Goal: Find contact information: Find contact information

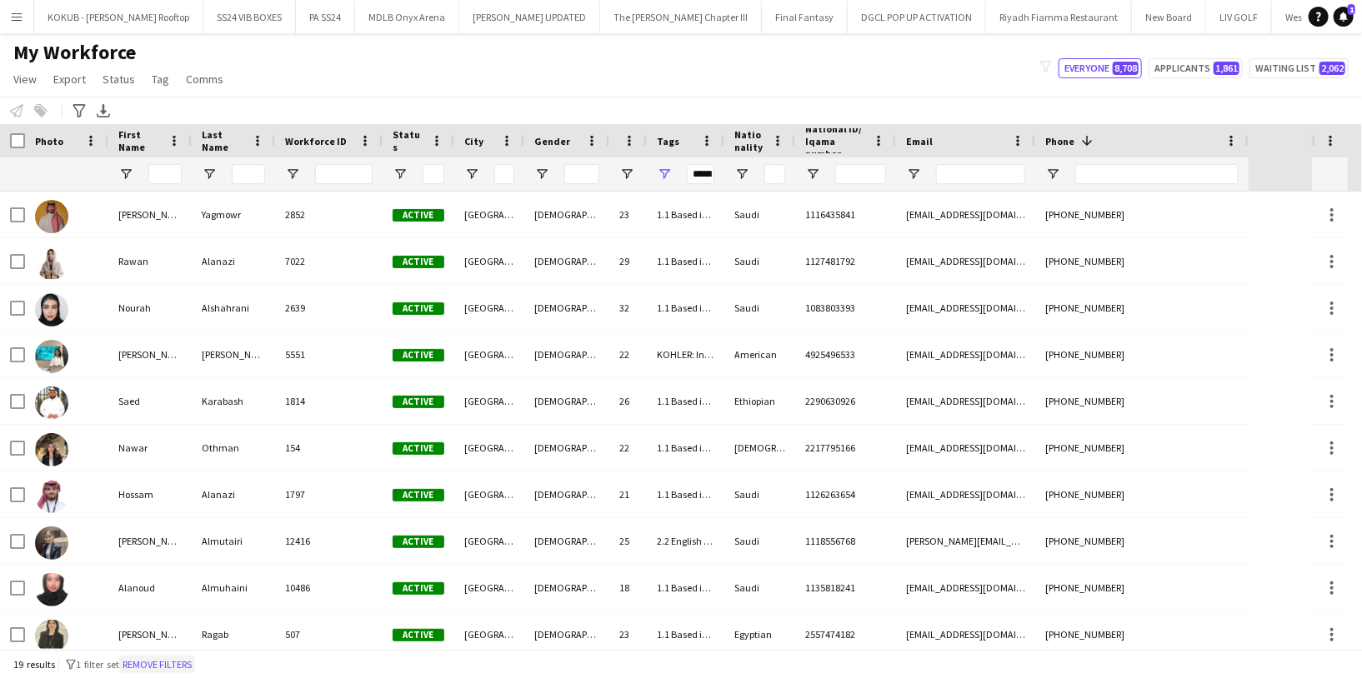
click at [149, 663] on button "Remove filters" at bounding box center [157, 665] width 76 height 18
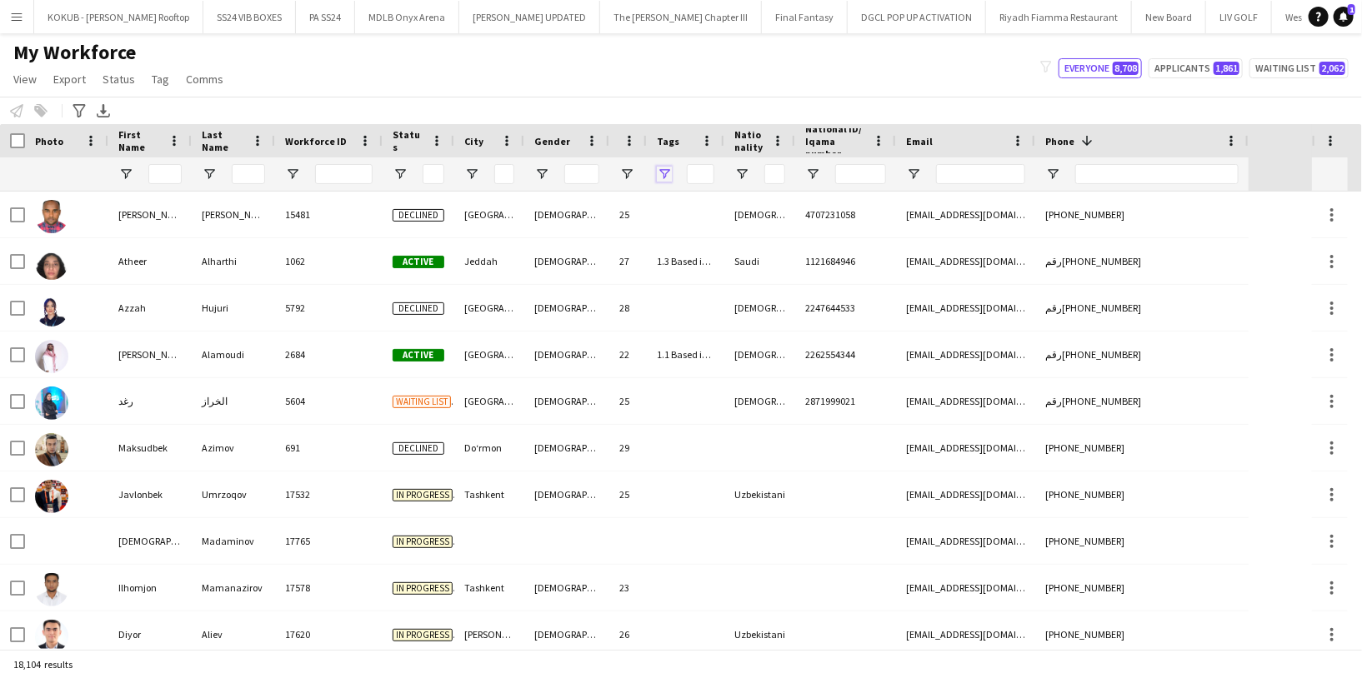
click at [660, 171] on span "Open Filter Menu" at bounding box center [664, 174] width 15 height 15
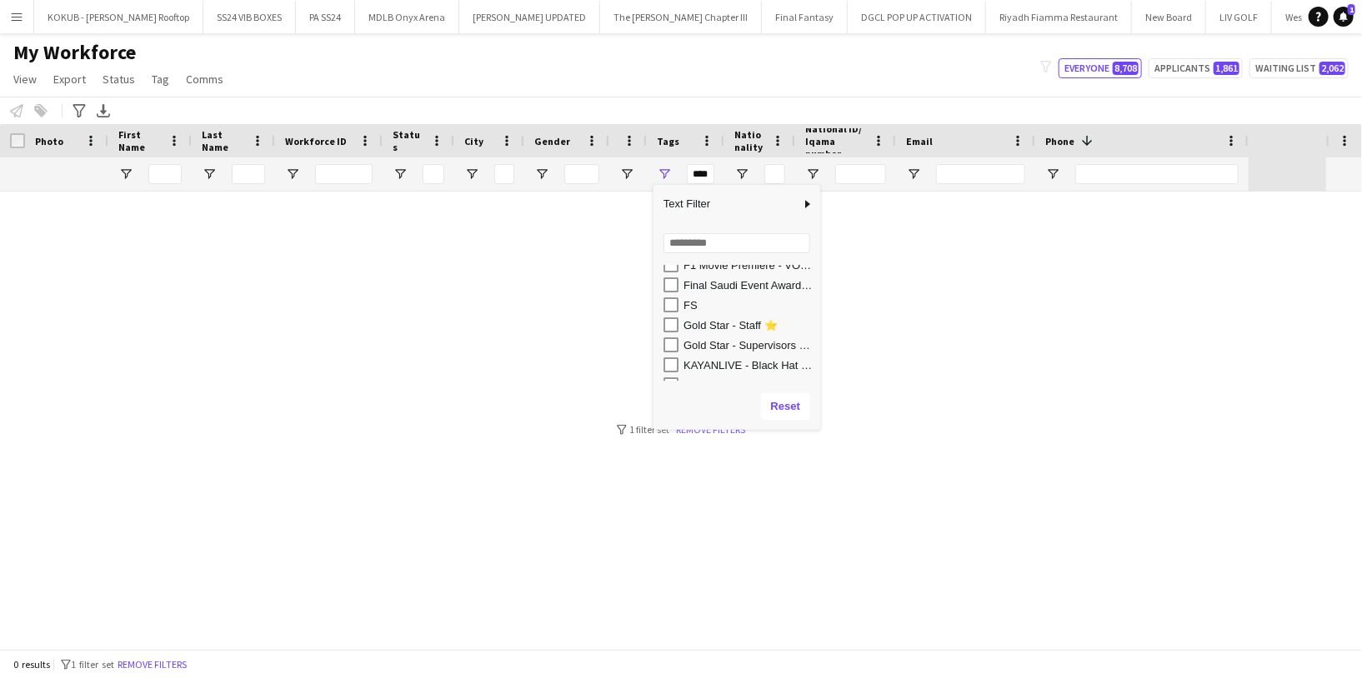
scroll to position [427, 0]
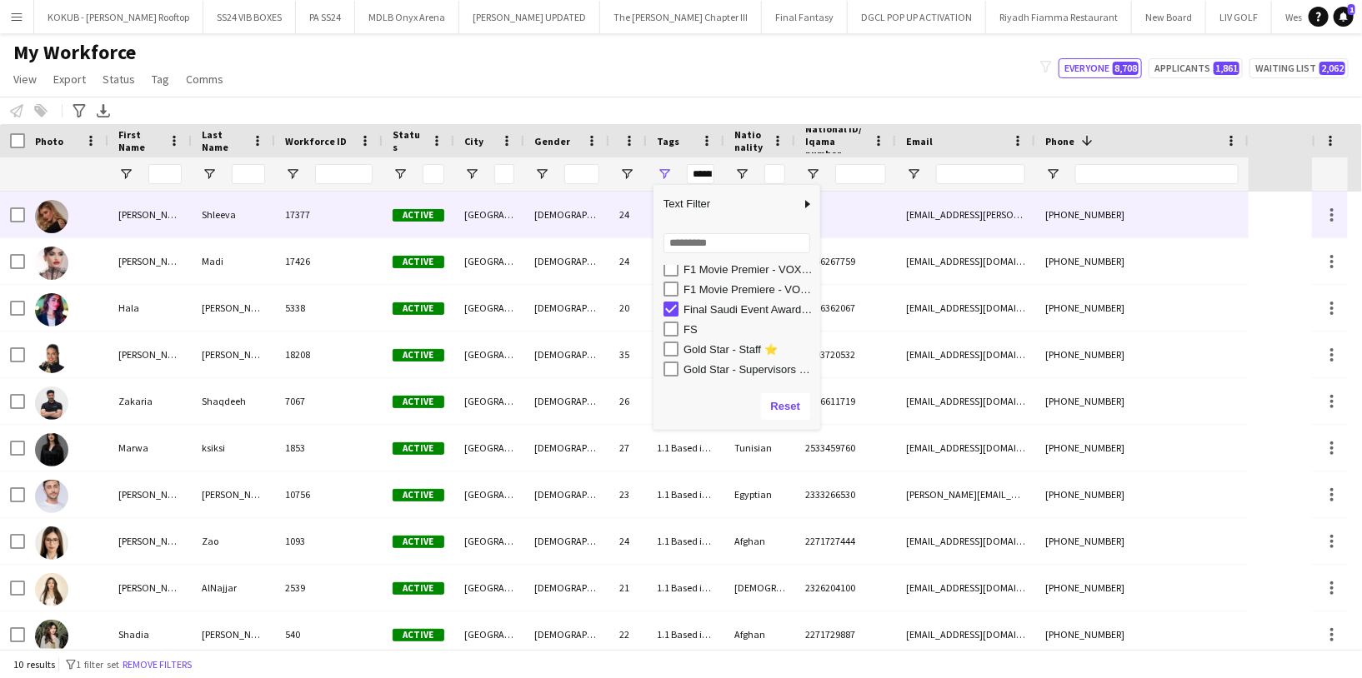
click at [236, 217] on div "Shleeva" at bounding box center [233, 215] width 83 height 46
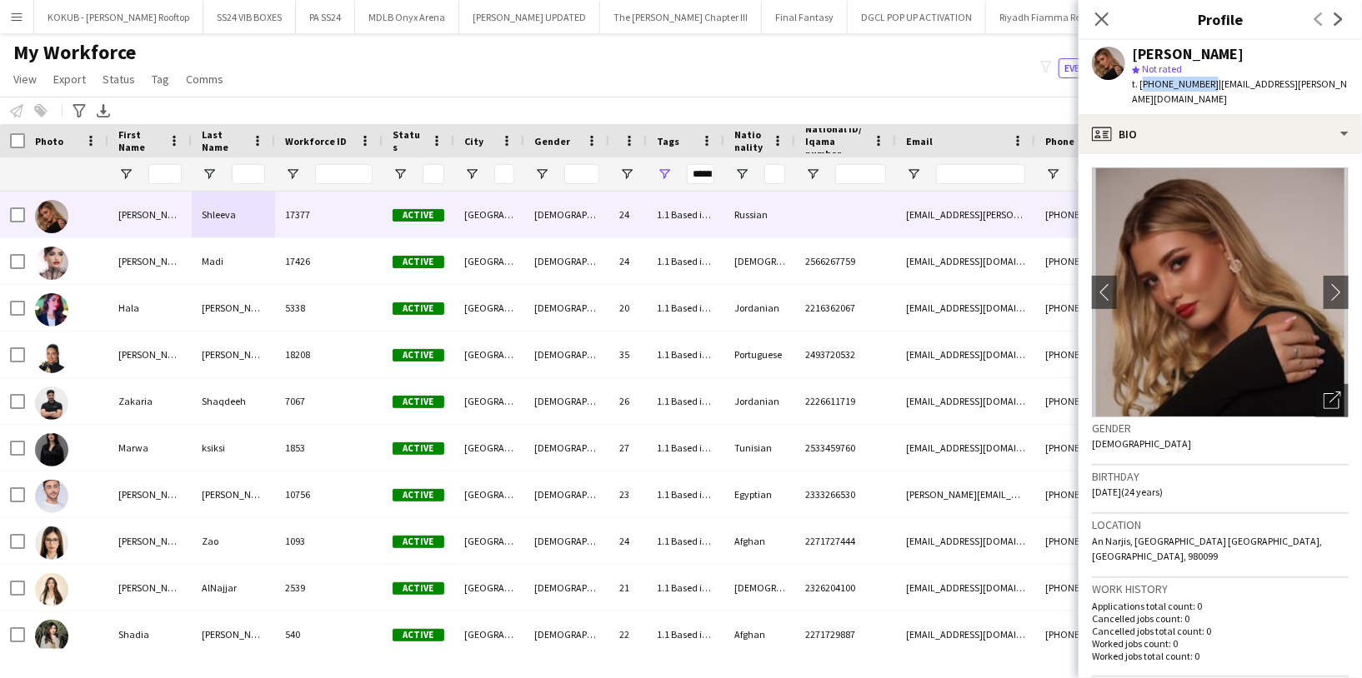
drag, startPoint x: 1204, startPoint y: 83, endPoint x: 1140, endPoint y: 87, distance: 64.2
click at [1140, 87] on span "t. +966580854233" at bounding box center [1175, 83] width 87 height 12
copy span "+966580854233"
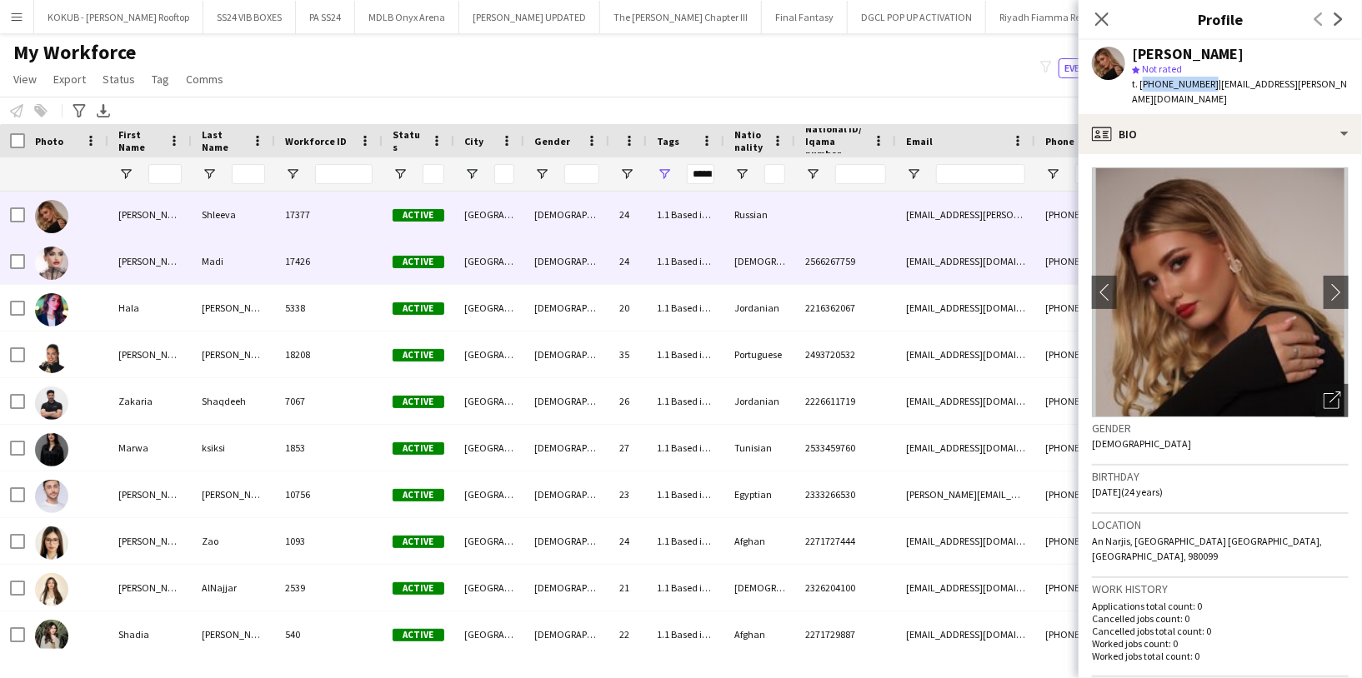
click at [192, 265] on div "Madi" at bounding box center [233, 261] width 83 height 46
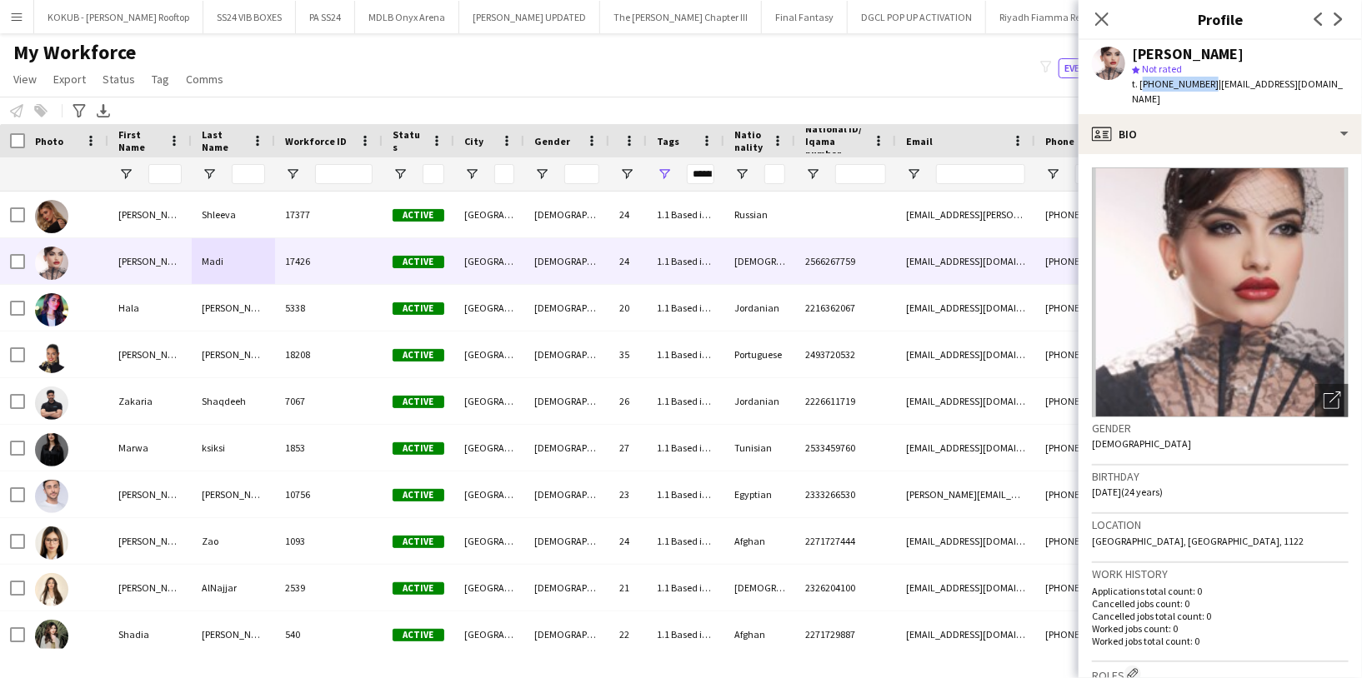
drag, startPoint x: 1205, startPoint y: 82, endPoint x: 1141, endPoint y: 81, distance: 64.2
click at [1141, 81] on span "t. +966561482876" at bounding box center [1175, 83] width 87 height 12
copy span "+966561482876"
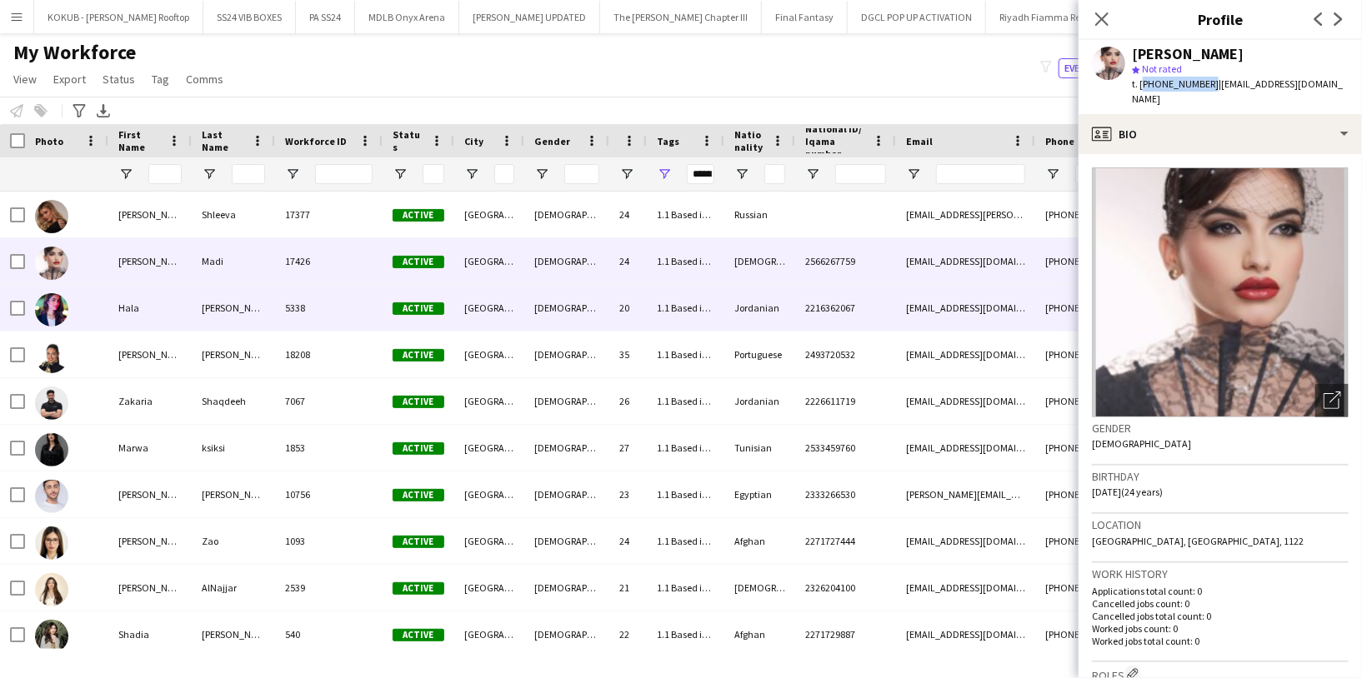
click at [261, 319] on div "Marie" at bounding box center [233, 308] width 83 height 46
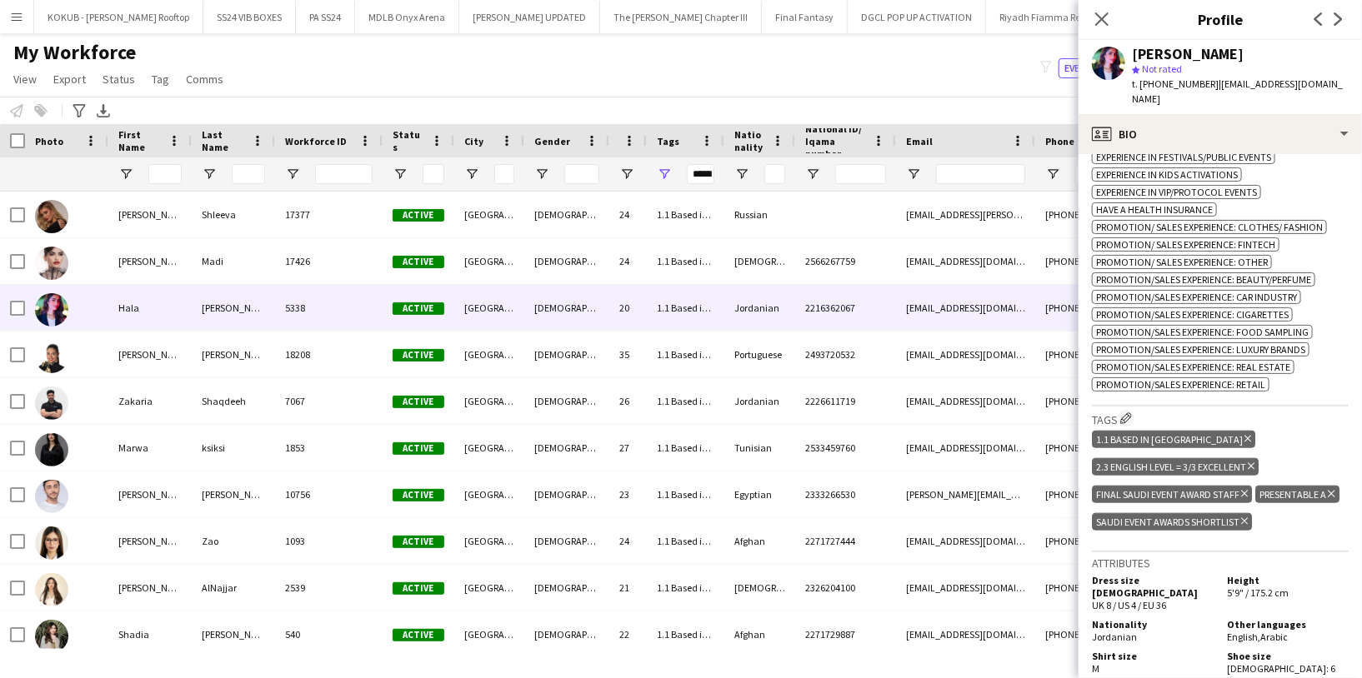
scroll to position [770, 0]
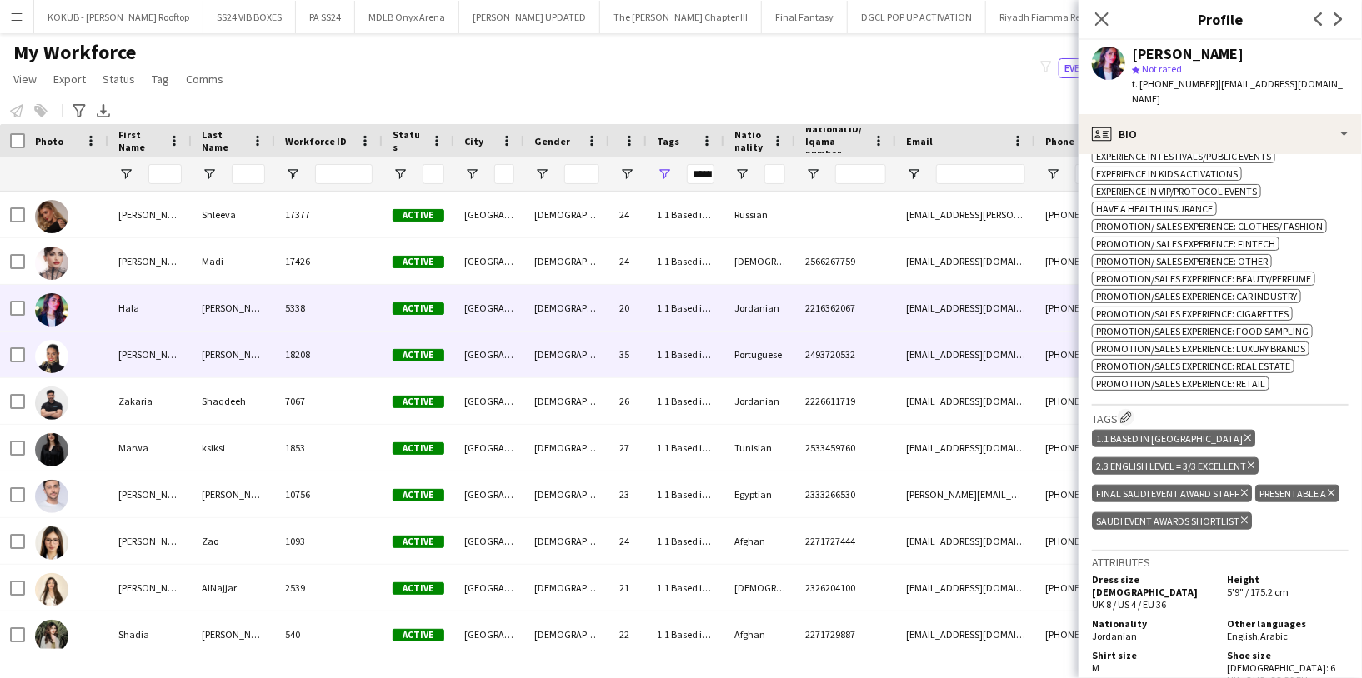
click at [242, 363] on div "Fulgencio" at bounding box center [233, 355] width 83 height 46
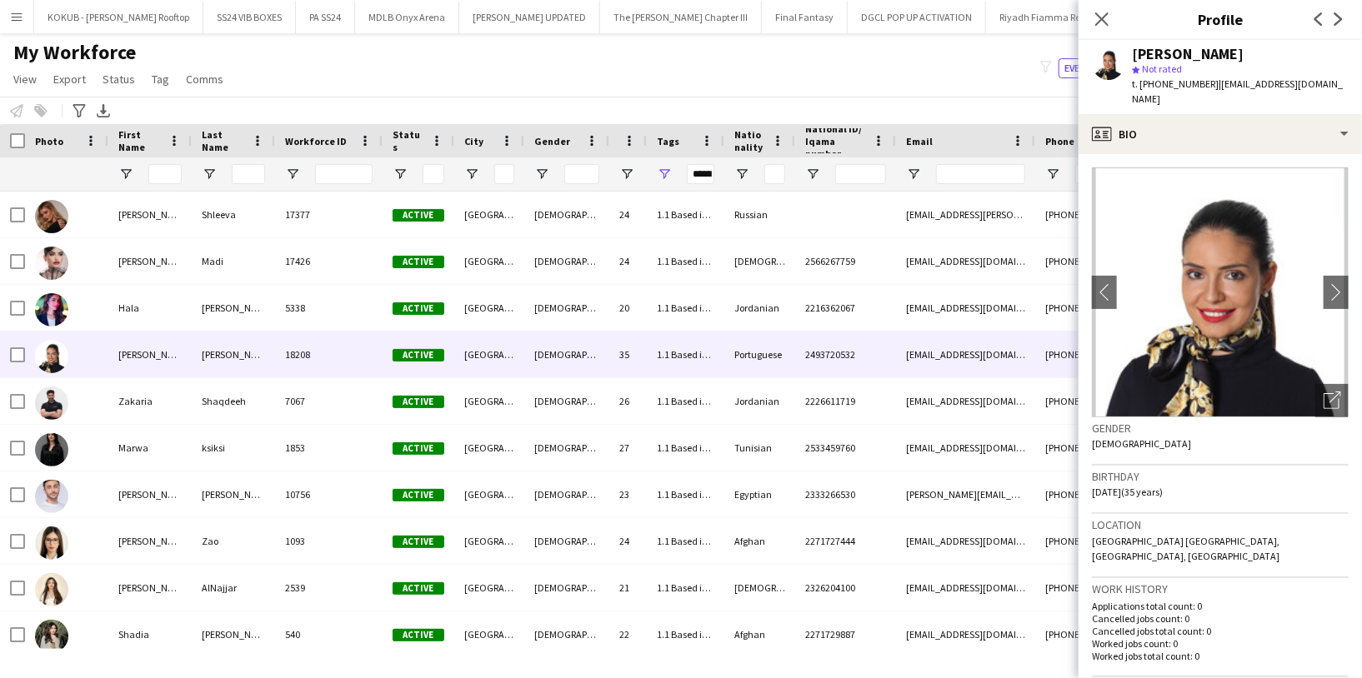
click at [1186, 85] on span "t. +966543757562" at bounding box center [1175, 83] width 87 height 12
drag, startPoint x: 1204, startPoint y: 84, endPoint x: 1141, endPoint y: 84, distance: 63.3
click at [1141, 84] on span "t. +966543757562" at bounding box center [1175, 83] width 87 height 12
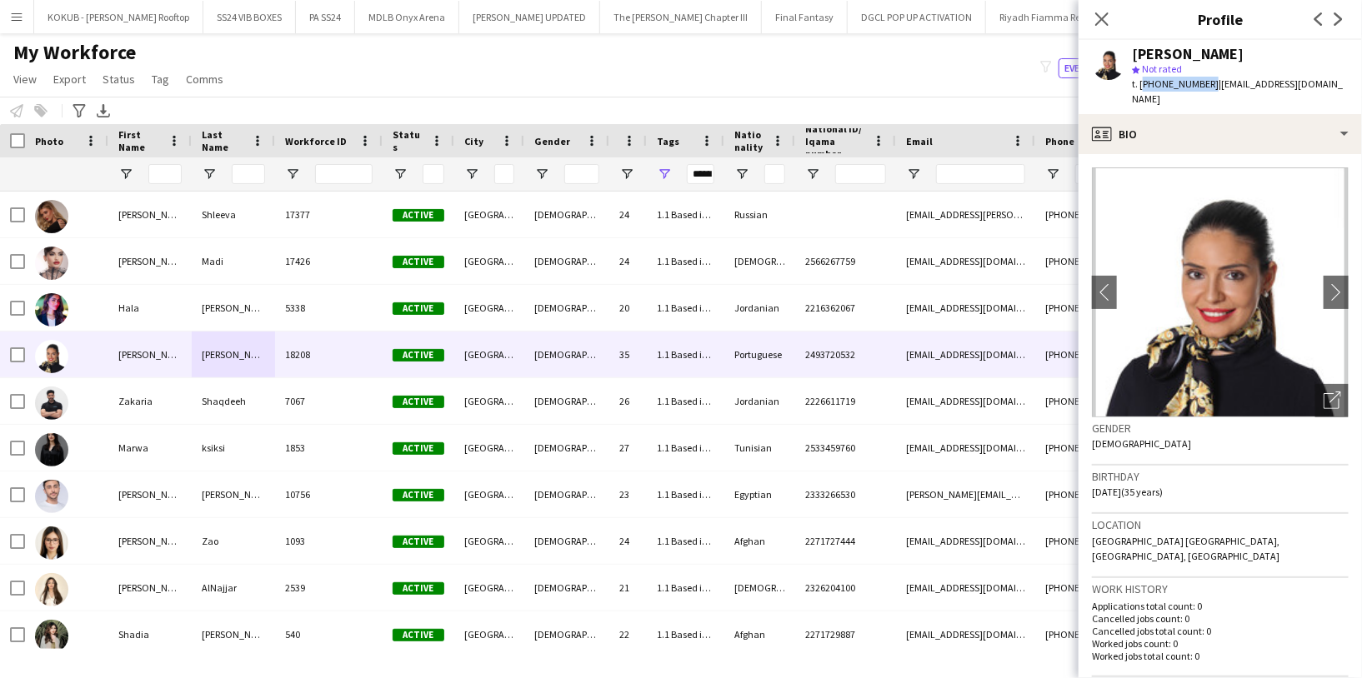
copy span "+966543757562"
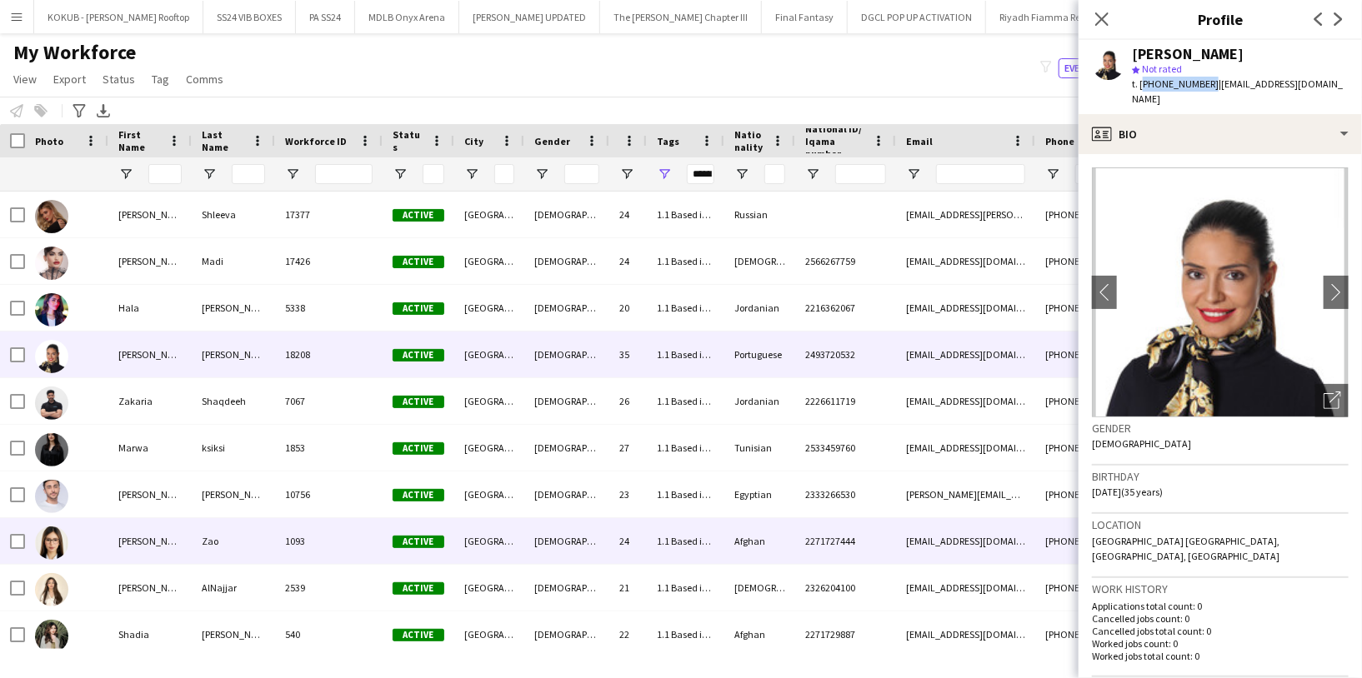
click at [217, 546] on div "Zao" at bounding box center [233, 541] width 83 height 46
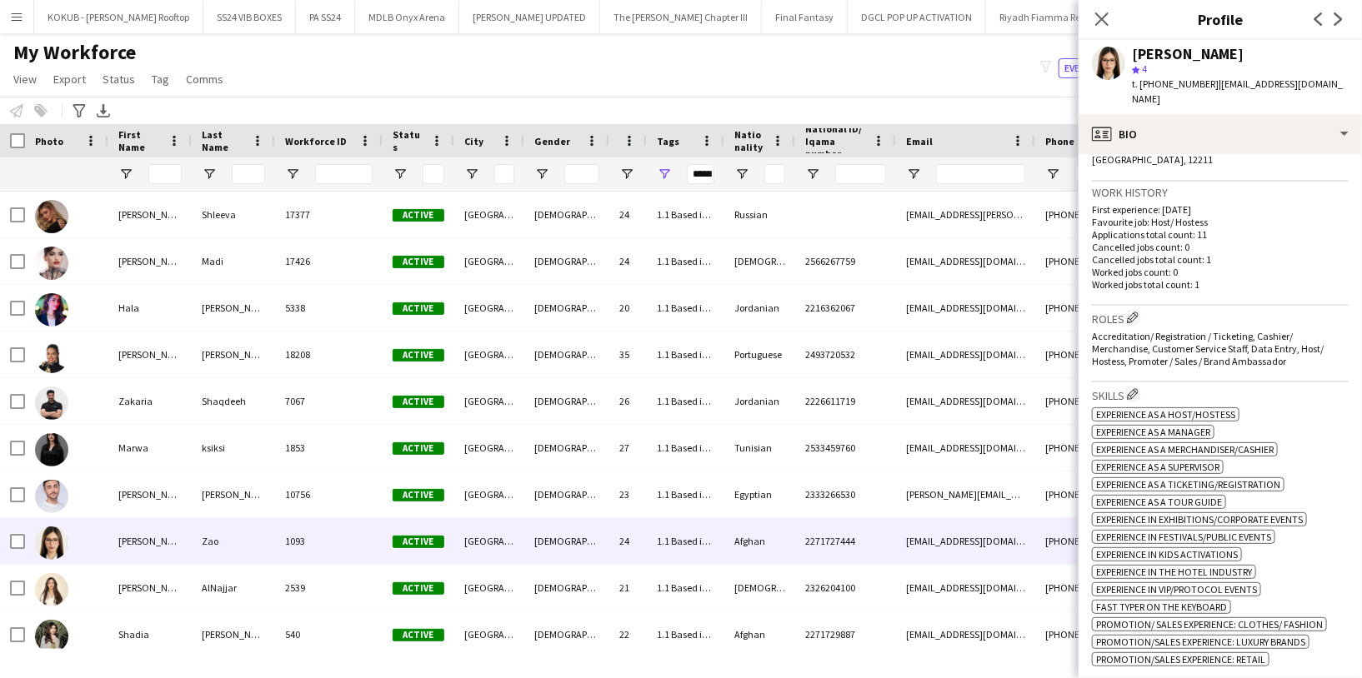
scroll to position [0, 0]
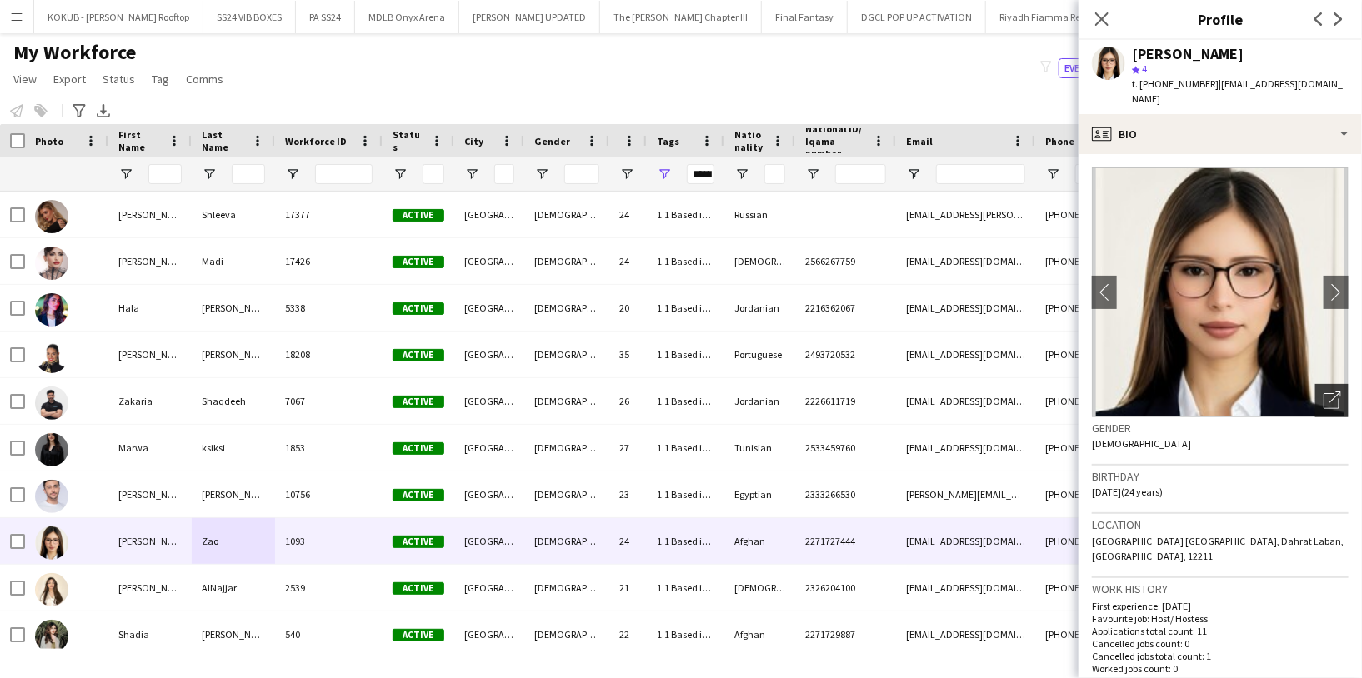
click at [1316, 384] on div "Open photos pop-in" at bounding box center [1331, 400] width 33 height 33
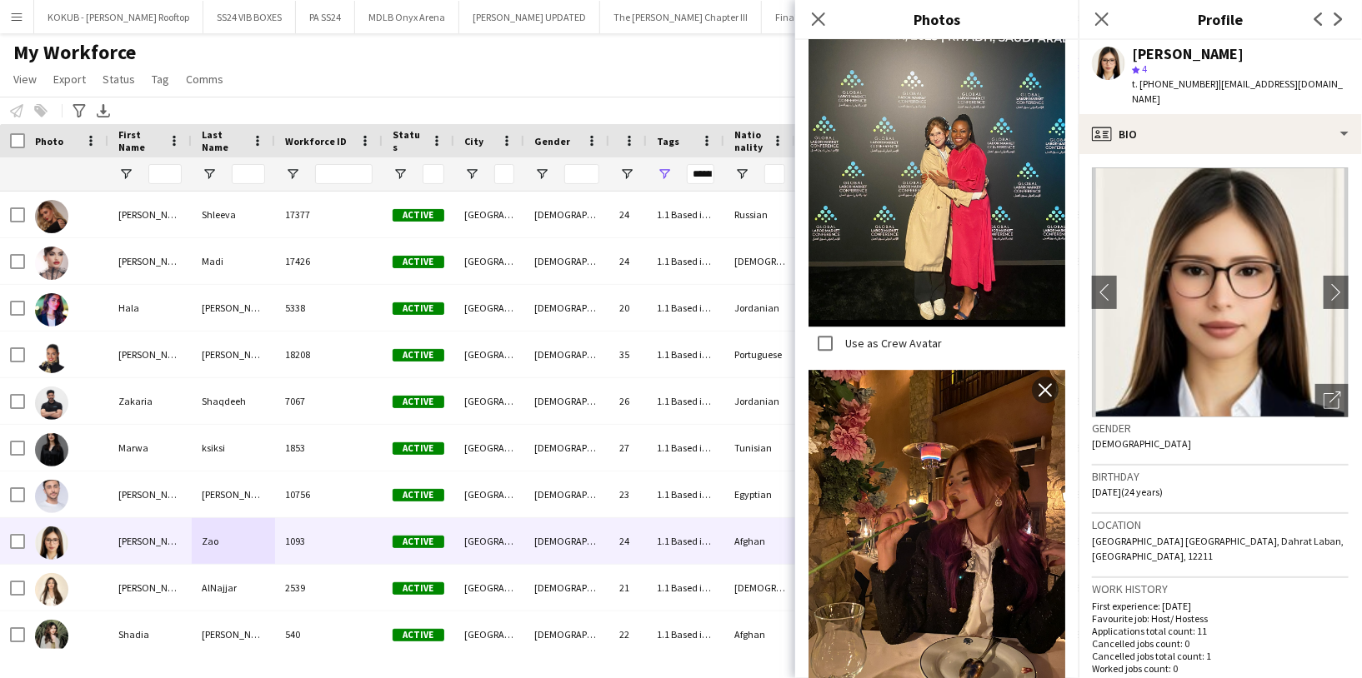
scroll to position [2333, 0]
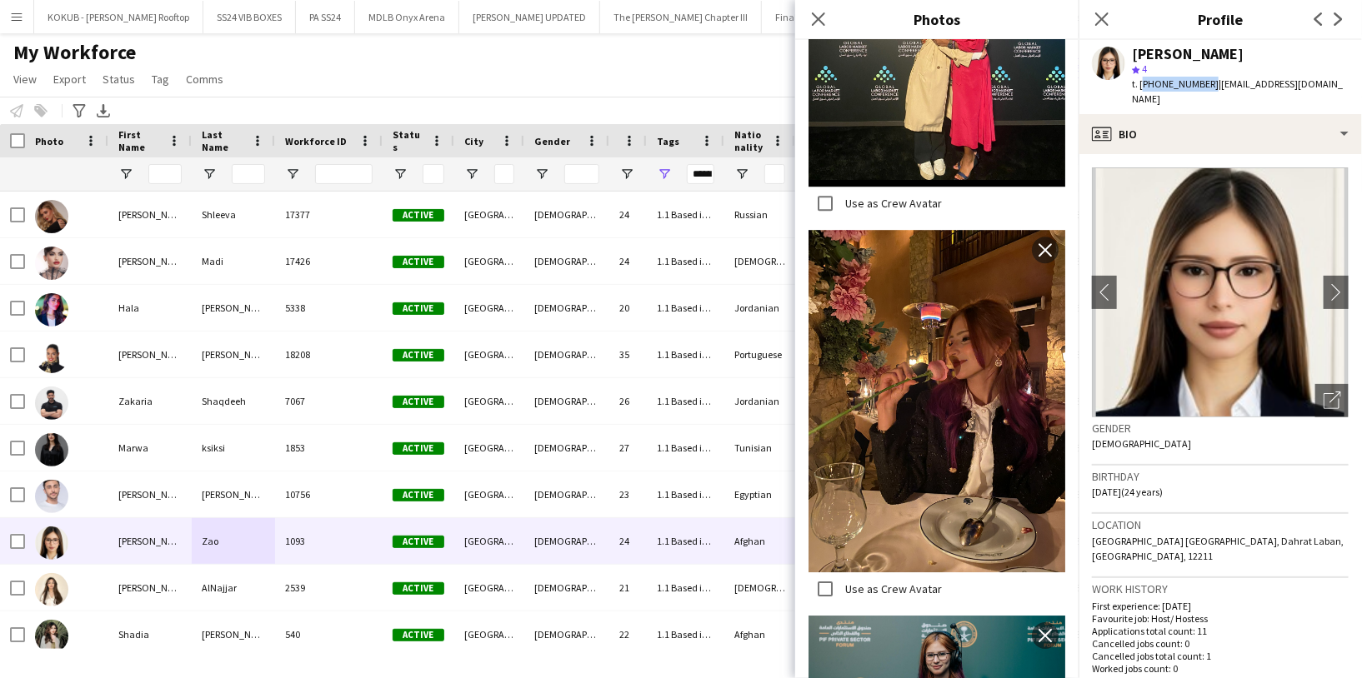
drag, startPoint x: 1205, startPoint y: 79, endPoint x: 1142, endPoint y: 81, distance: 62.5
click at [1142, 81] on span "t. +966504834378" at bounding box center [1175, 83] width 87 height 12
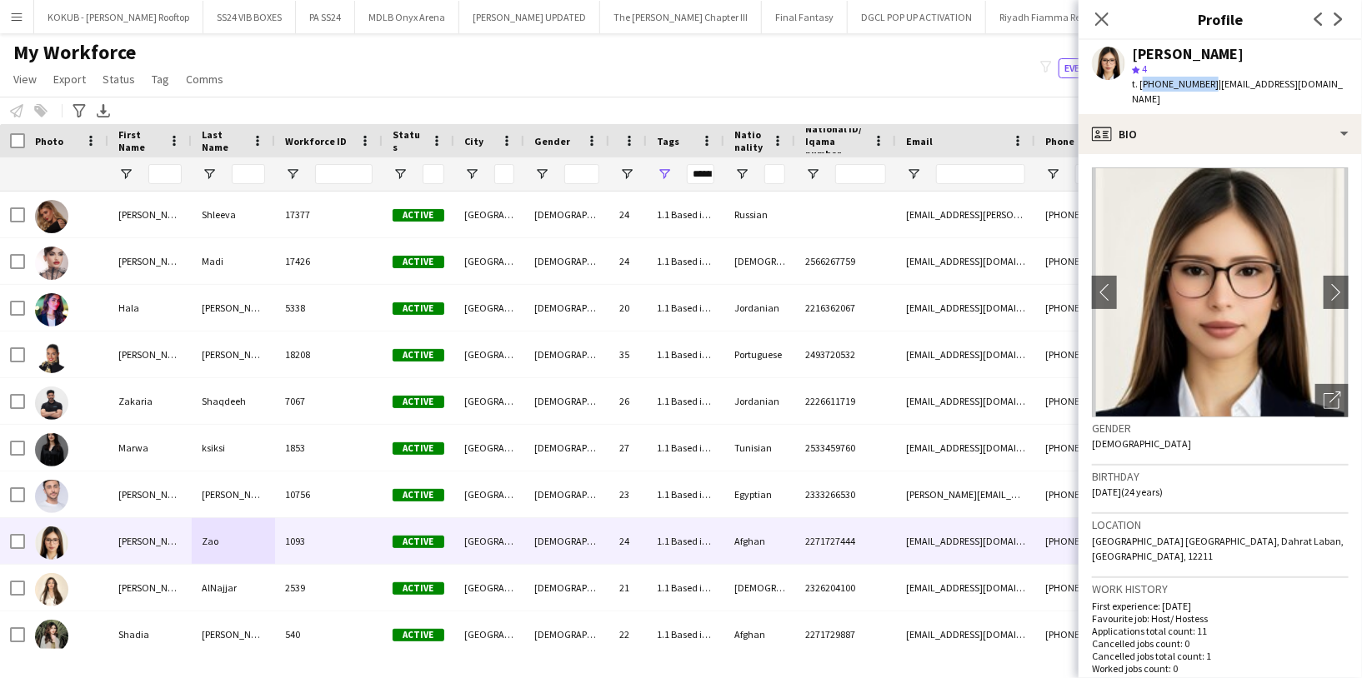
copy span "+966504834378"
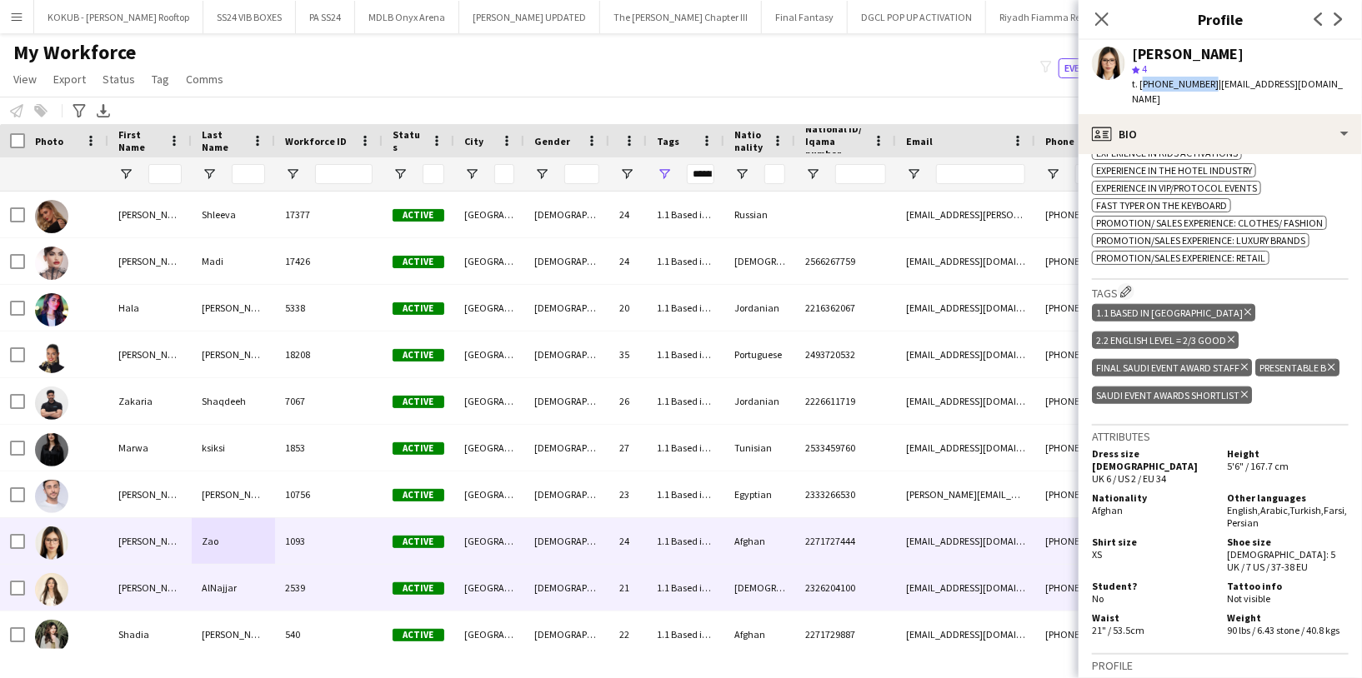
scroll to position [8, 0]
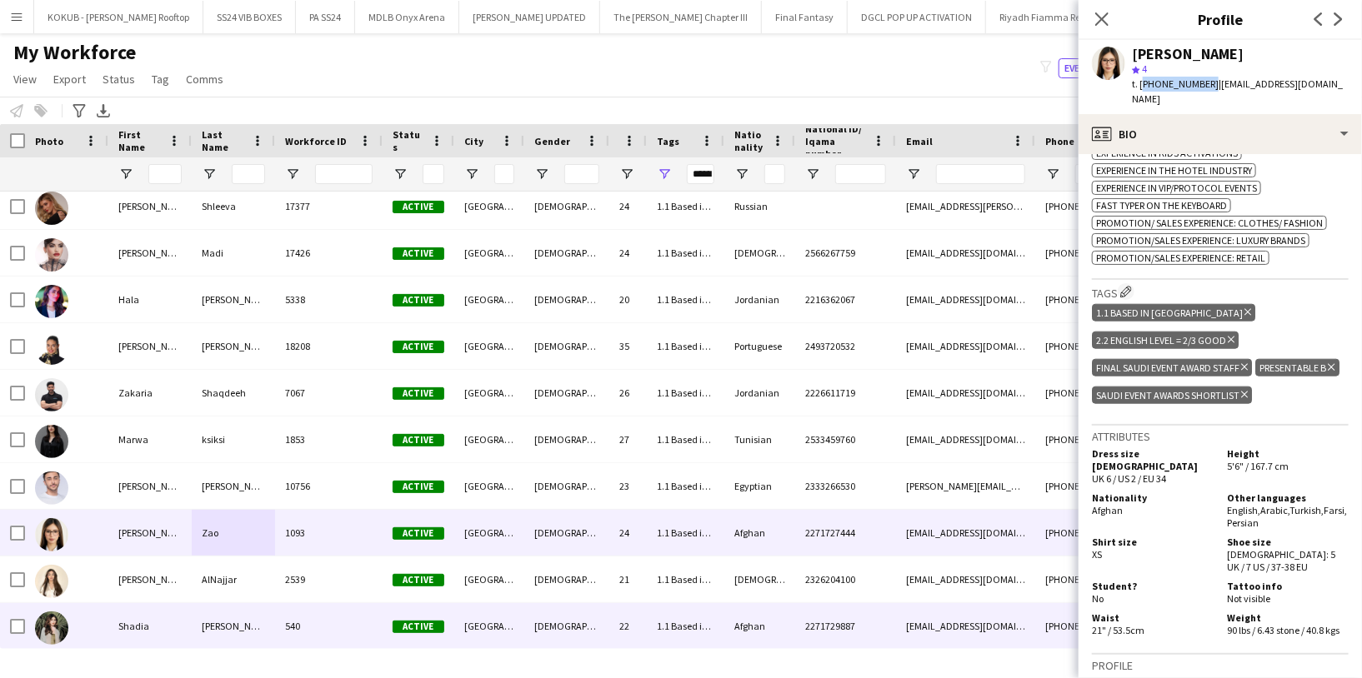
click at [196, 622] on div "Alex" at bounding box center [233, 626] width 83 height 46
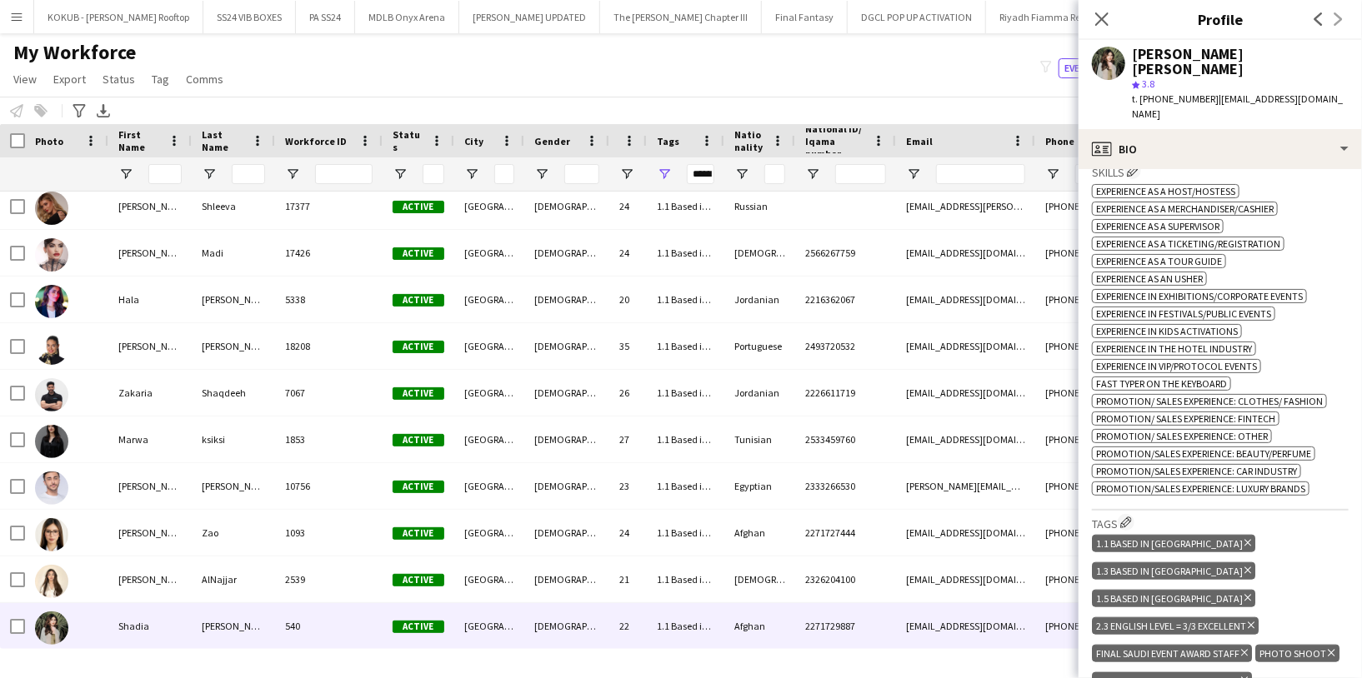
scroll to position [0, 0]
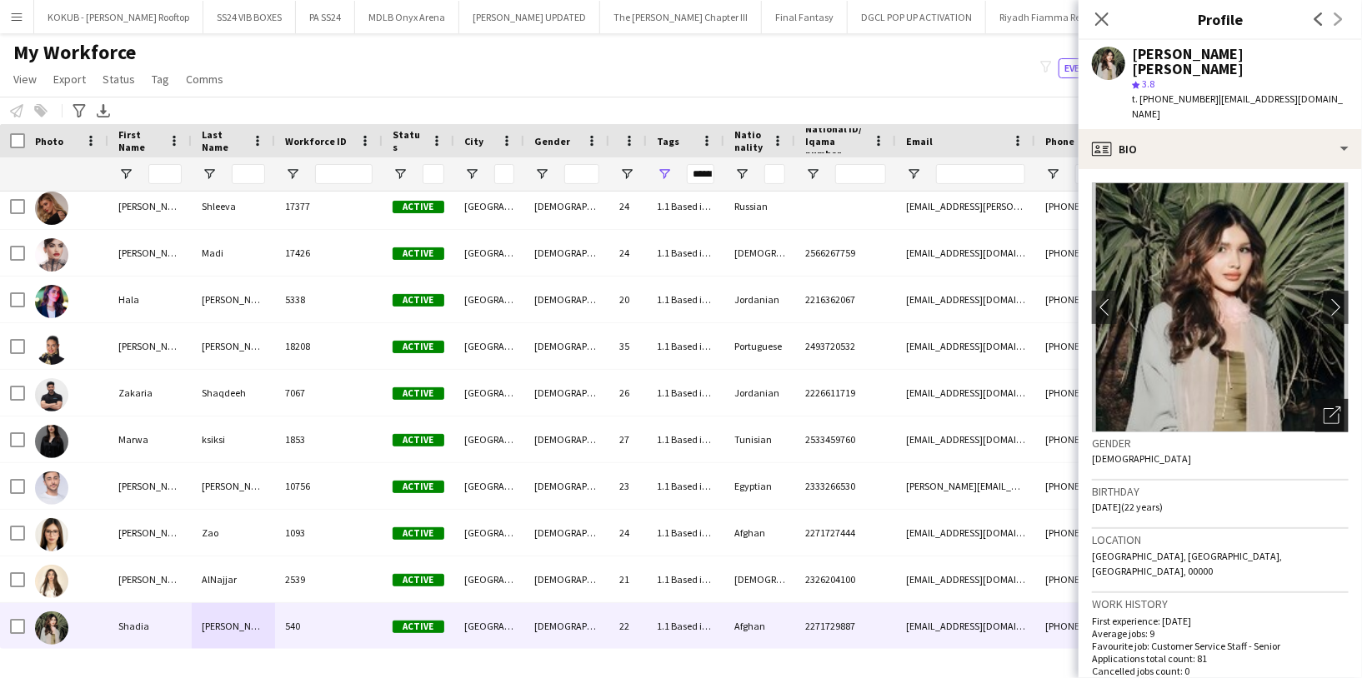
click at [1323, 407] on icon "Open photos pop-in" at bounding box center [1331, 415] width 17 height 17
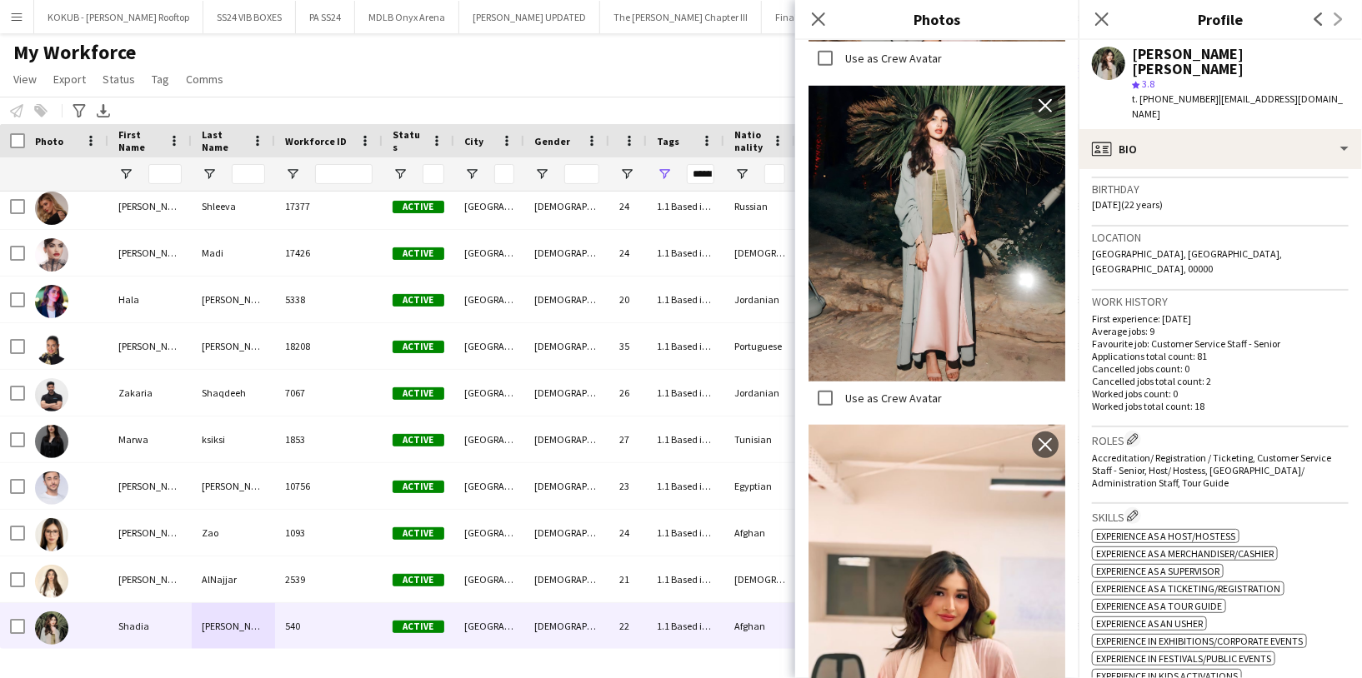
scroll to position [303, 0]
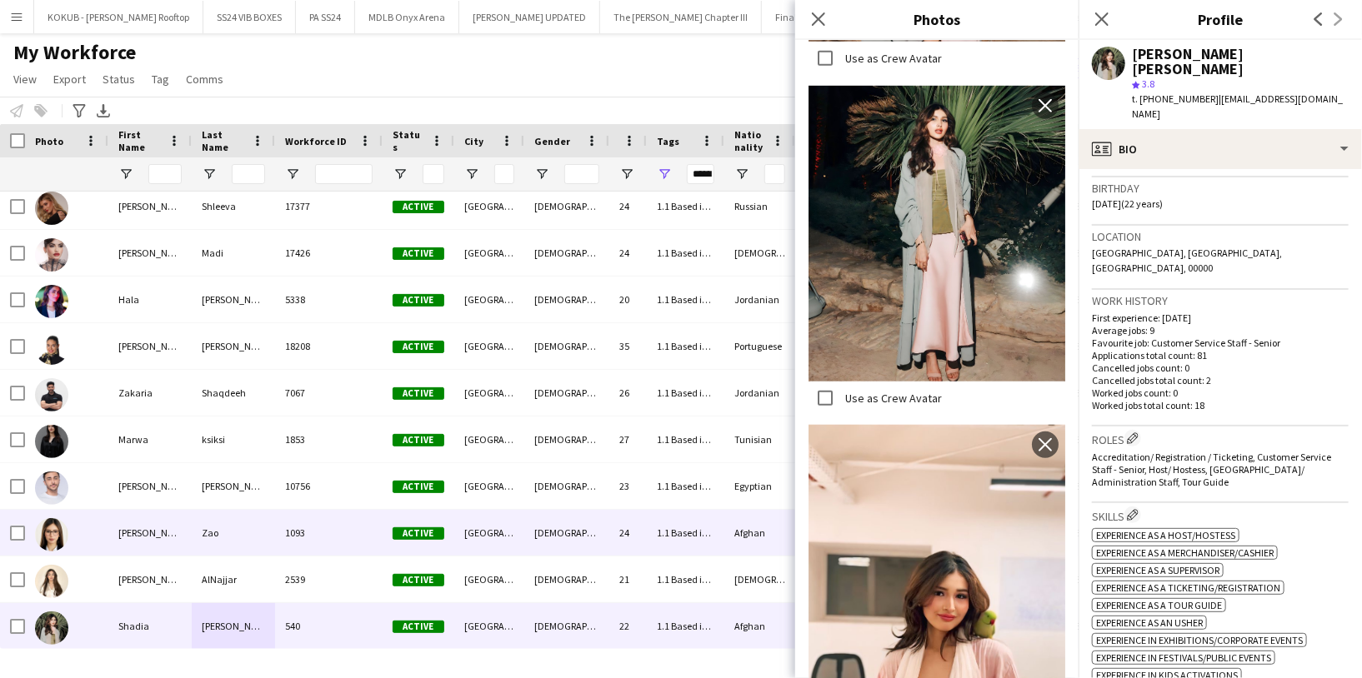
click at [215, 527] on div "Zao" at bounding box center [233, 533] width 83 height 46
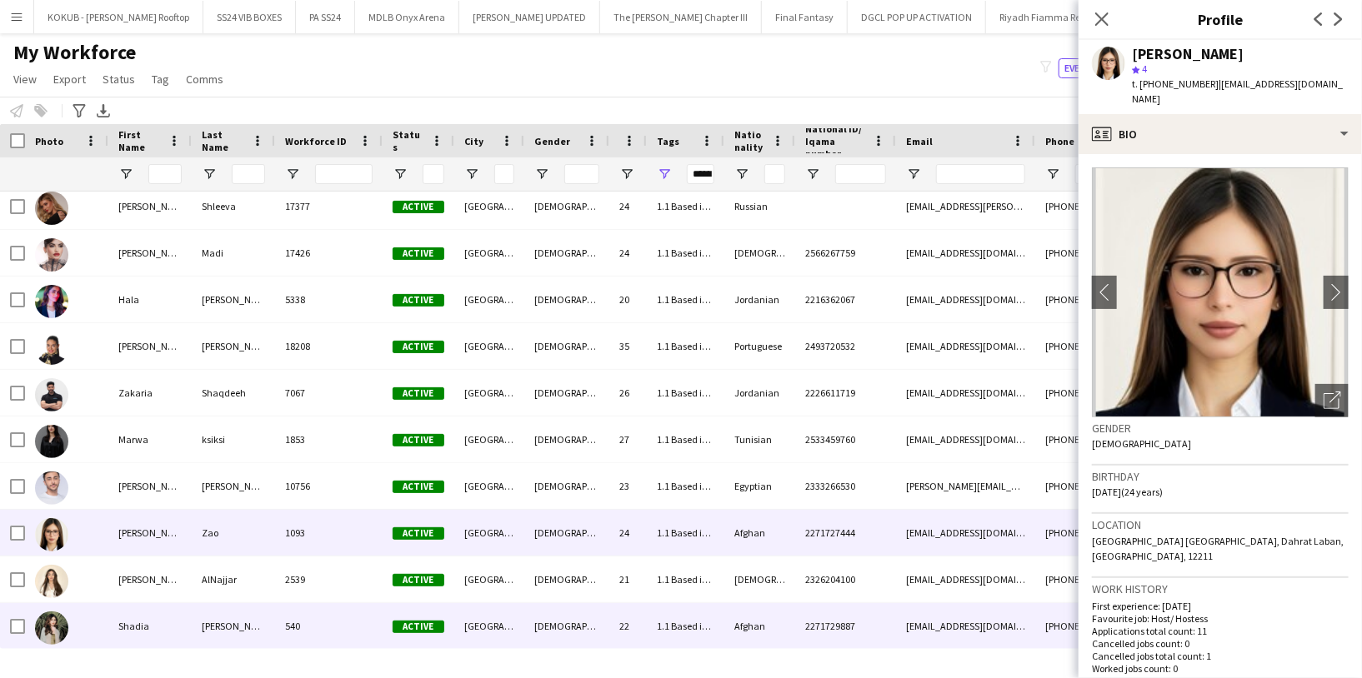
click at [202, 612] on div "Alex" at bounding box center [233, 626] width 83 height 46
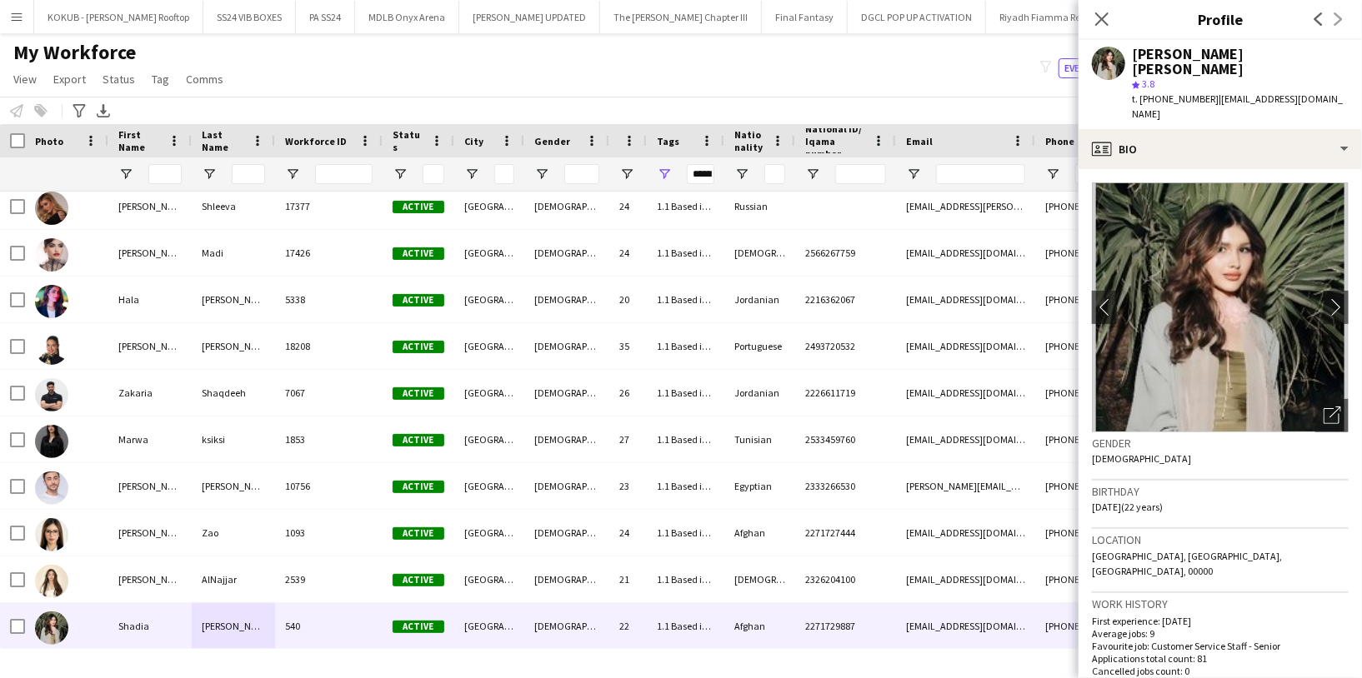
drag, startPoint x: 1208, startPoint y: 80, endPoint x: 1142, endPoint y: 80, distance: 66.7
click at [1142, 92] on span "t. +9660534797245" at bounding box center [1175, 98] width 87 height 12
copy span "+9660534797245"
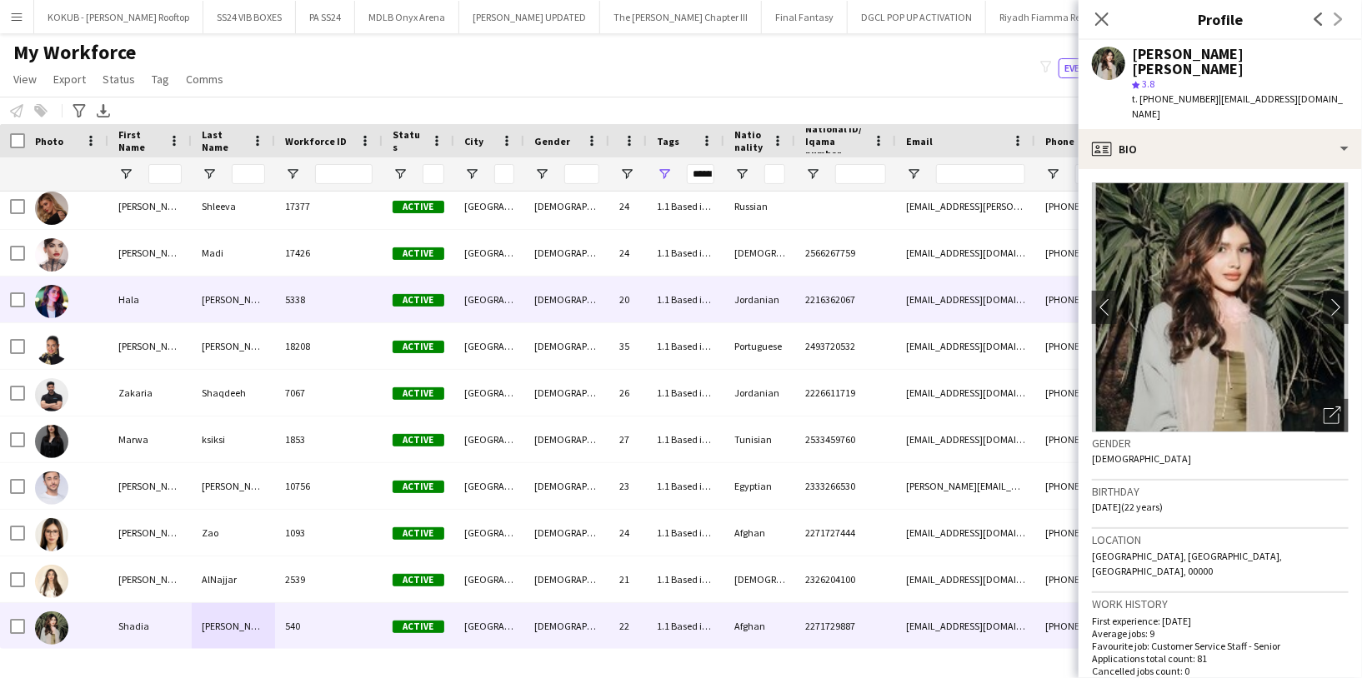
scroll to position [0, 0]
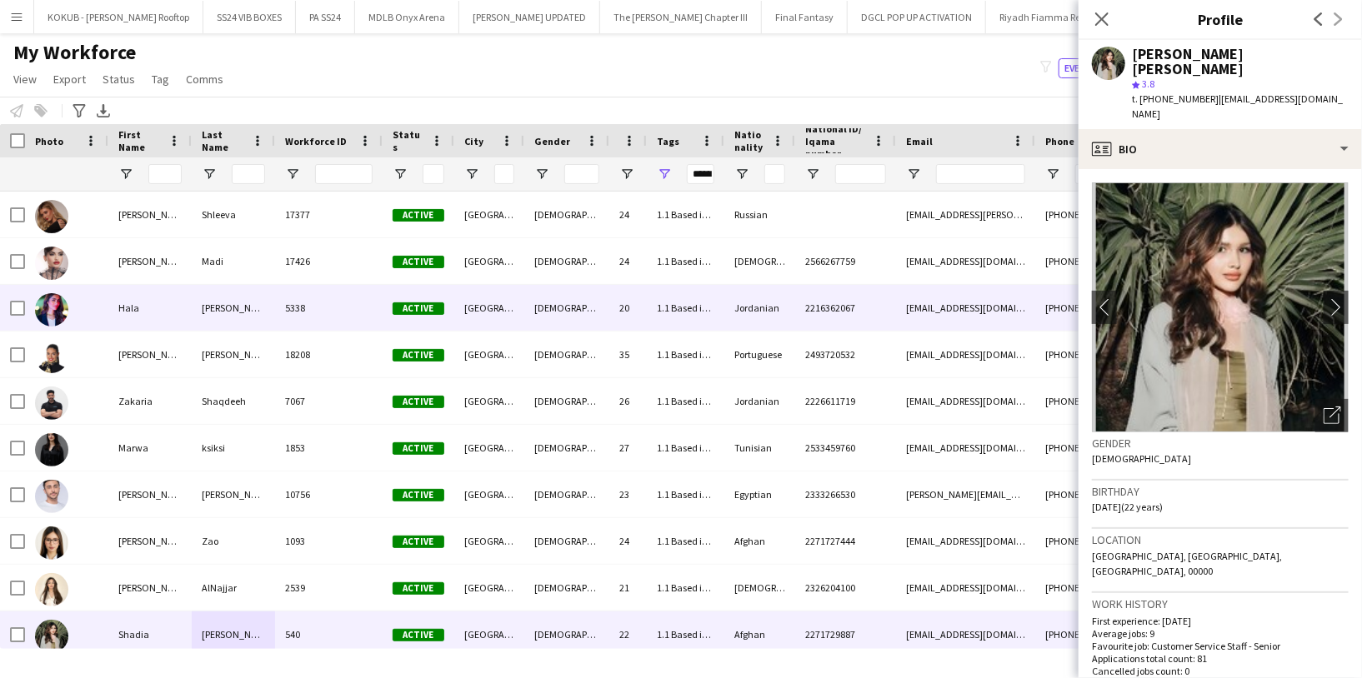
click at [240, 315] on div "Marie" at bounding box center [233, 308] width 83 height 46
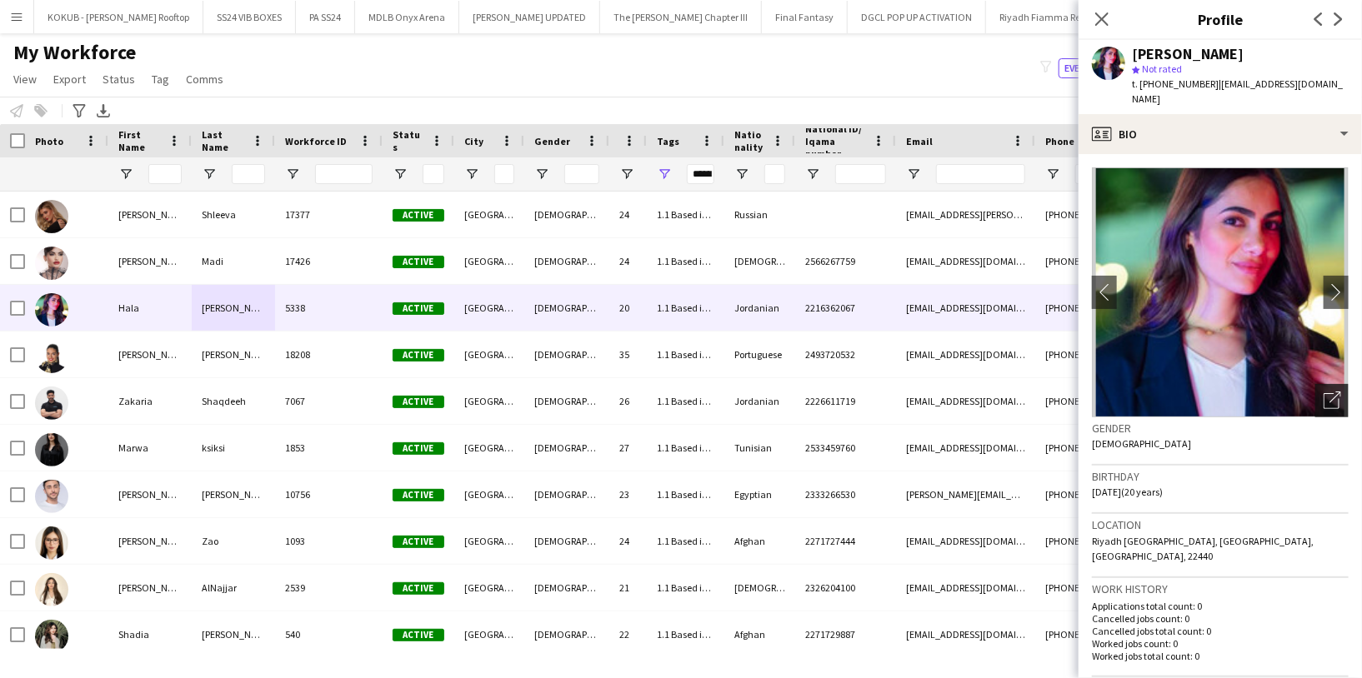
click at [1323, 392] on icon "Open photos pop-in" at bounding box center [1331, 400] width 17 height 17
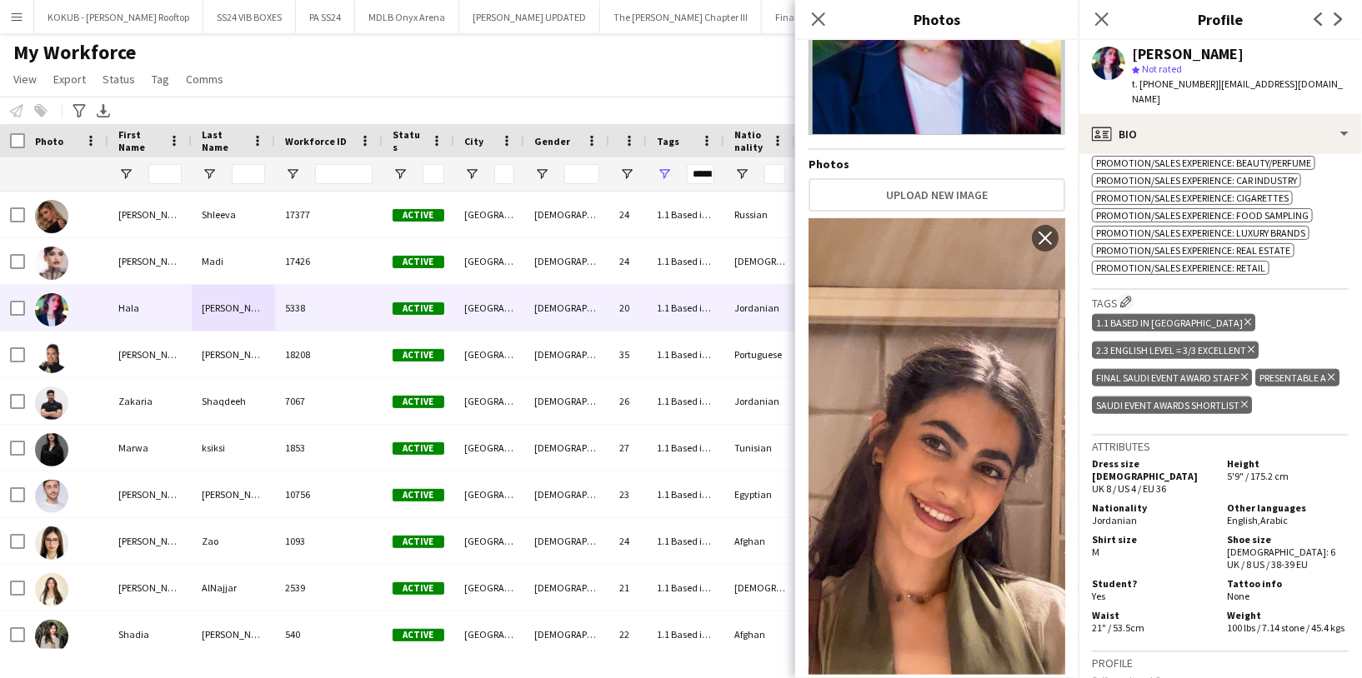
scroll to position [903, 0]
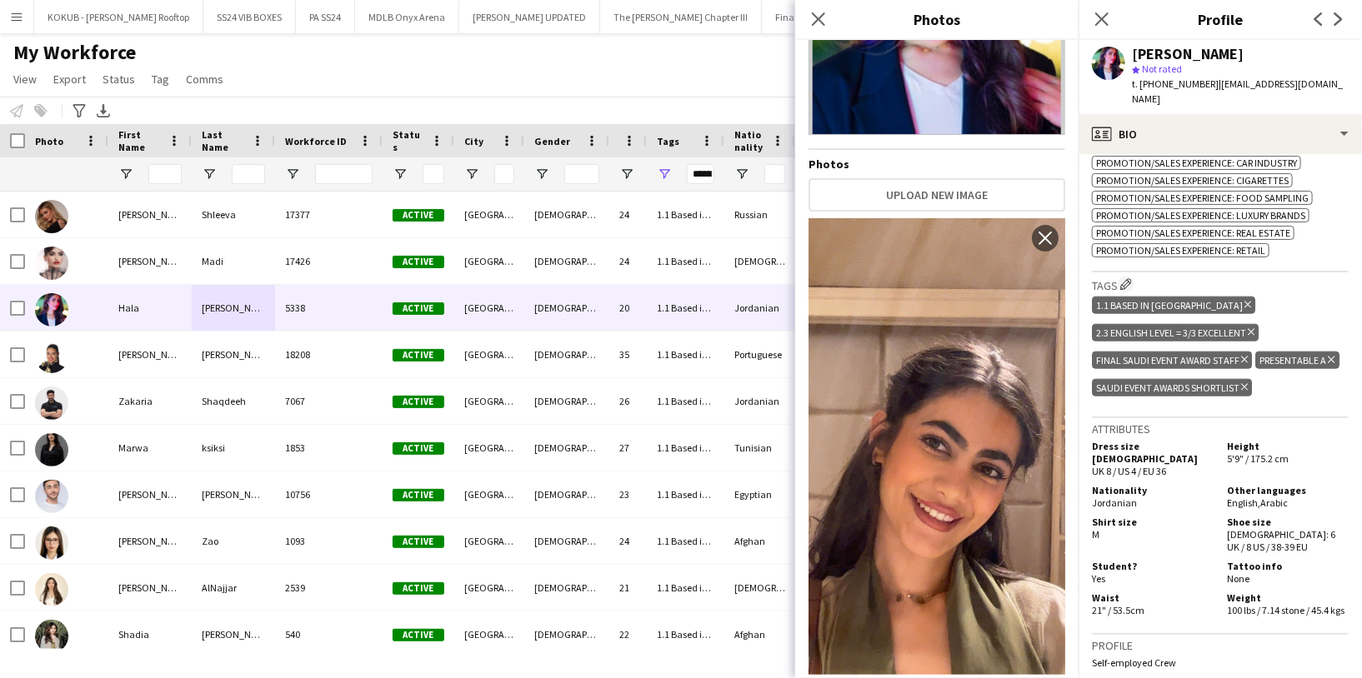
click at [1207, 79] on span "| mareehala1@gmail.com" at bounding box center [1237, 90] width 211 height 27
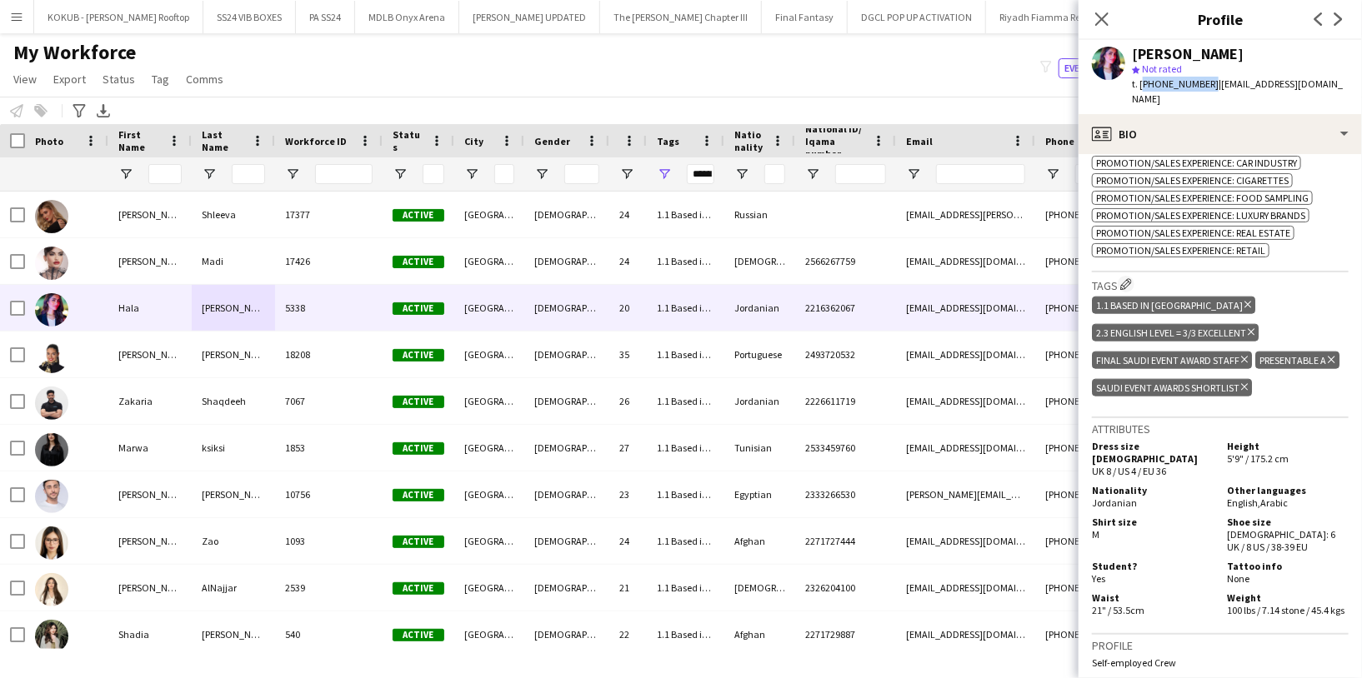
drag, startPoint x: 1204, startPoint y: 80, endPoint x: 1141, endPoint y: 82, distance: 63.4
click at [1141, 82] on span "t. +966558568603" at bounding box center [1175, 83] width 87 height 12
copy span "+966558568603"
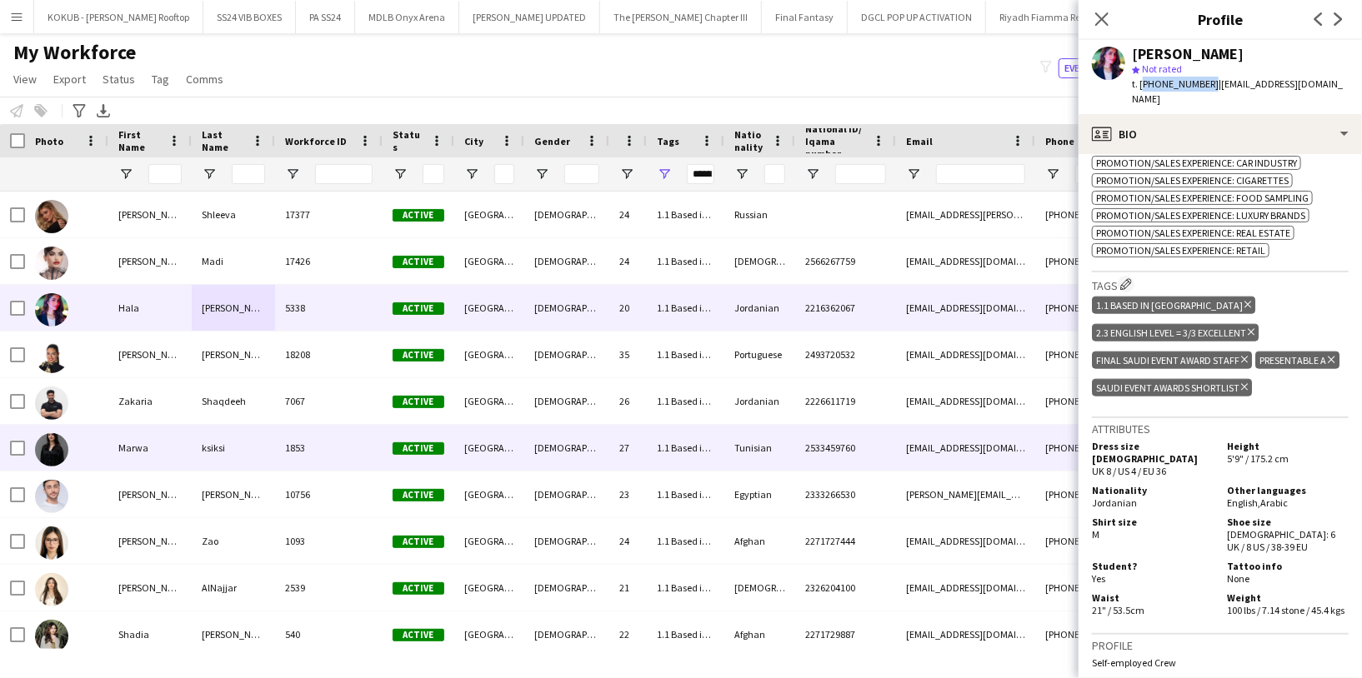
click at [231, 454] on div "ksiksi" at bounding box center [233, 448] width 83 height 46
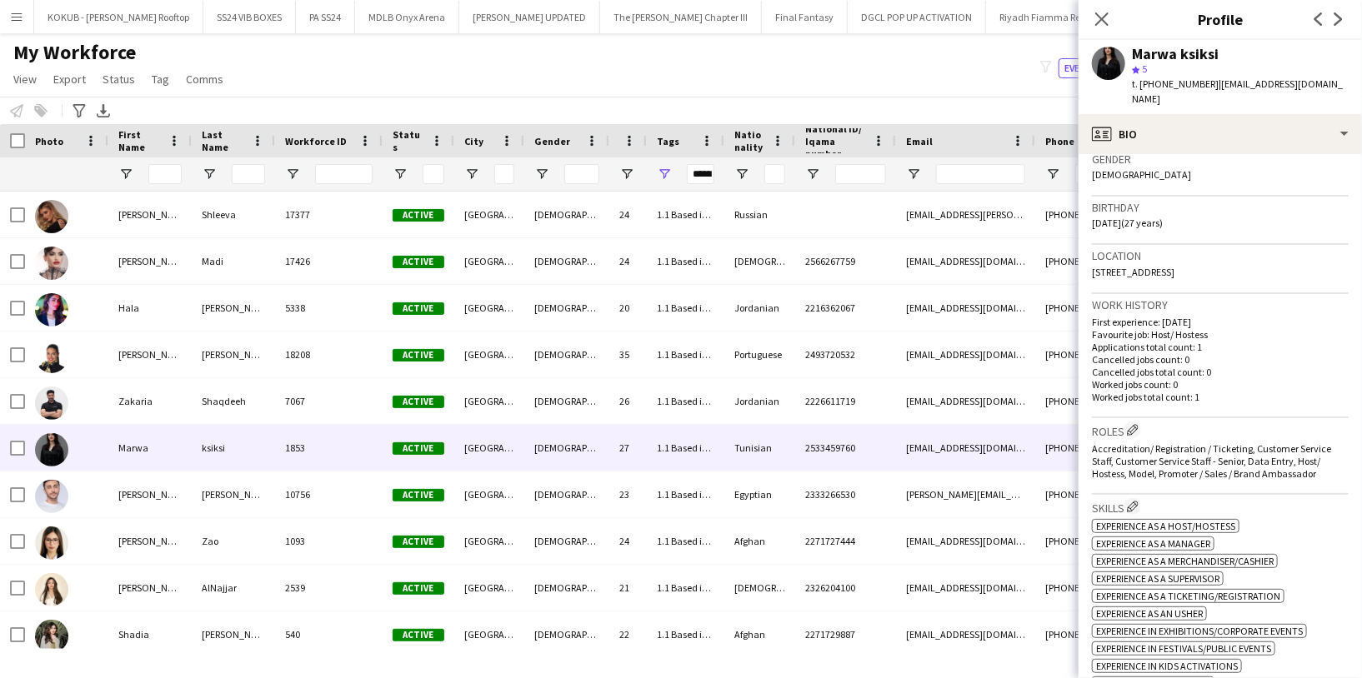
scroll to position [0, 0]
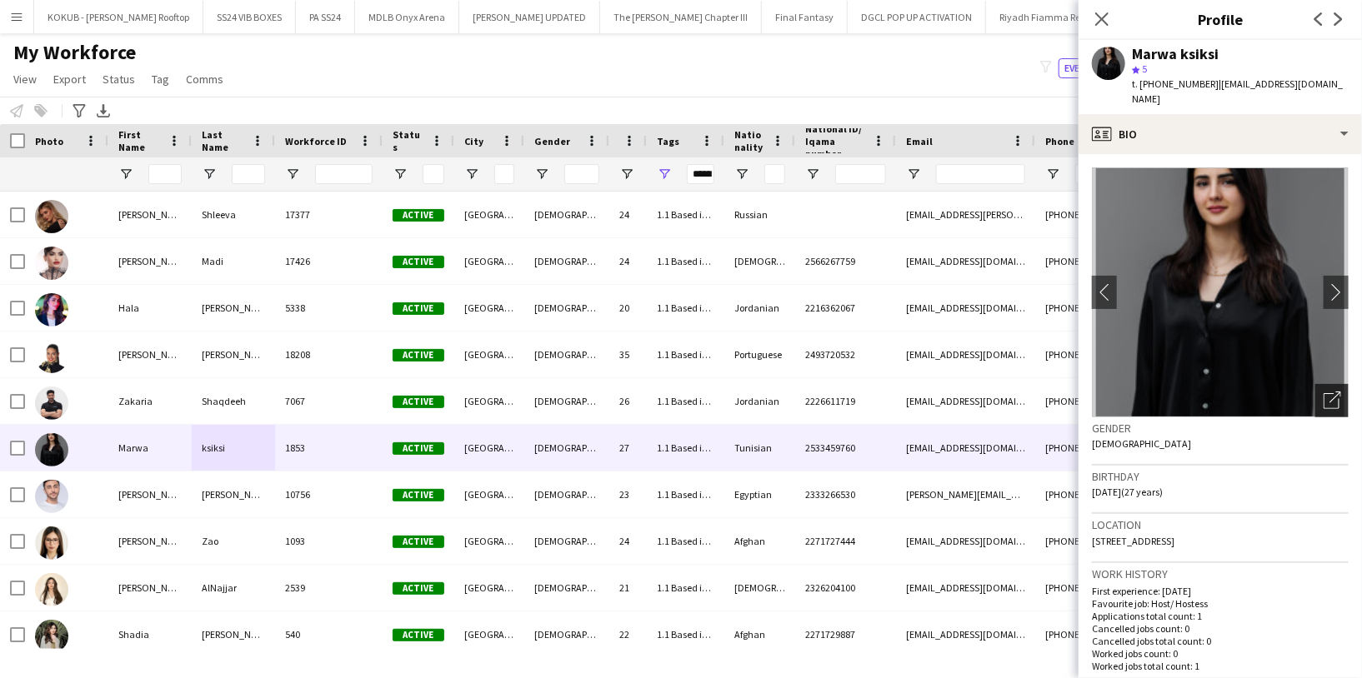
click at [1323, 392] on icon "Open photos pop-in" at bounding box center [1331, 400] width 17 height 17
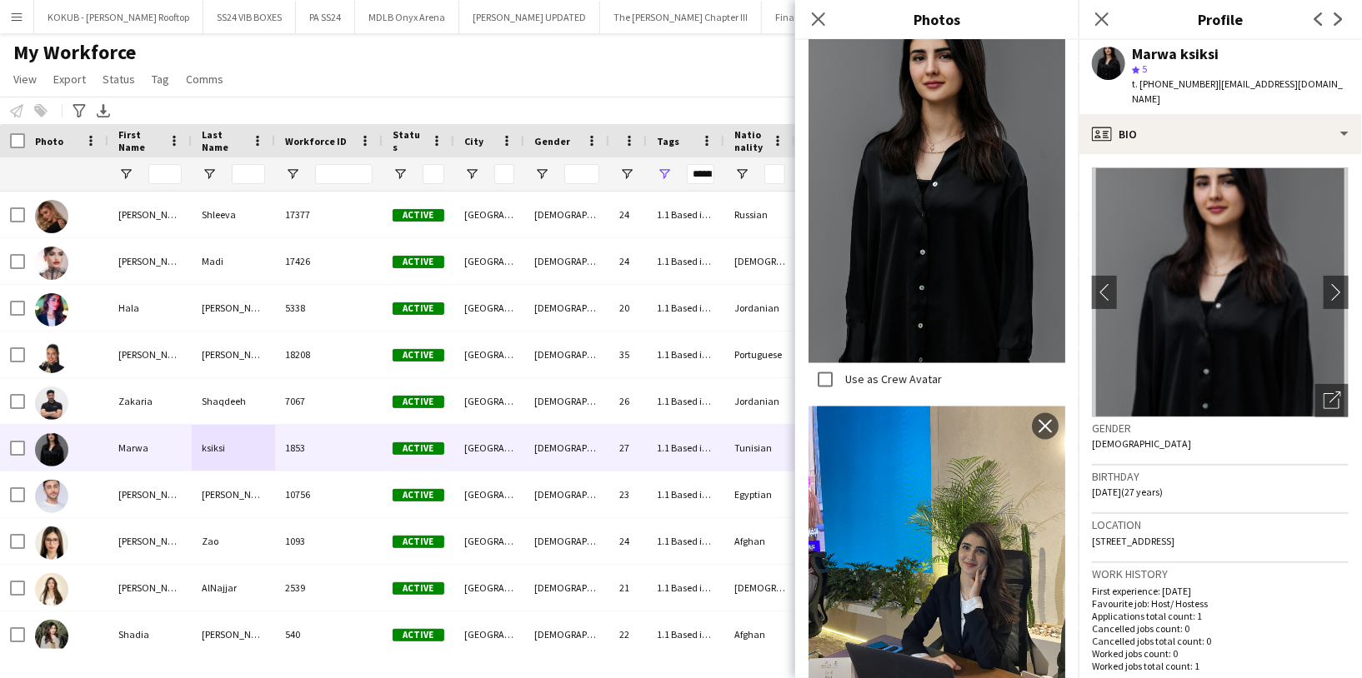
scroll to position [1217, 0]
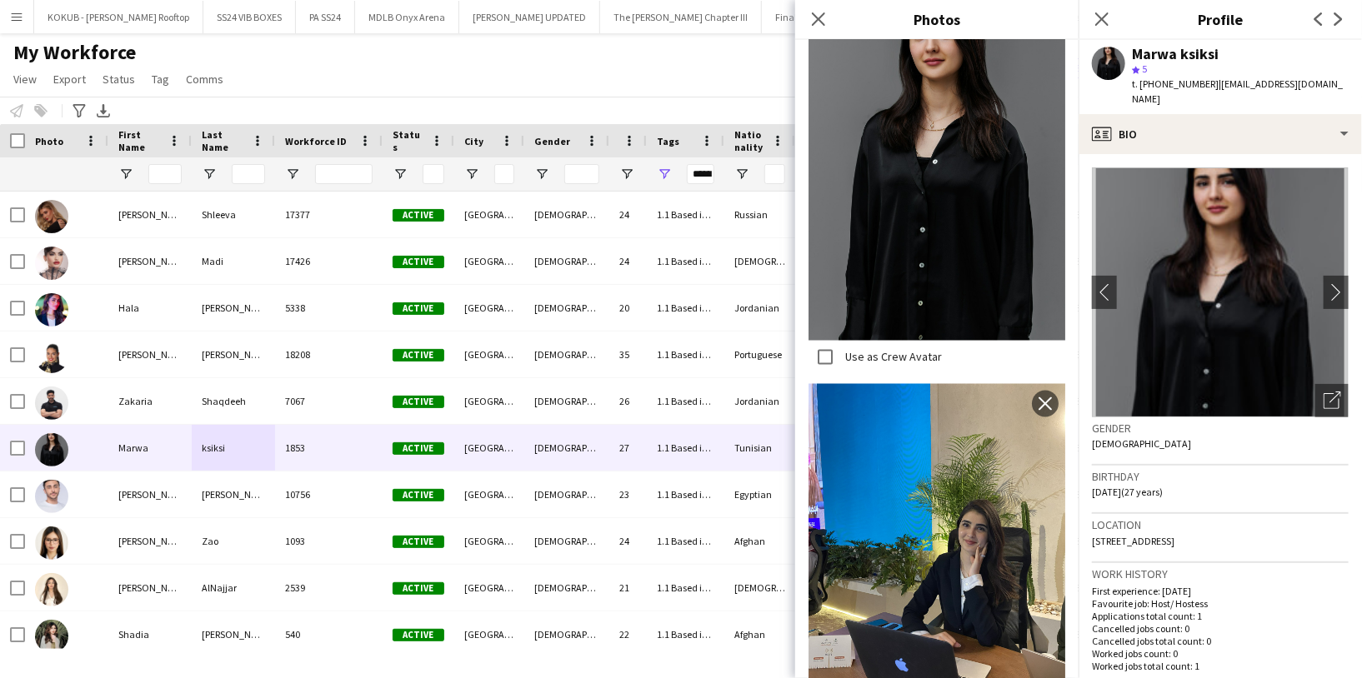
drag, startPoint x: 1205, startPoint y: 78, endPoint x: 1142, endPoint y: 77, distance: 63.3
click at [1142, 77] on span "t. +966508571960" at bounding box center [1175, 83] width 87 height 12
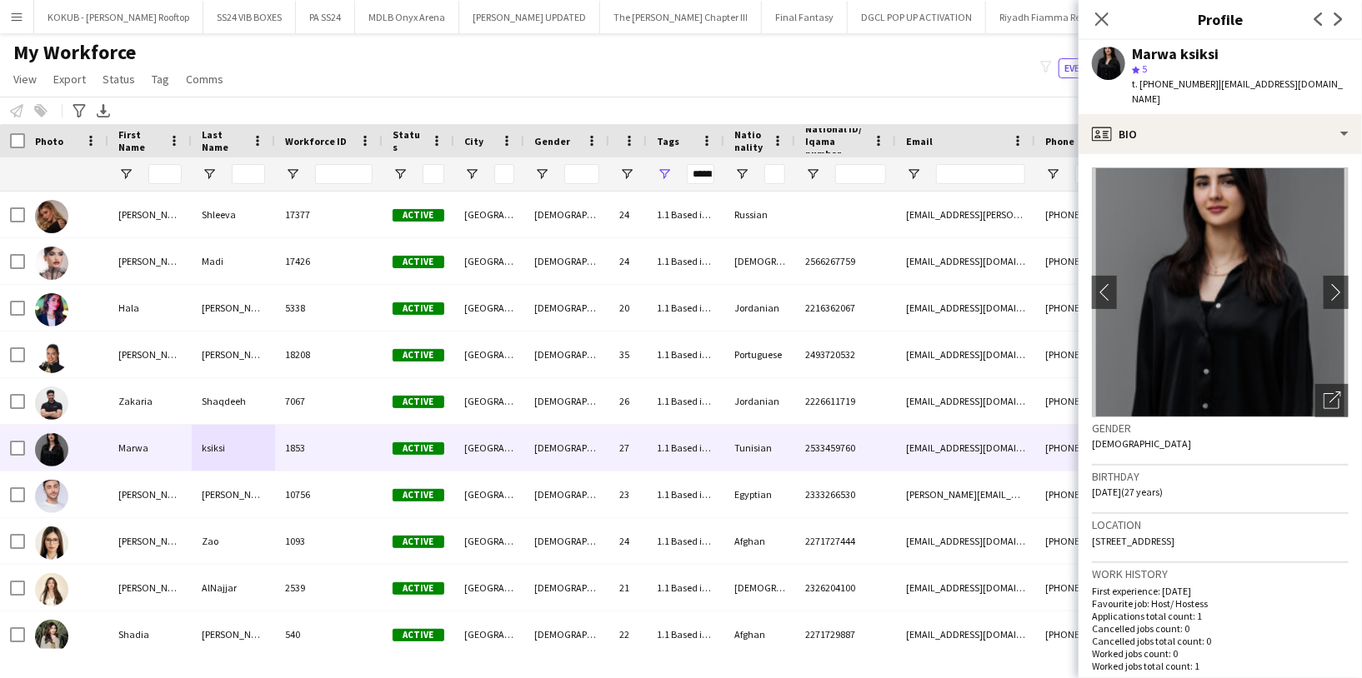
copy span "+966508571960"
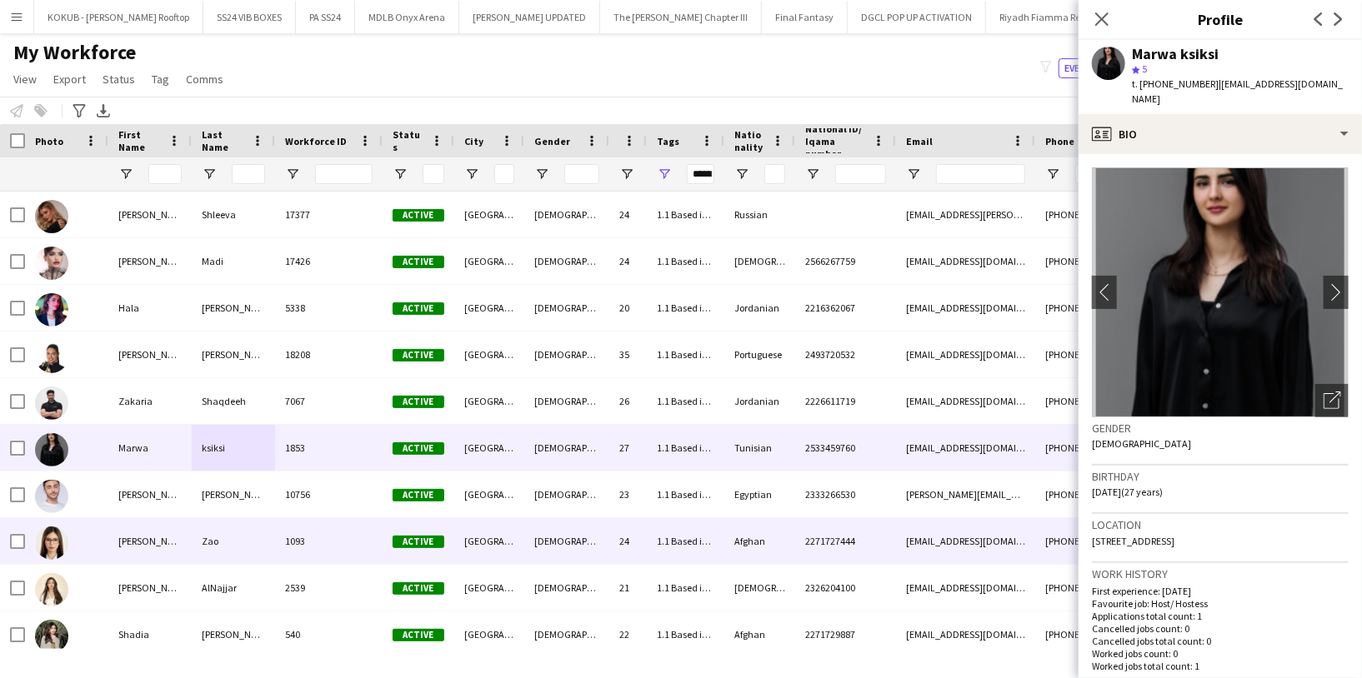
scroll to position [8, 0]
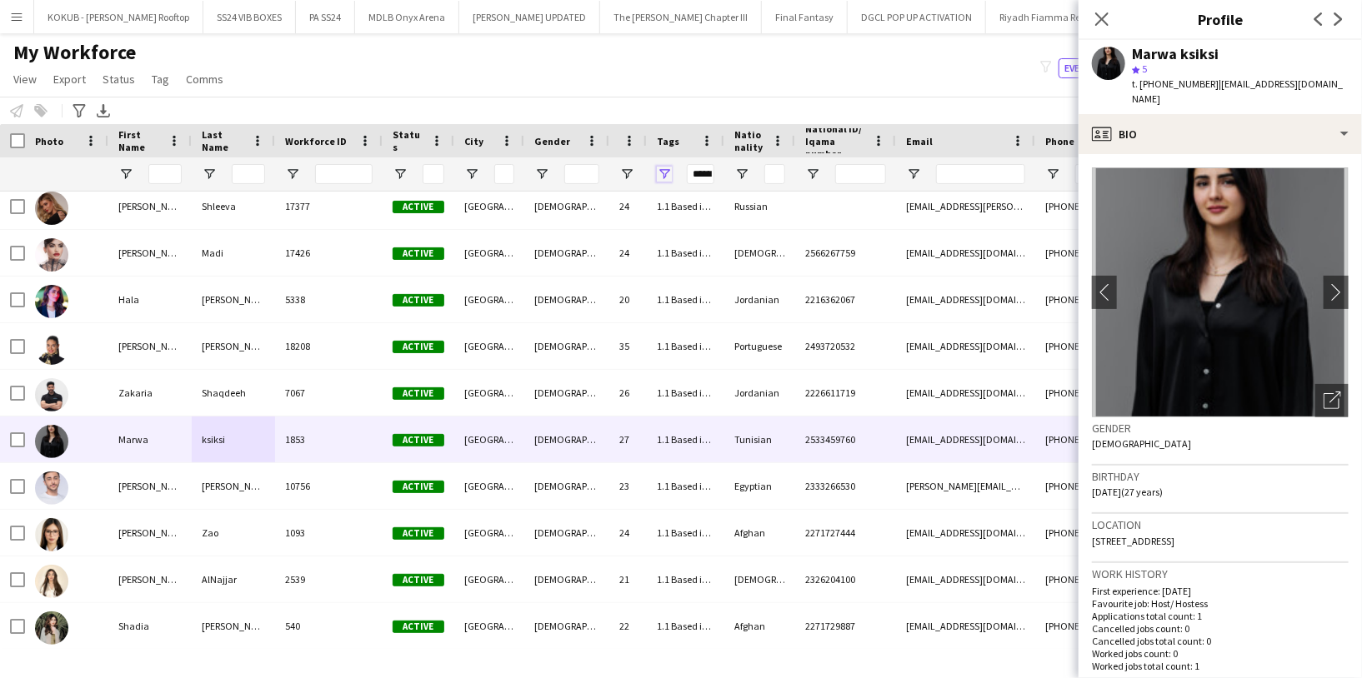
click at [659, 172] on span "Open Filter Menu" at bounding box center [664, 174] width 15 height 15
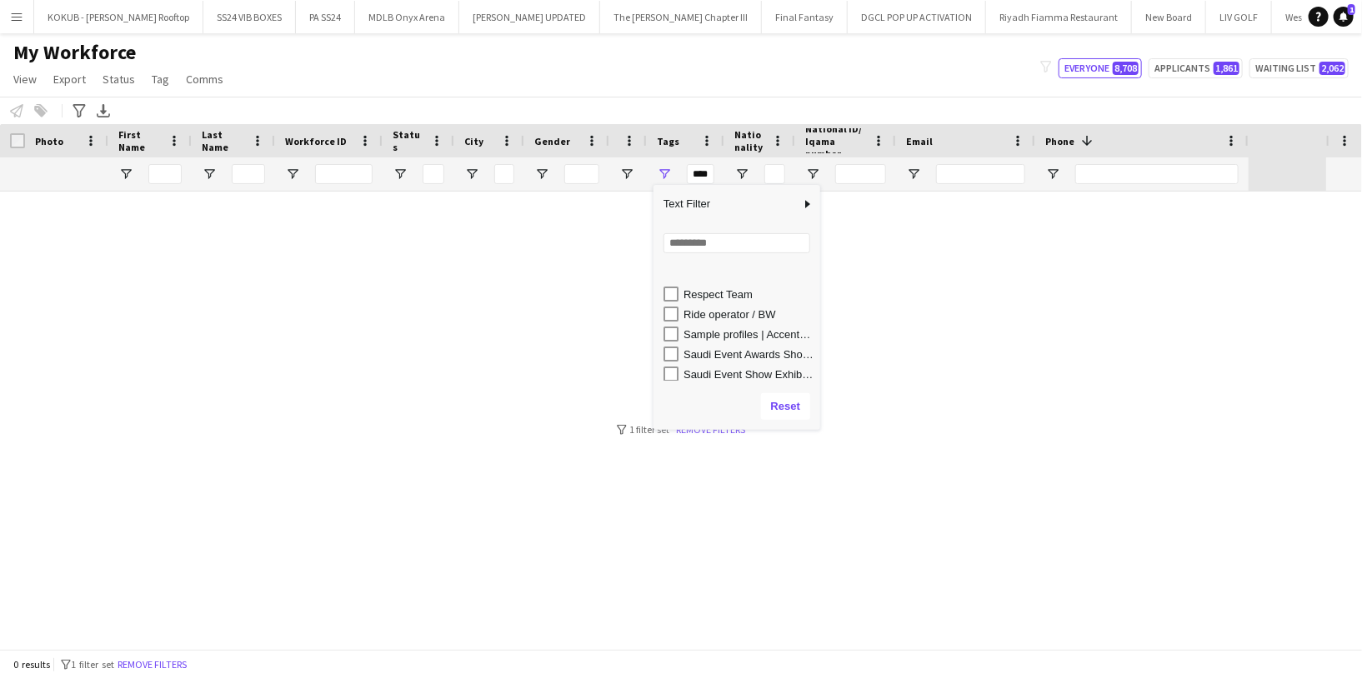
scroll to position [1057, 0]
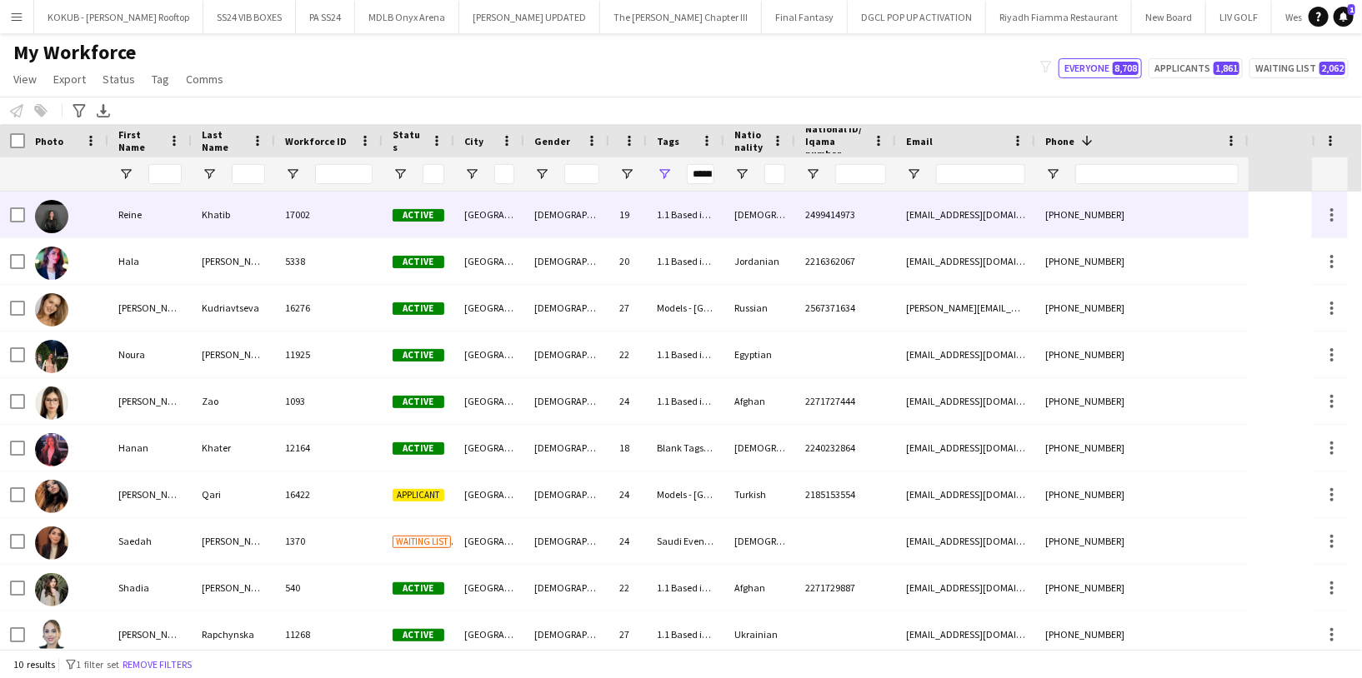
click at [163, 214] on div "Reine" at bounding box center [149, 215] width 83 height 46
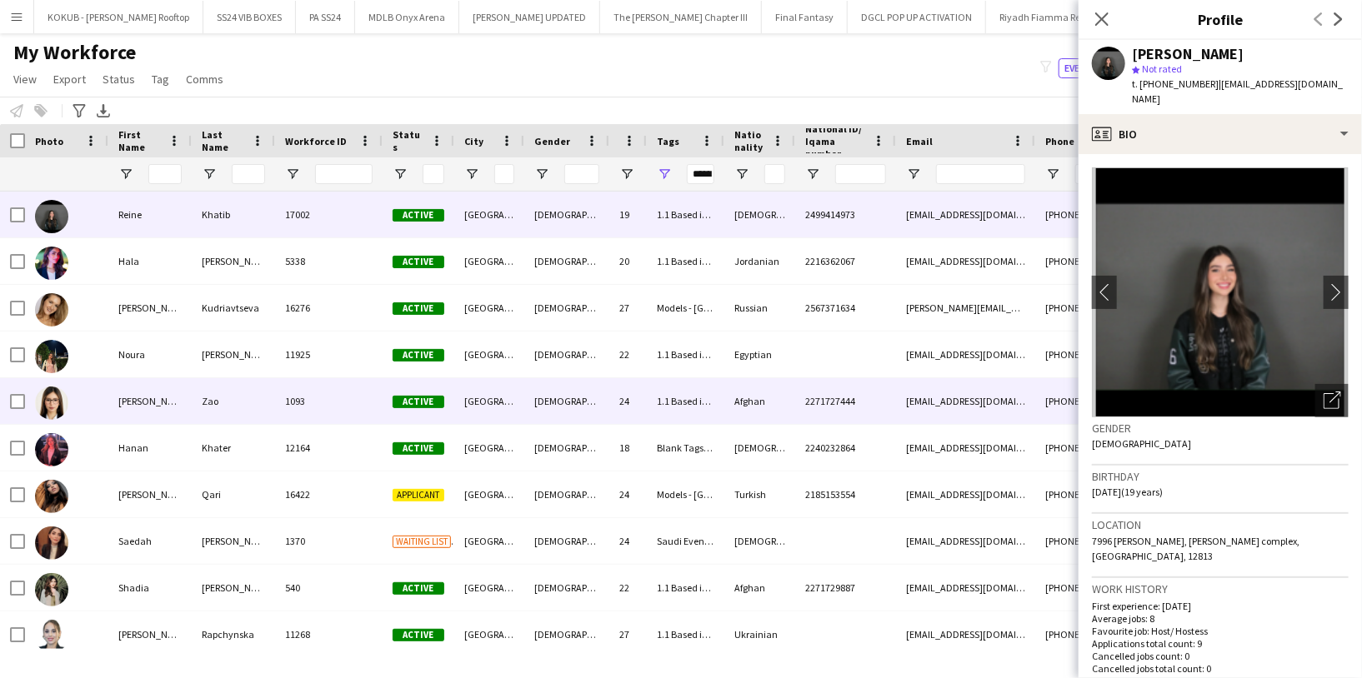
scroll to position [8, 0]
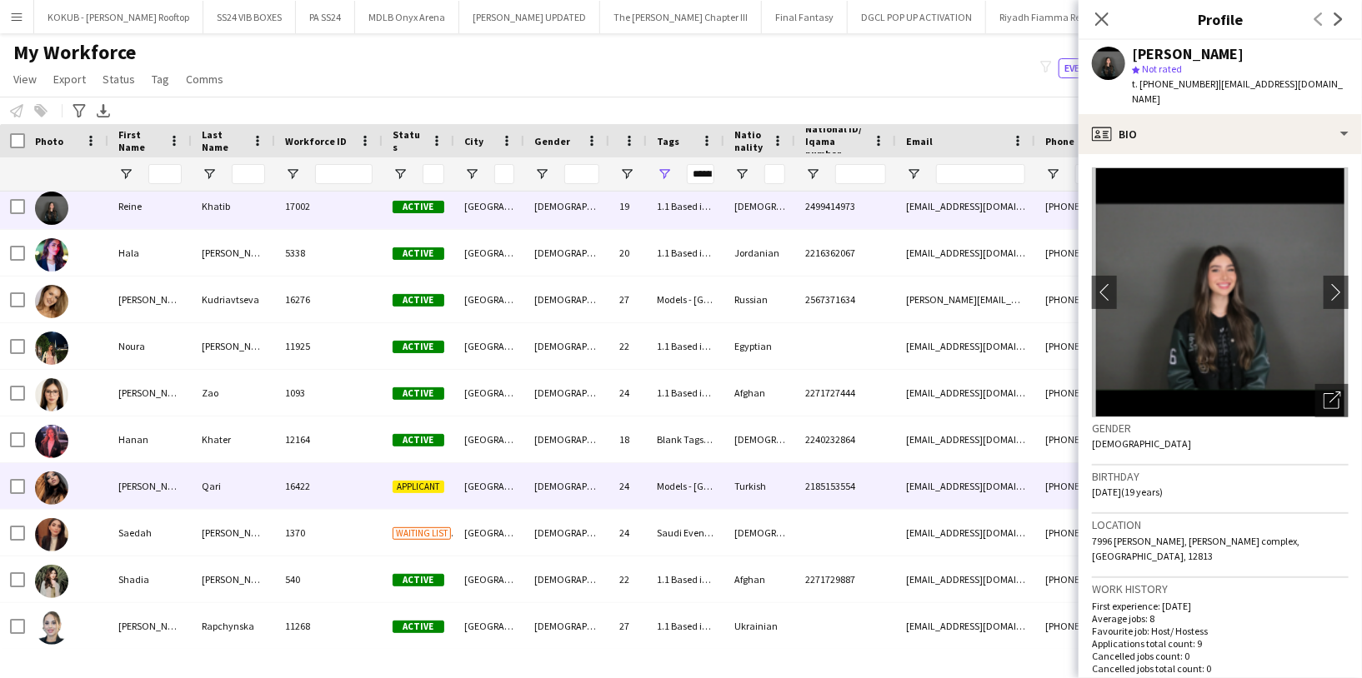
click at [212, 496] on div "Qari" at bounding box center [233, 486] width 83 height 46
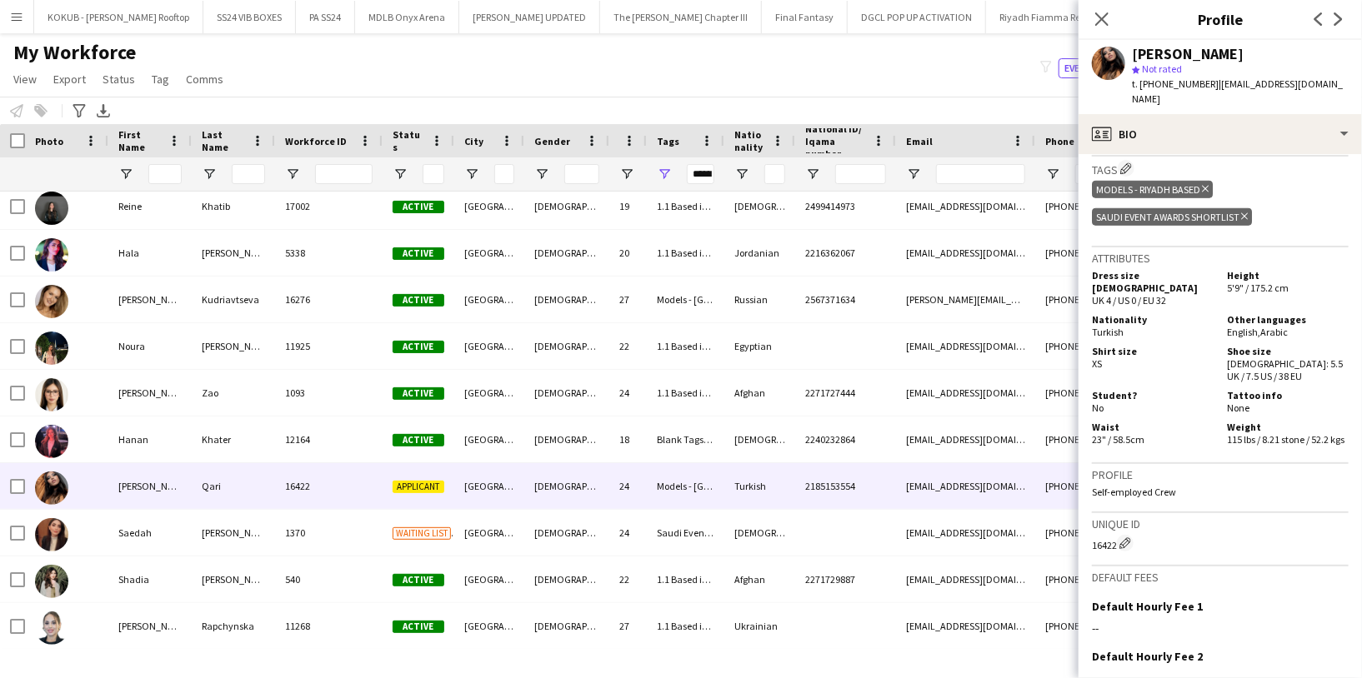
scroll to position [612, 0]
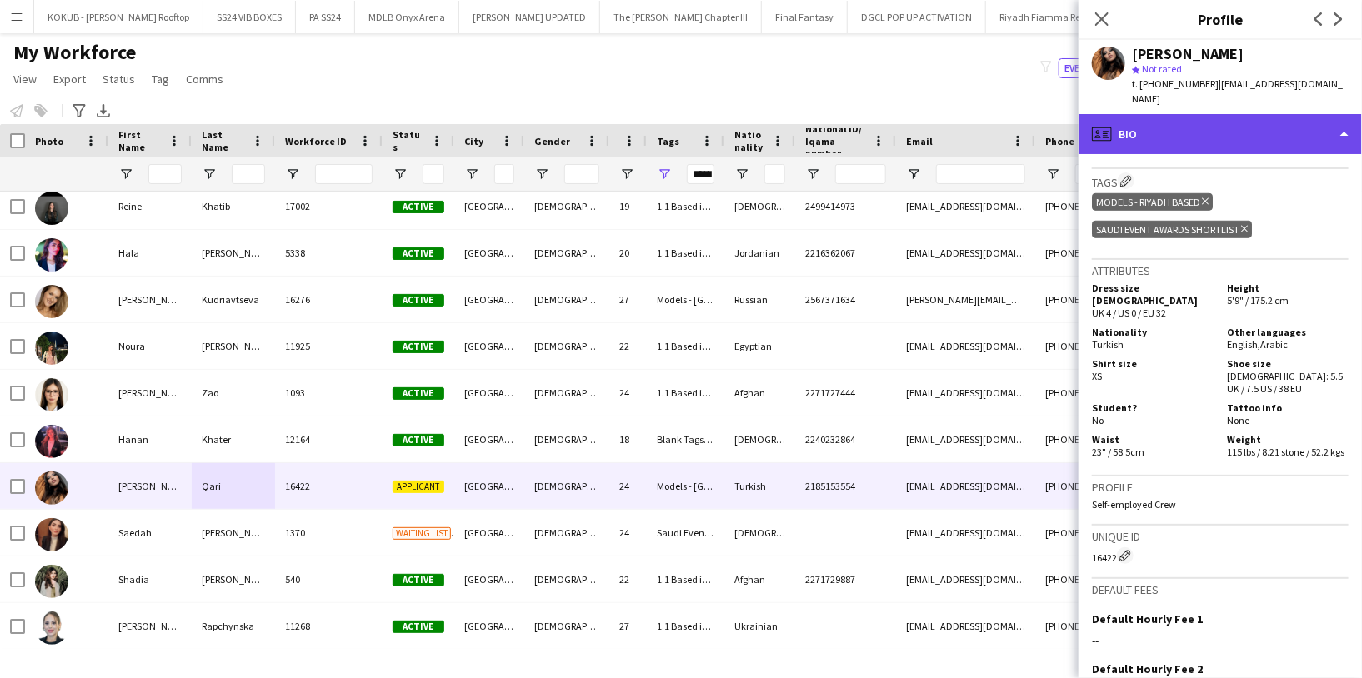
click at [1224, 119] on div "profile Bio" at bounding box center [1219, 134] width 283 height 40
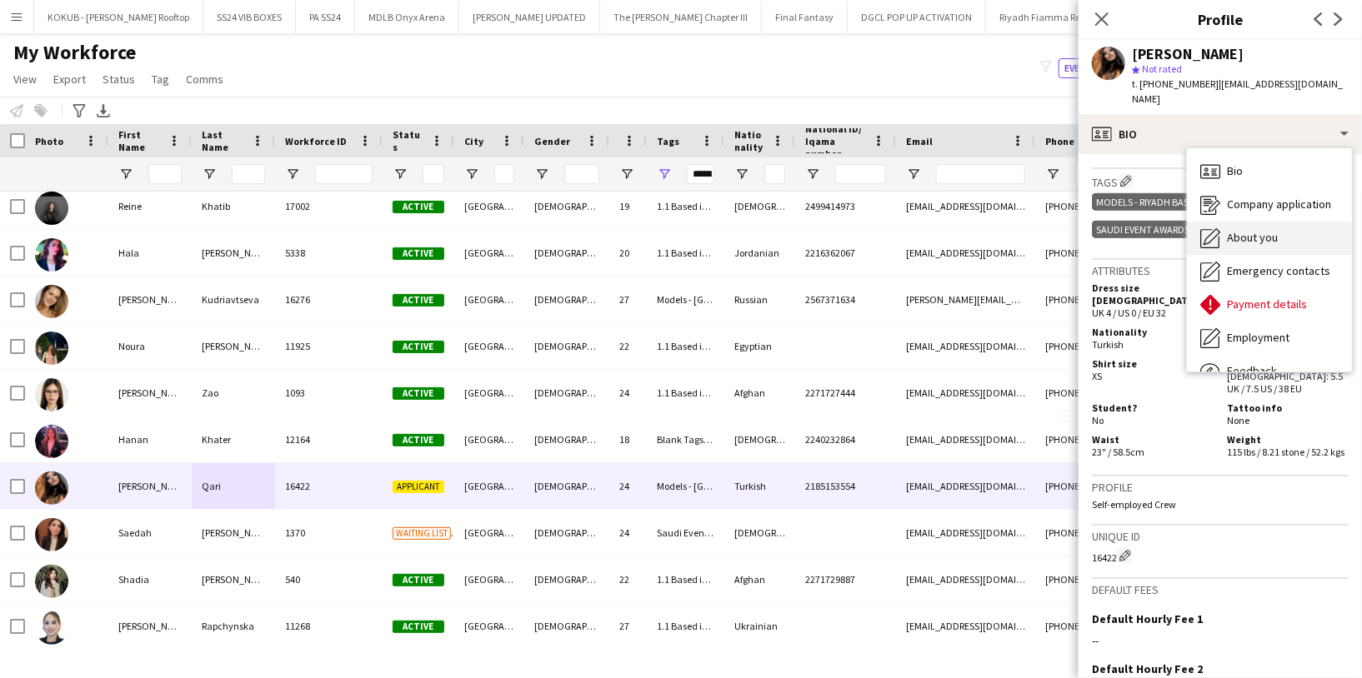
click at [1247, 230] on span "About you" at bounding box center [1252, 237] width 51 height 15
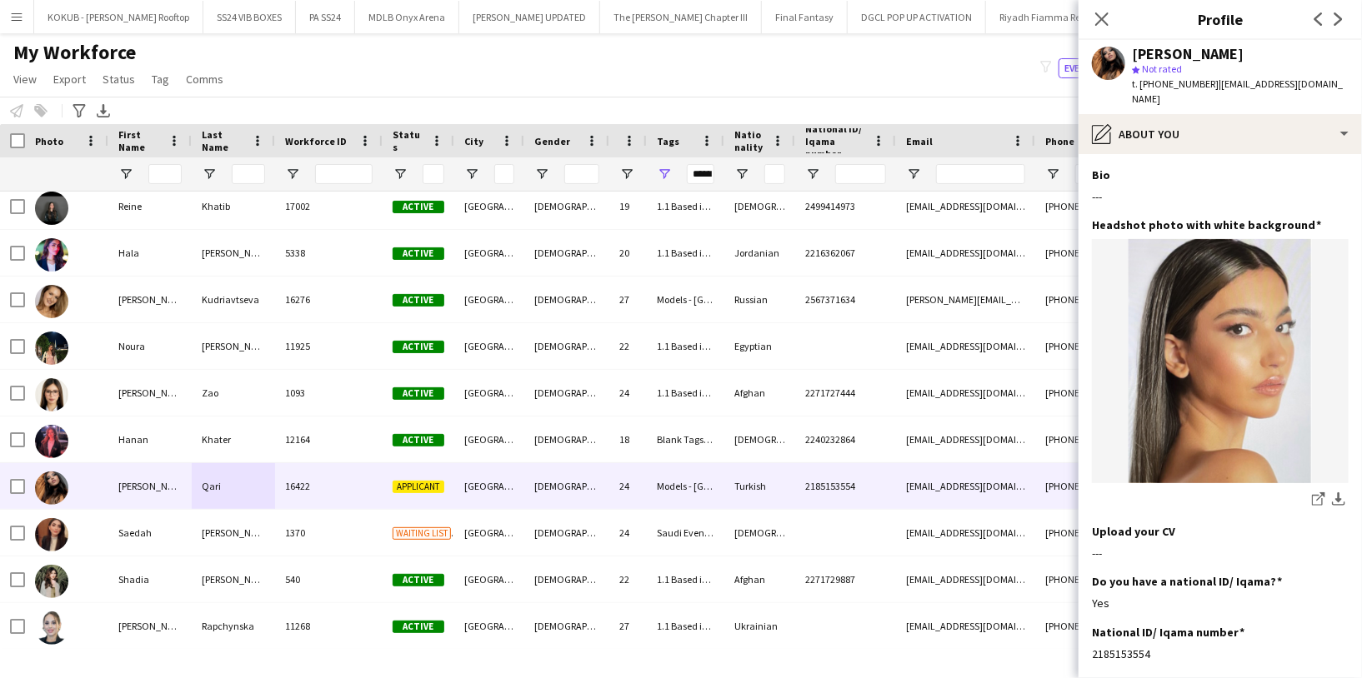
drag, startPoint x: 1210, startPoint y: 81, endPoint x: 1139, endPoint y: 79, distance: 70.8
click at [1139, 79] on span "t. +9660553866380" at bounding box center [1175, 83] width 87 height 12
copy span "+9660553866380"
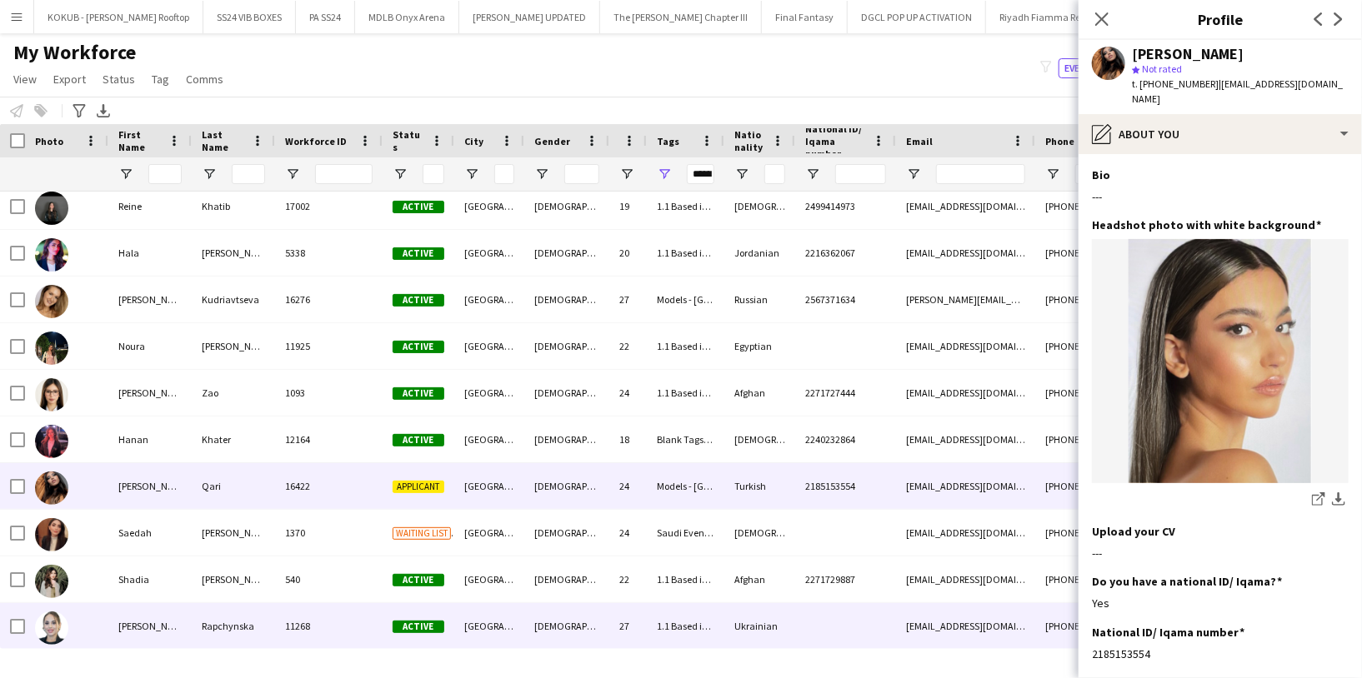
click at [270, 614] on div "Rapchynska" at bounding box center [233, 626] width 83 height 46
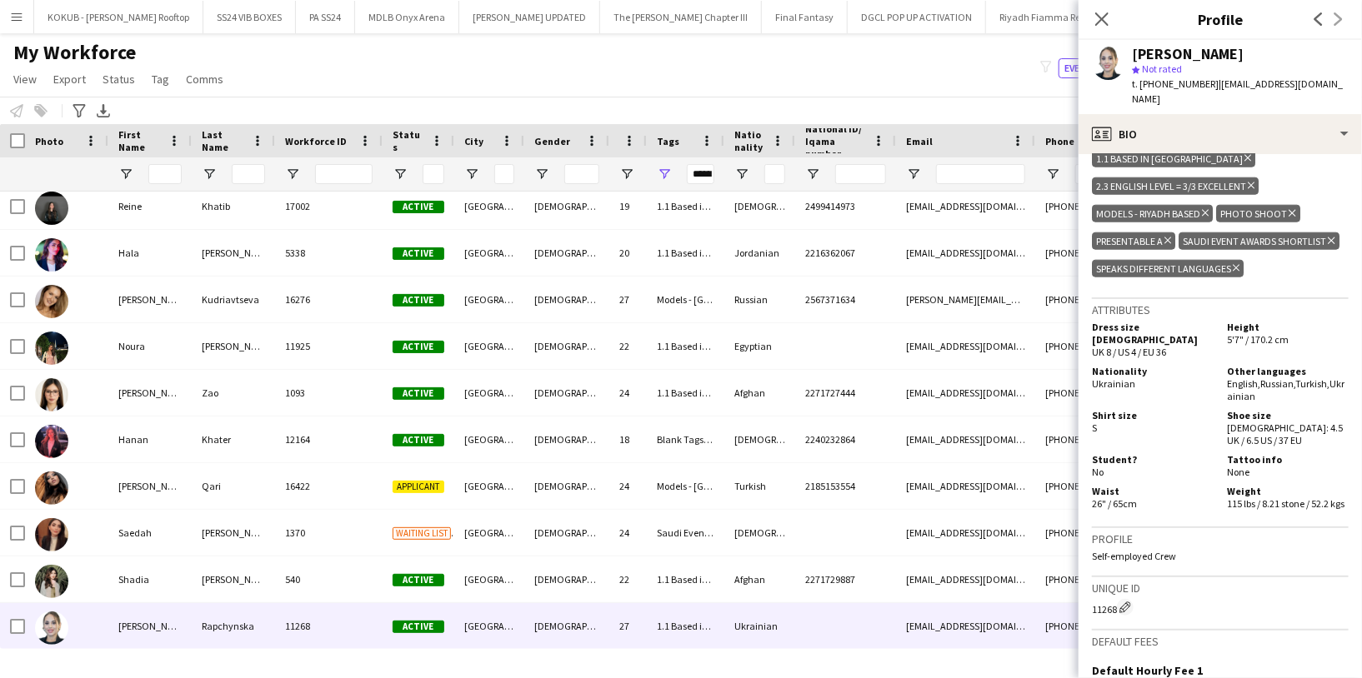
scroll to position [920, 0]
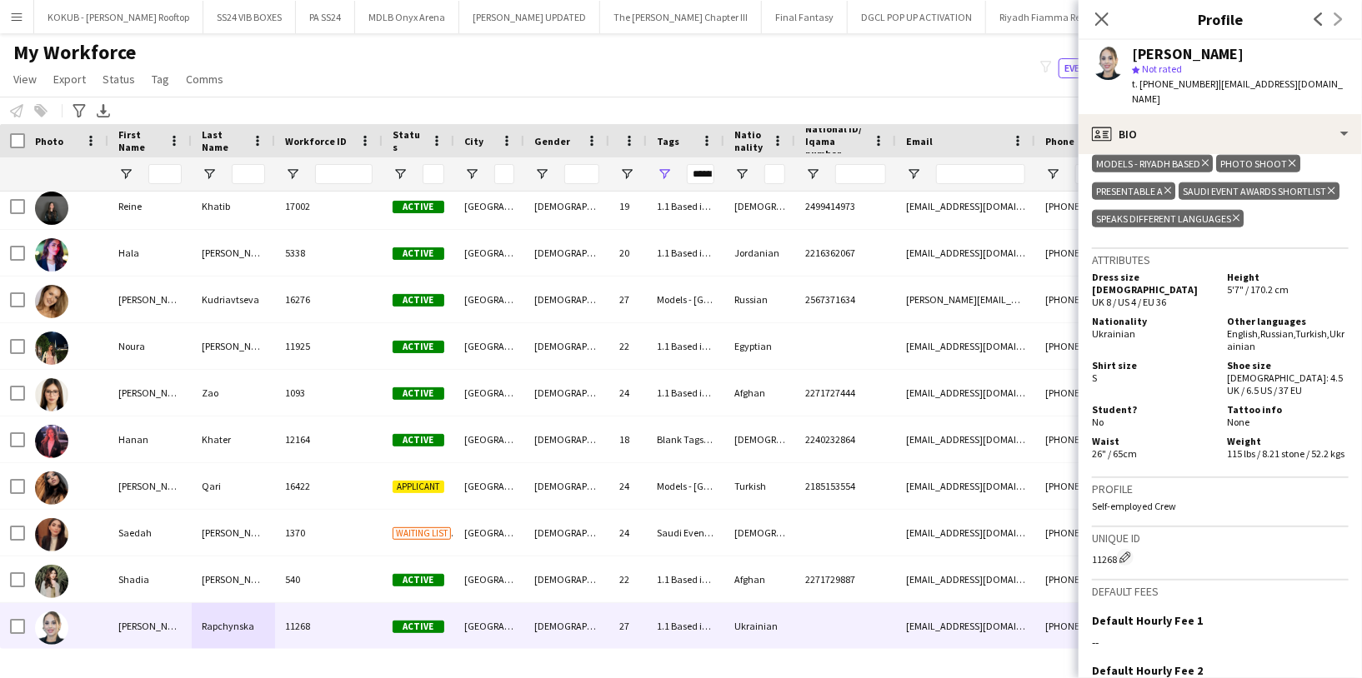
drag, startPoint x: 1206, startPoint y: 82, endPoint x: 1141, endPoint y: 82, distance: 65.0
click at [1141, 82] on div "t. +380985930417 | rapchynskanatali@gmail.com" at bounding box center [1240, 92] width 217 height 30
copy span "+380985930417"
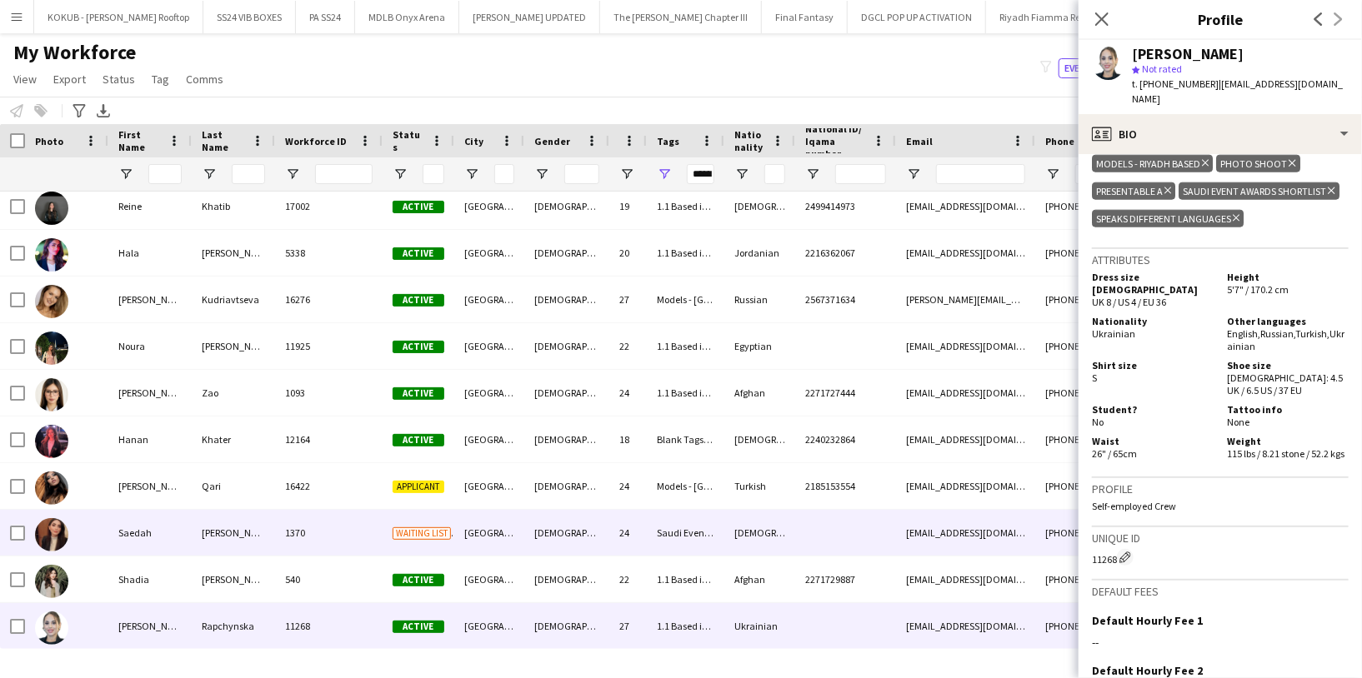
click at [237, 537] on div "Abusharkh" at bounding box center [233, 533] width 83 height 46
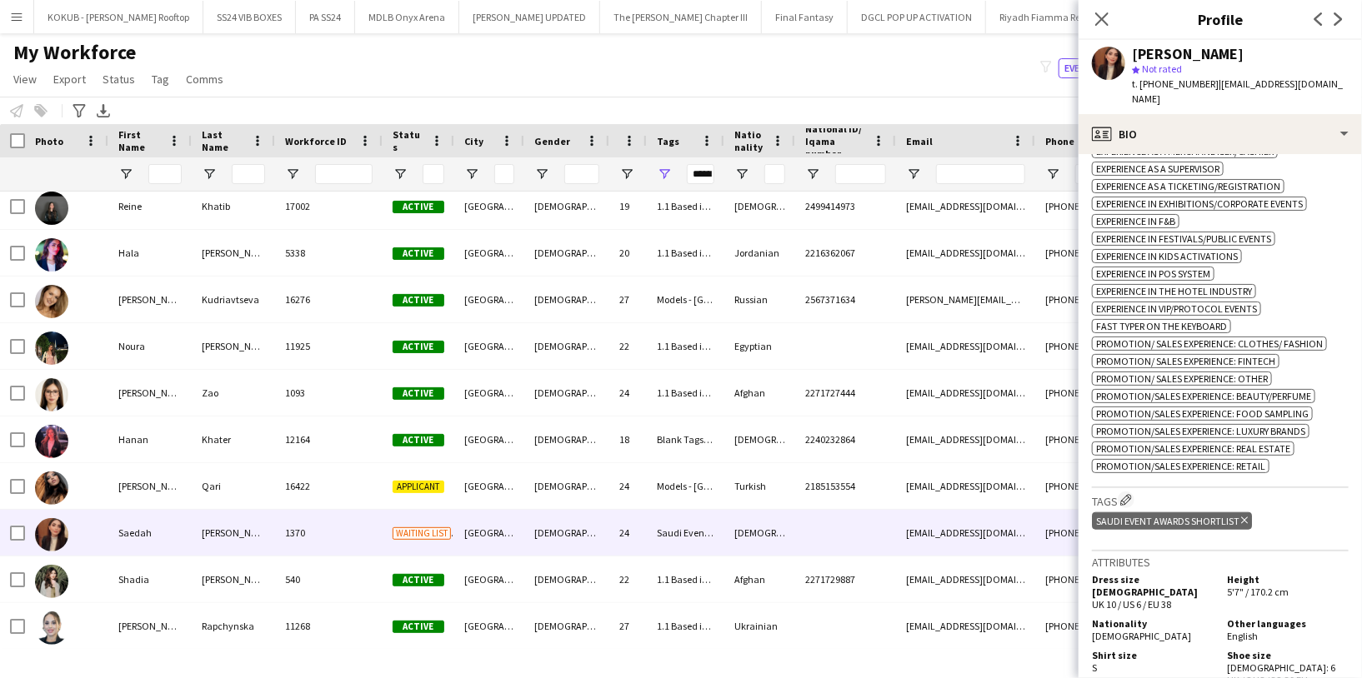
scroll to position [0, 0]
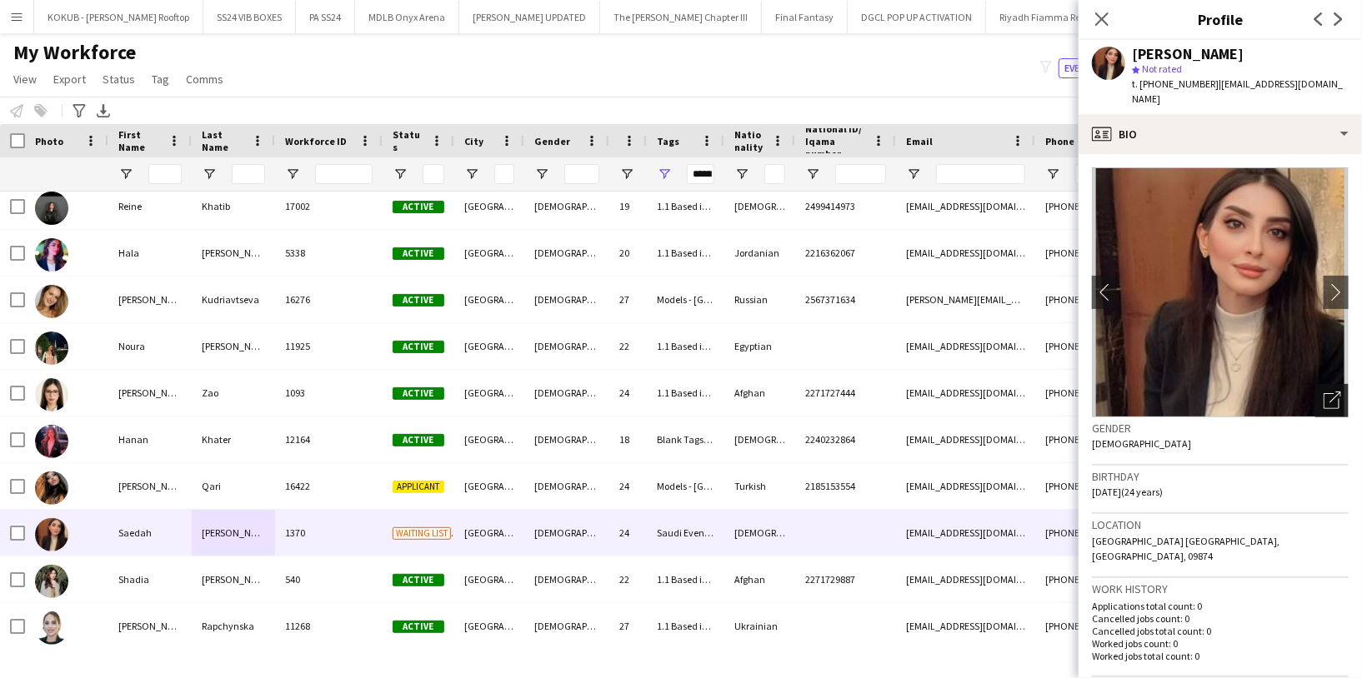
click at [1315, 392] on div "Open photos pop-in" at bounding box center [1331, 400] width 33 height 33
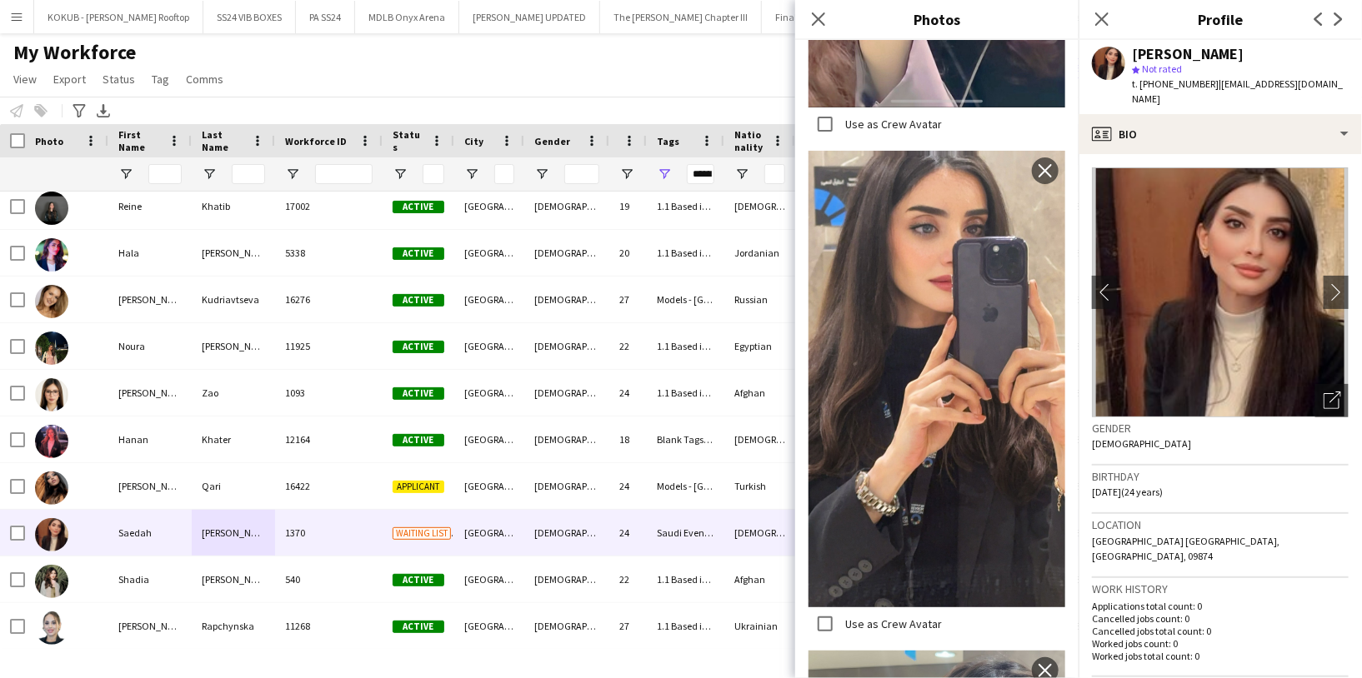
scroll to position [5122, 0]
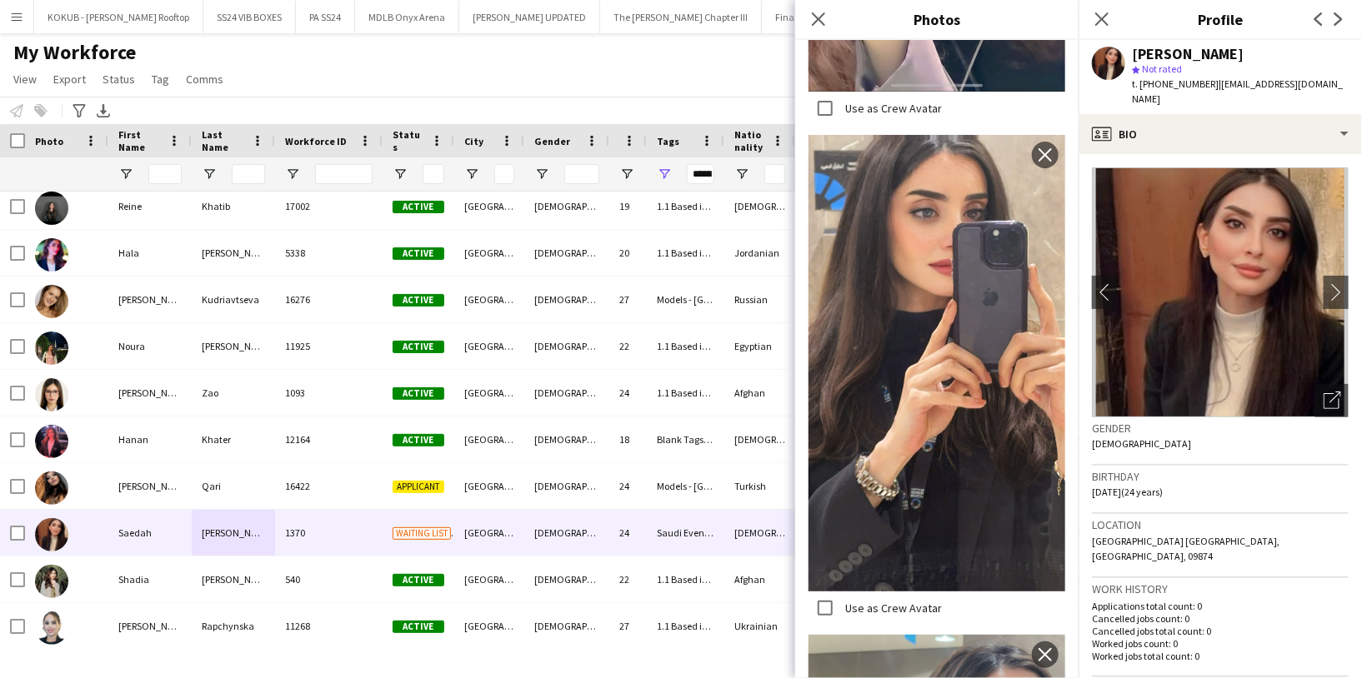
drag, startPoint x: 1209, startPoint y: 83, endPoint x: 1142, endPoint y: 80, distance: 67.6
click at [1142, 80] on span "t. +9660542195944" at bounding box center [1175, 83] width 87 height 12
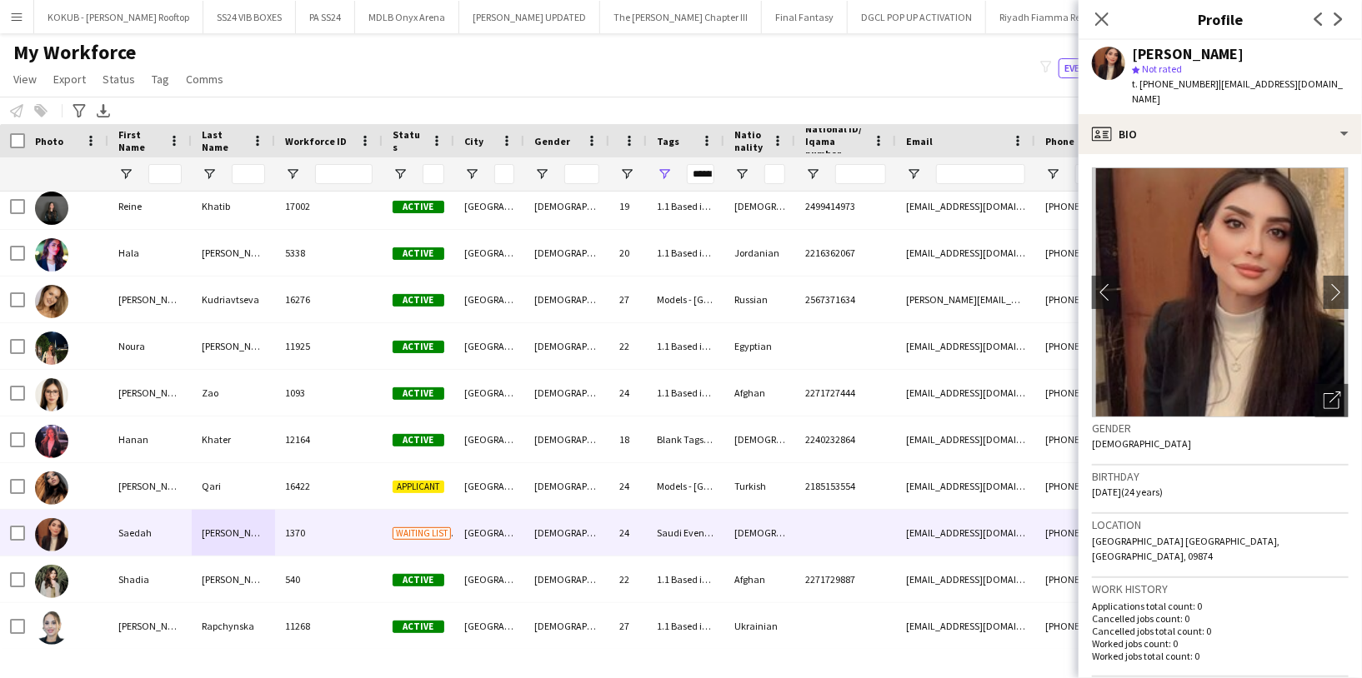
copy span "+9660542195944"
click at [665, 170] on span "Open Filter Menu" at bounding box center [664, 174] width 15 height 15
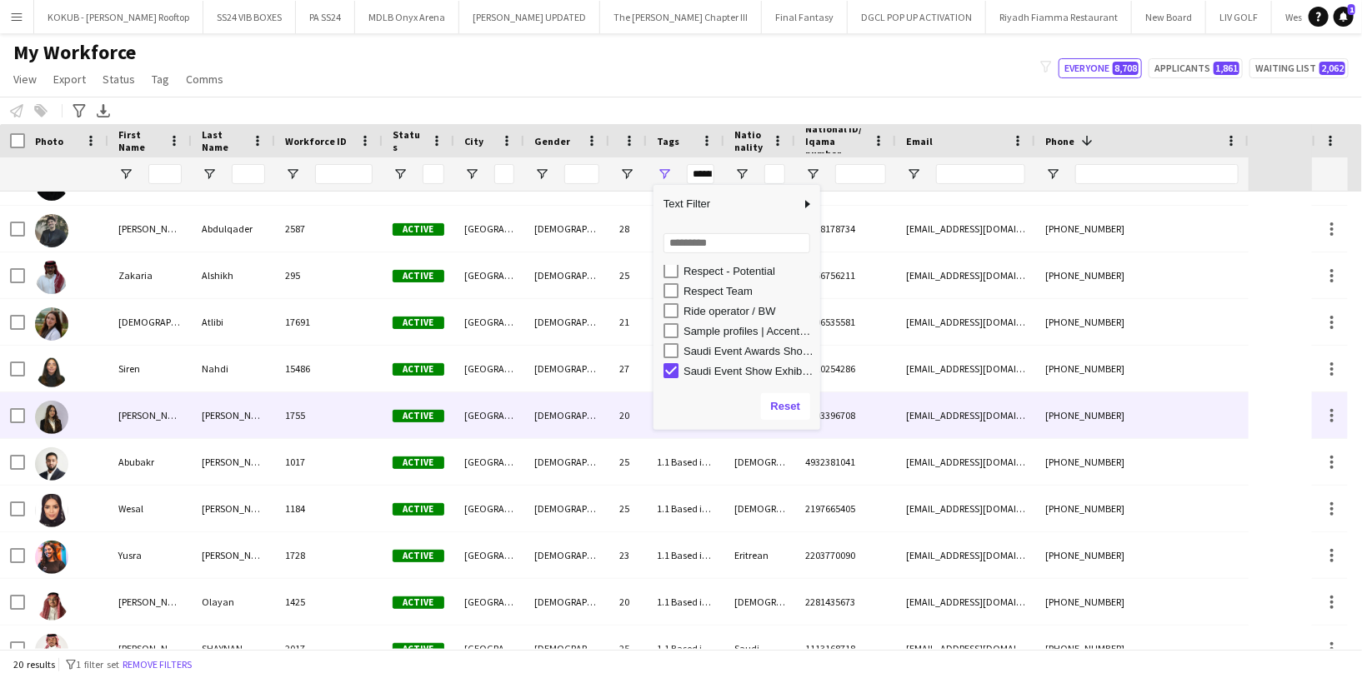
scroll to position [454, 0]
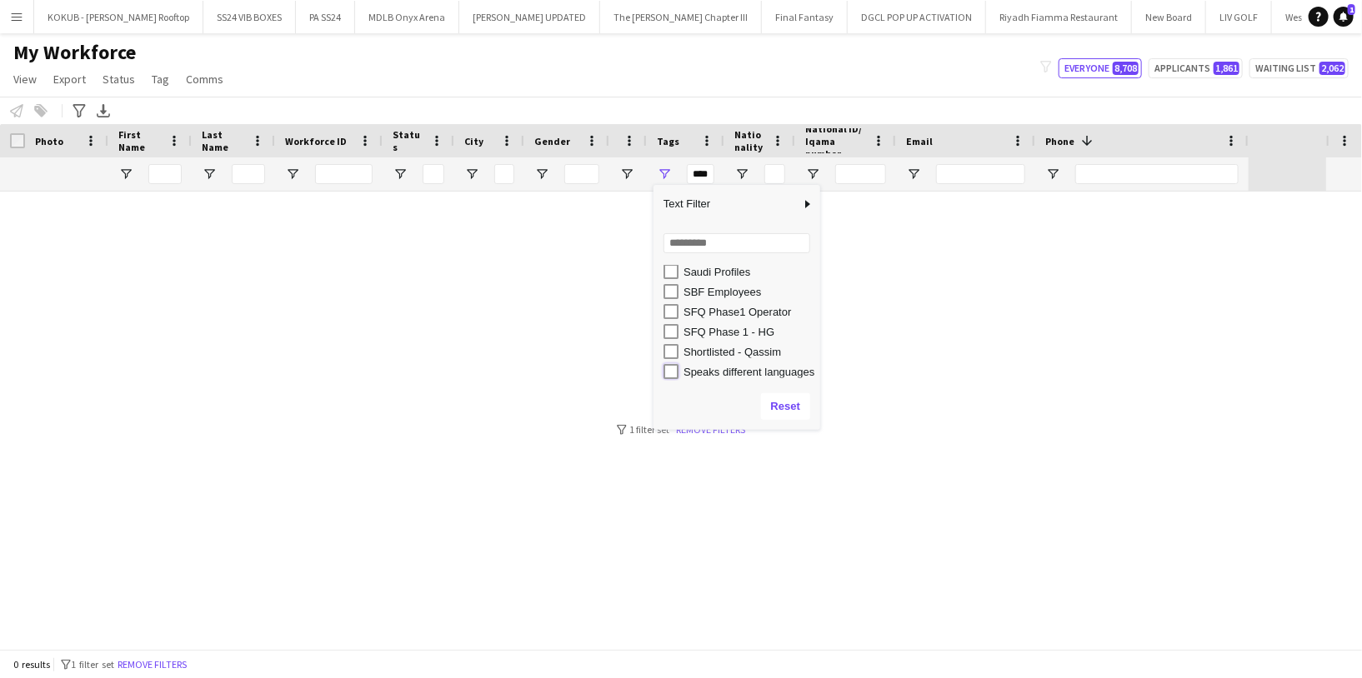
type input "**********"
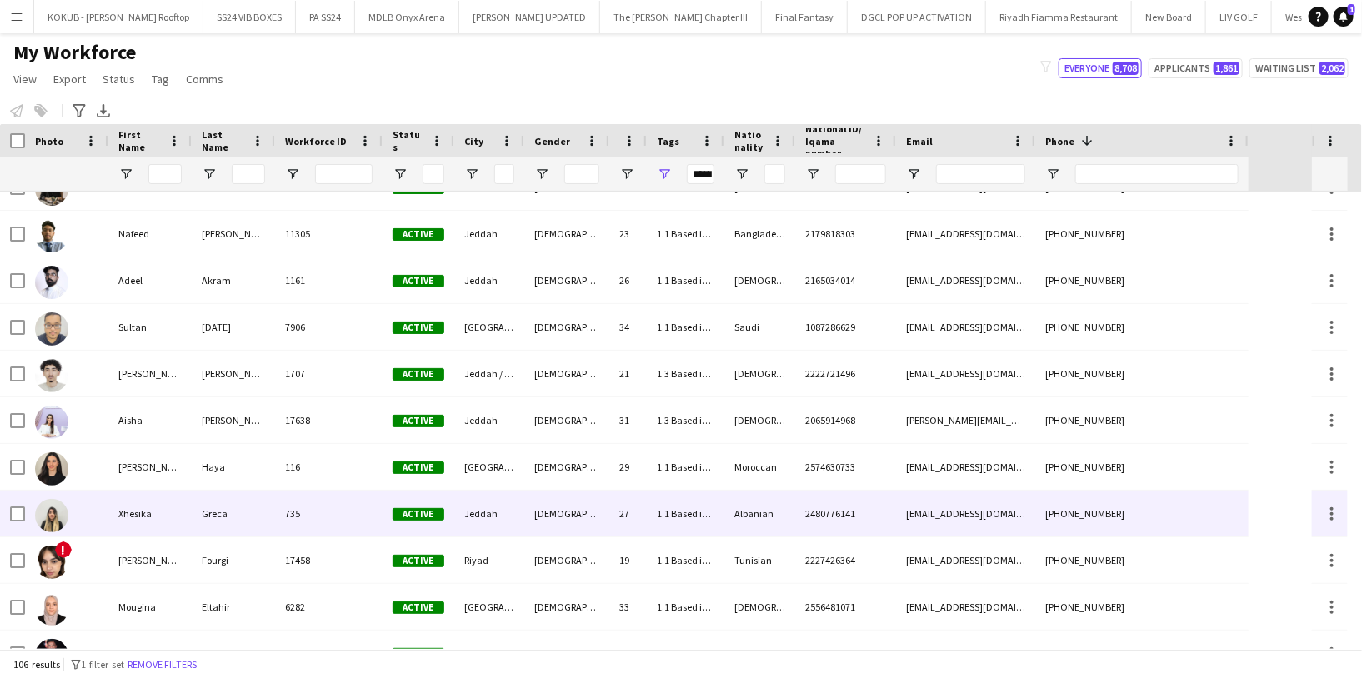
click at [297, 508] on div "735" at bounding box center [328, 514] width 107 height 46
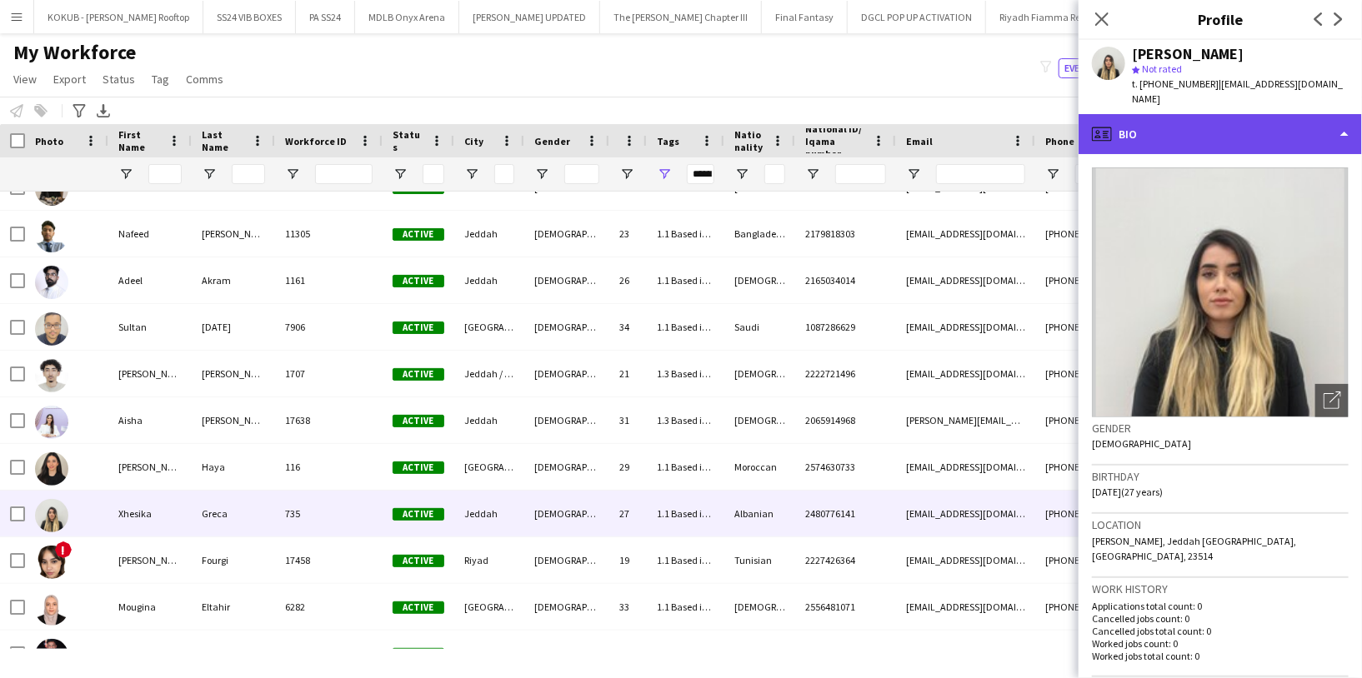
click at [1129, 124] on div "profile Bio" at bounding box center [1219, 134] width 283 height 40
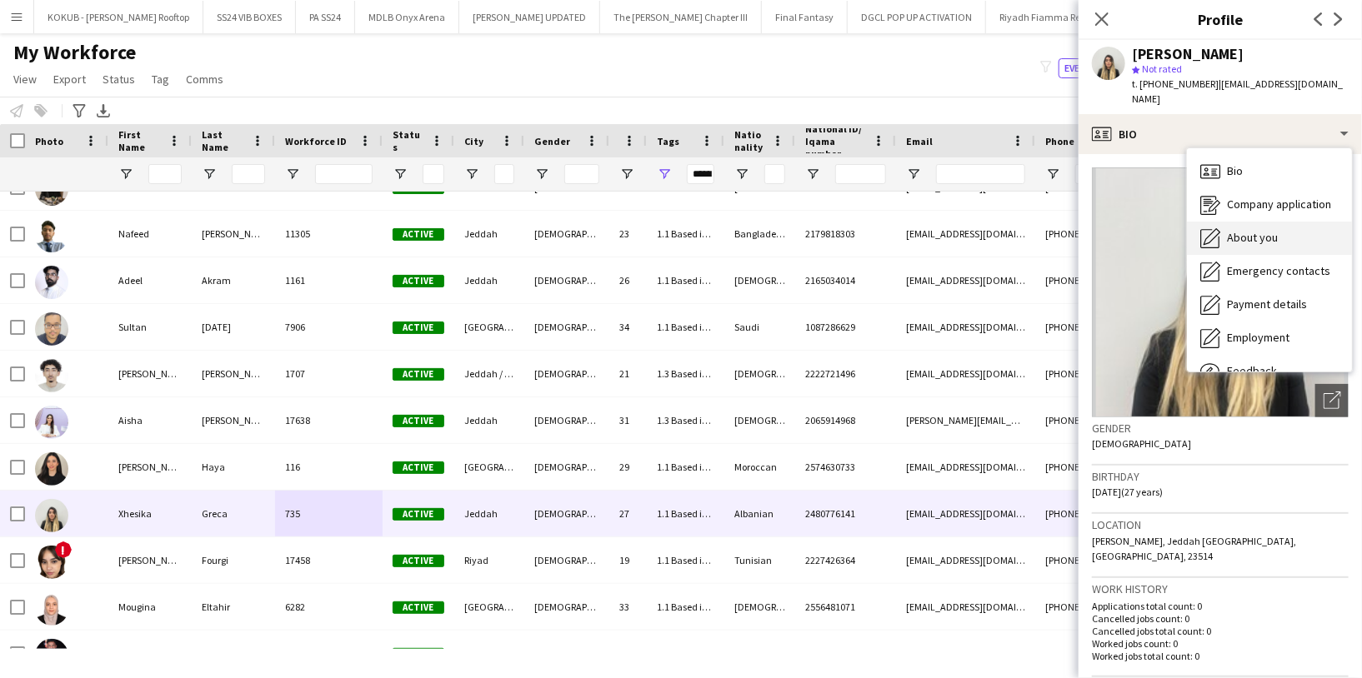
click at [1222, 222] on div "About you About you" at bounding box center [1269, 238] width 165 height 33
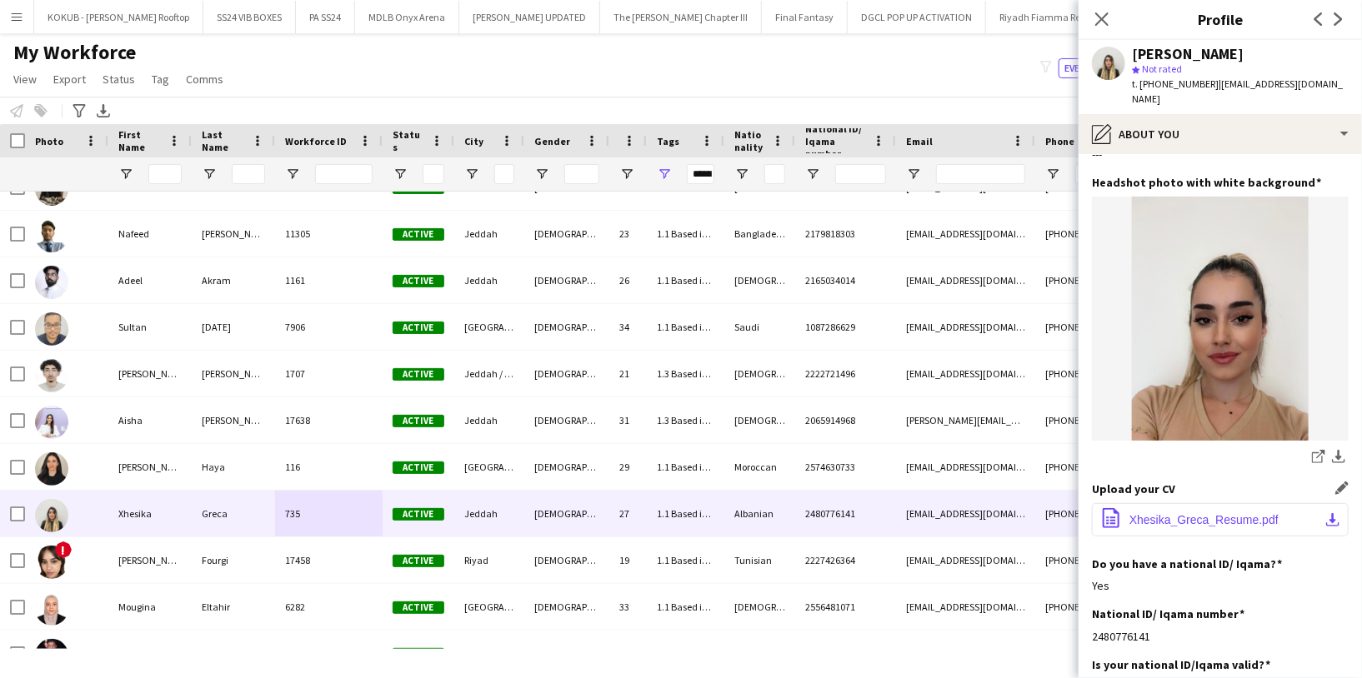
click at [1210, 513] on span "Xhesika_Greca_Resume.pdf" at bounding box center [1203, 519] width 149 height 13
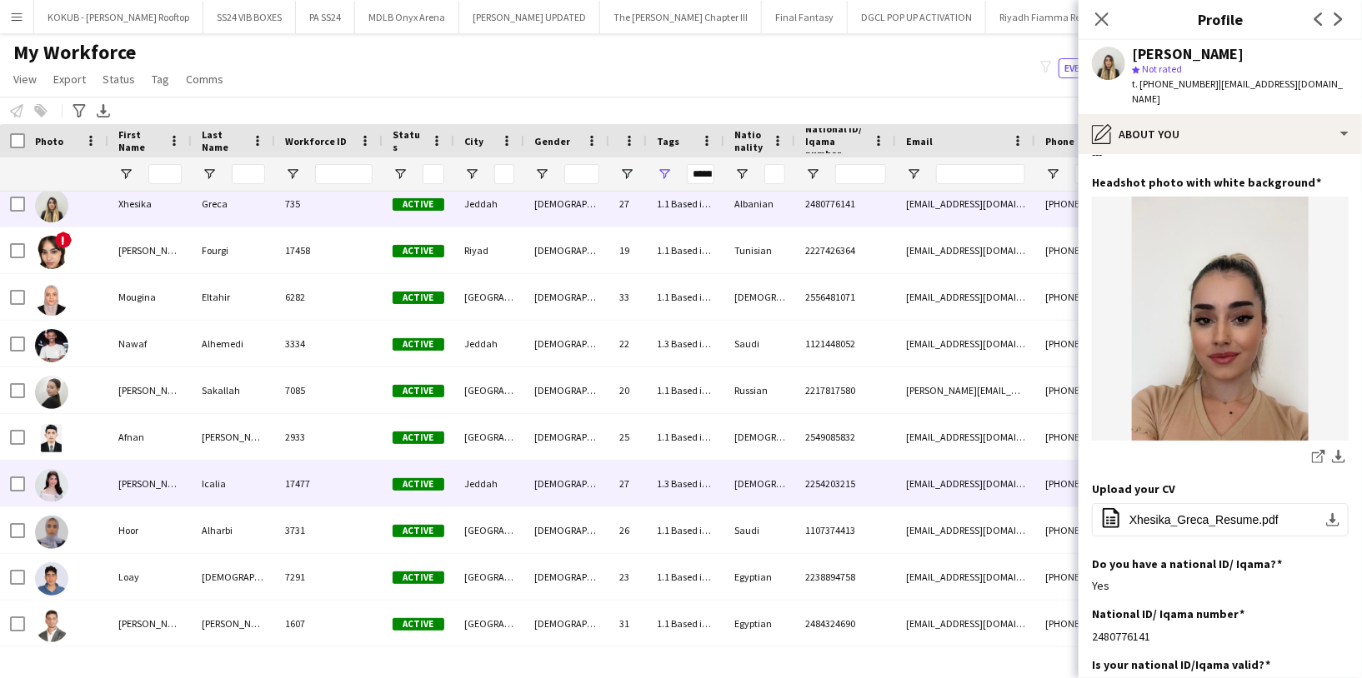
click at [283, 479] on div "17477" at bounding box center [328, 484] width 107 height 46
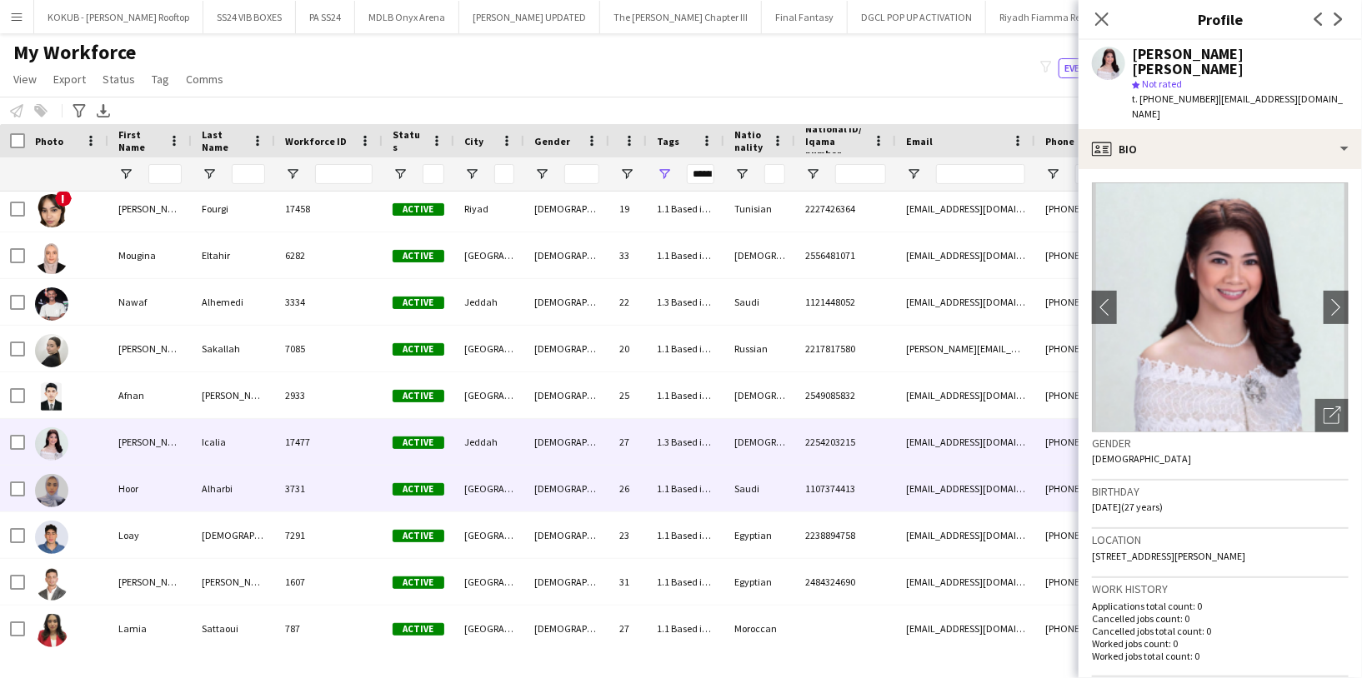
scroll to position [1011, 0]
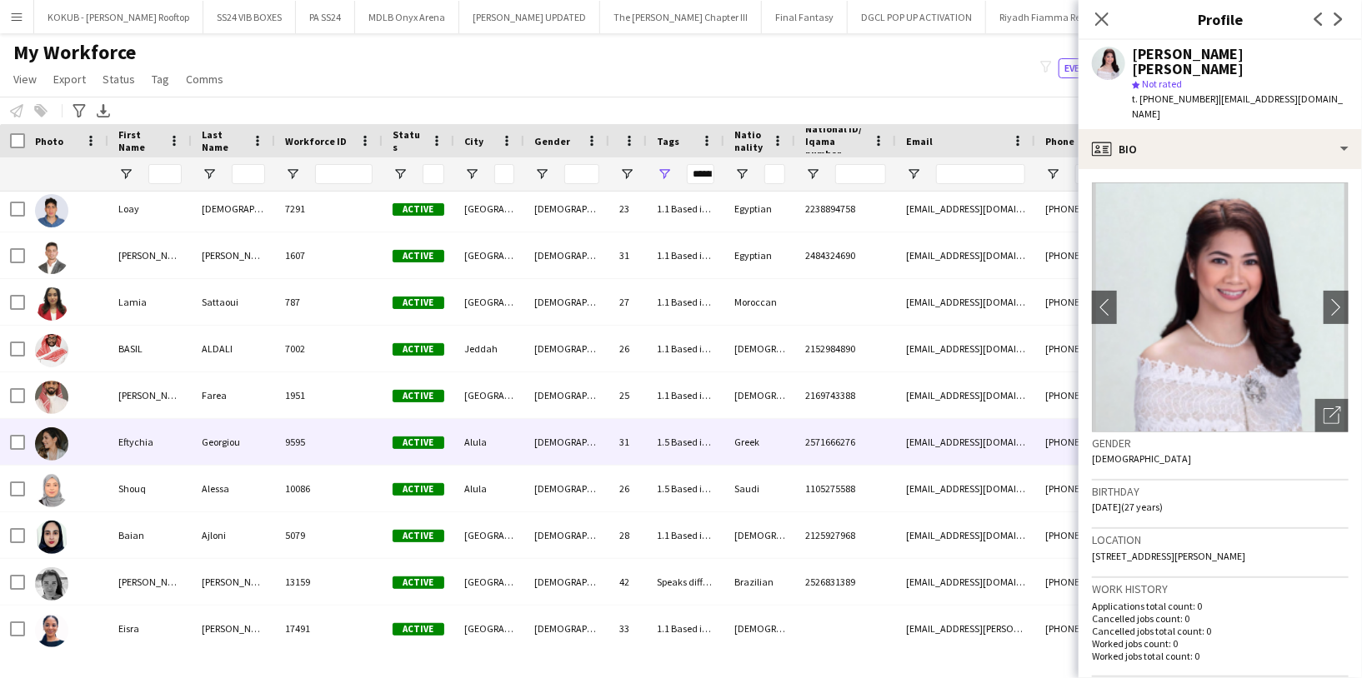
click at [271, 448] on div "Georgiou" at bounding box center [233, 442] width 83 height 46
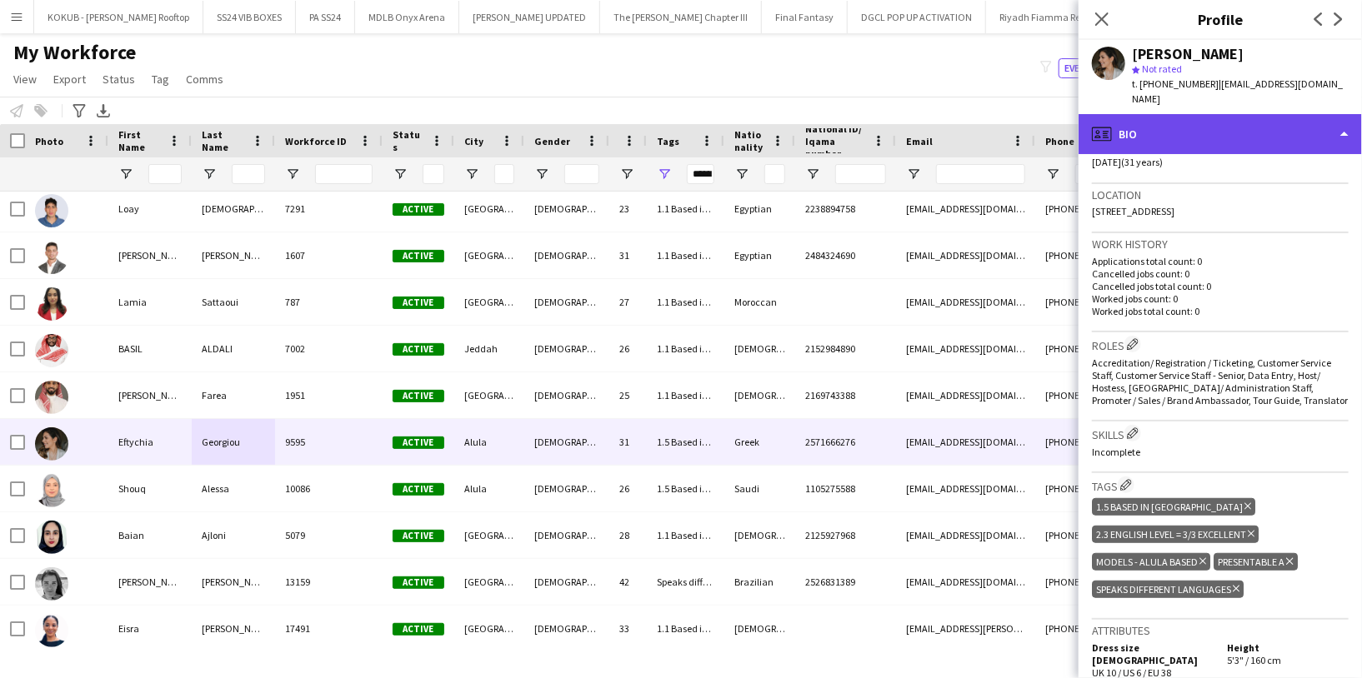
click at [1127, 121] on div "profile Bio" at bounding box center [1219, 134] width 283 height 40
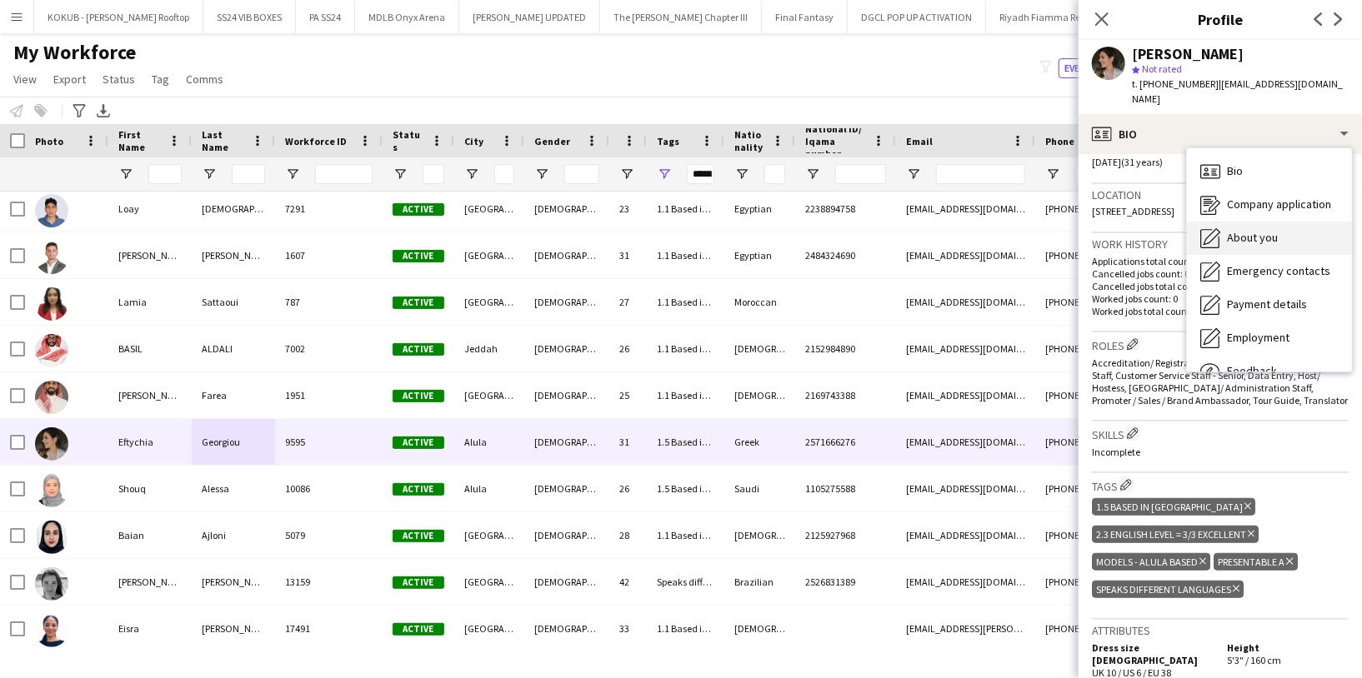
click at [1238, 230] on span "About you" at bounding box center [1252, 237] width 51 height 15
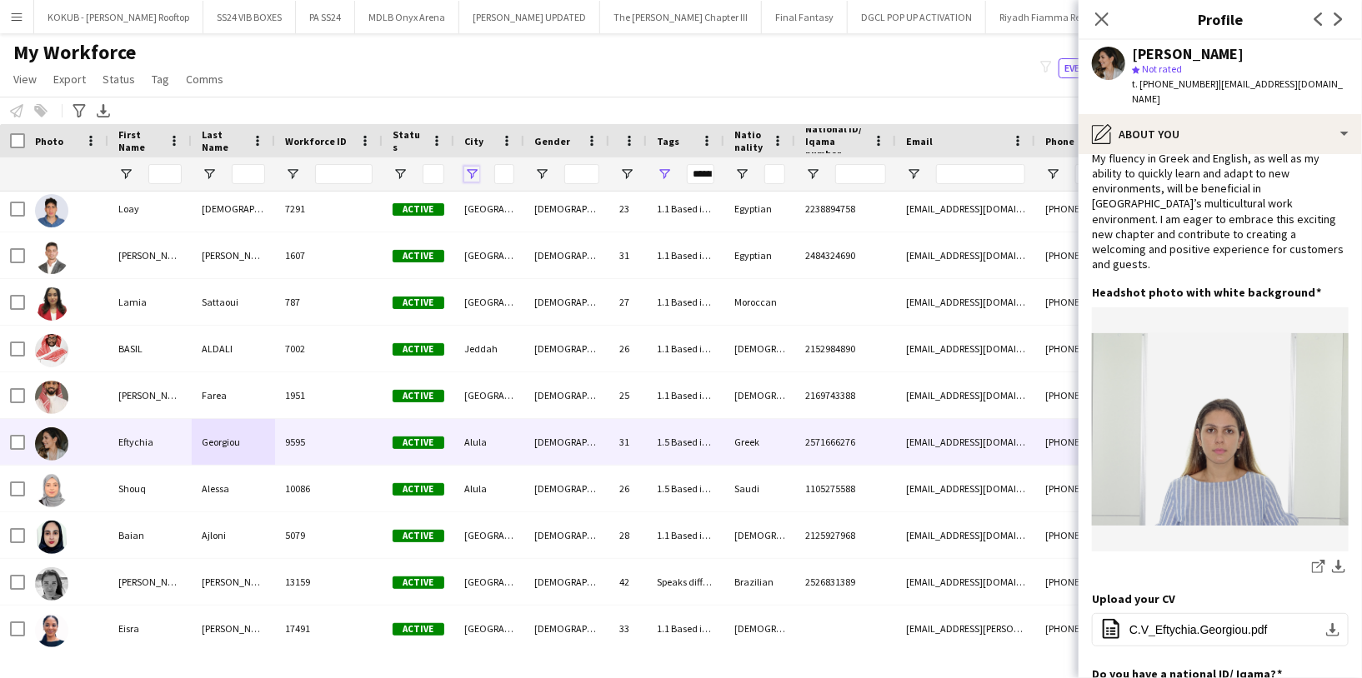
click at [468, 172] on span "Open Filter Menu" at bounding box center [471, 174] width 15 height 15
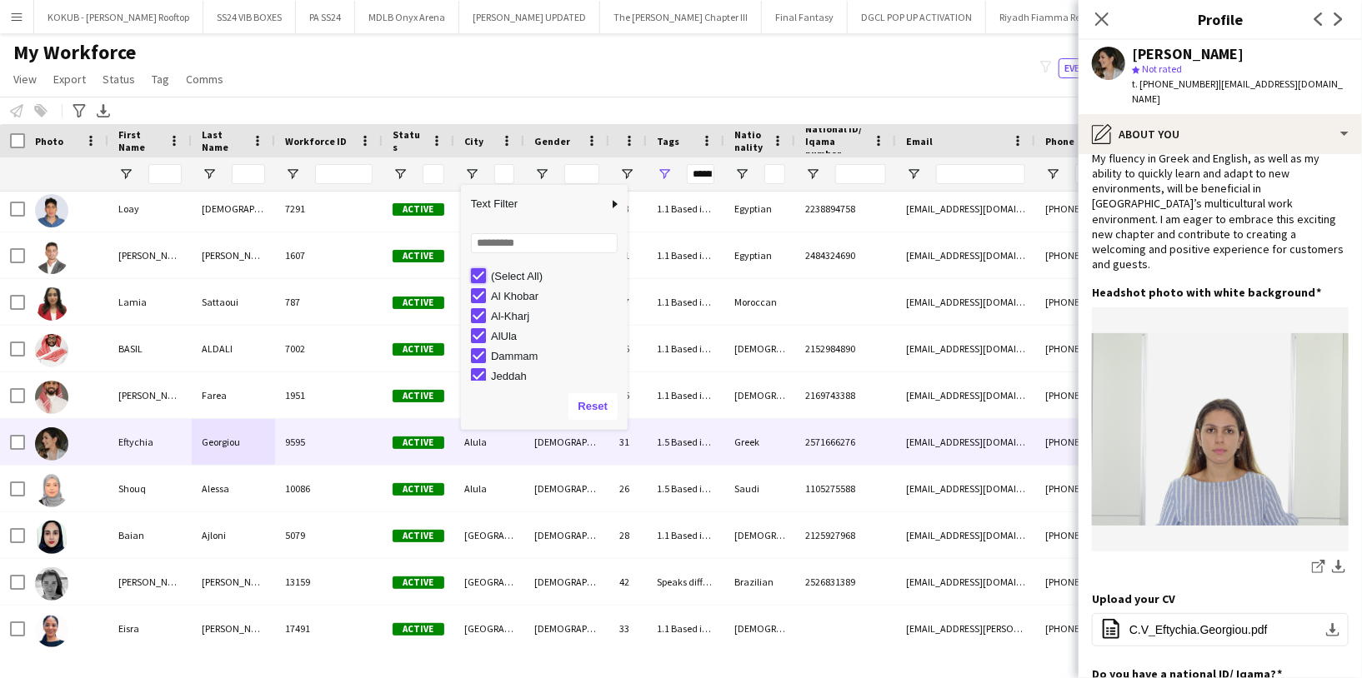
type input "***"
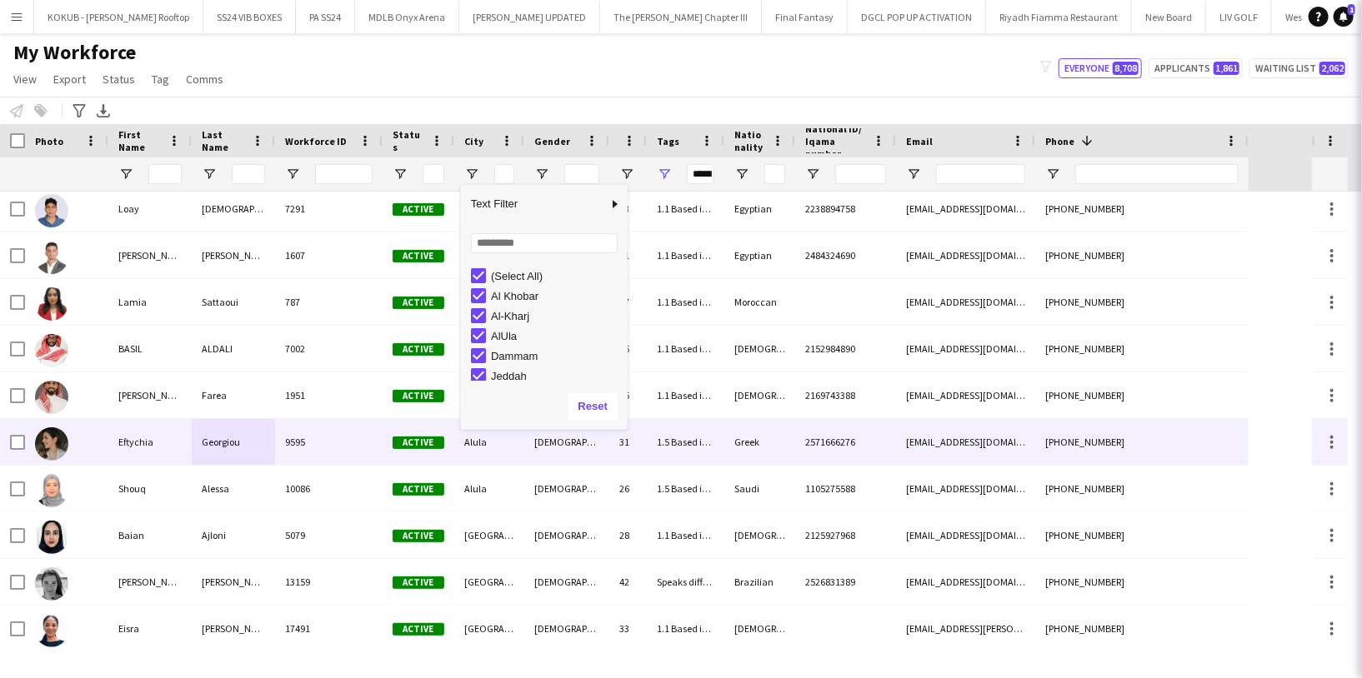
type input "***"
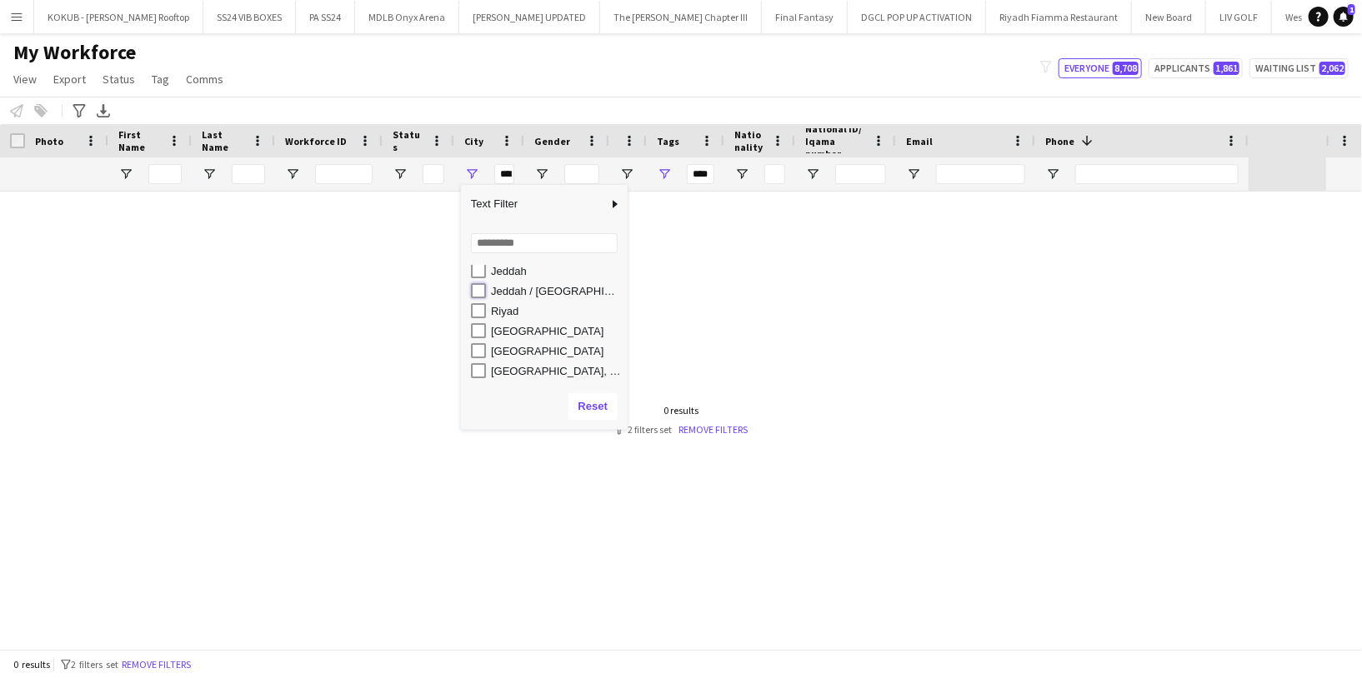
type input "**********"
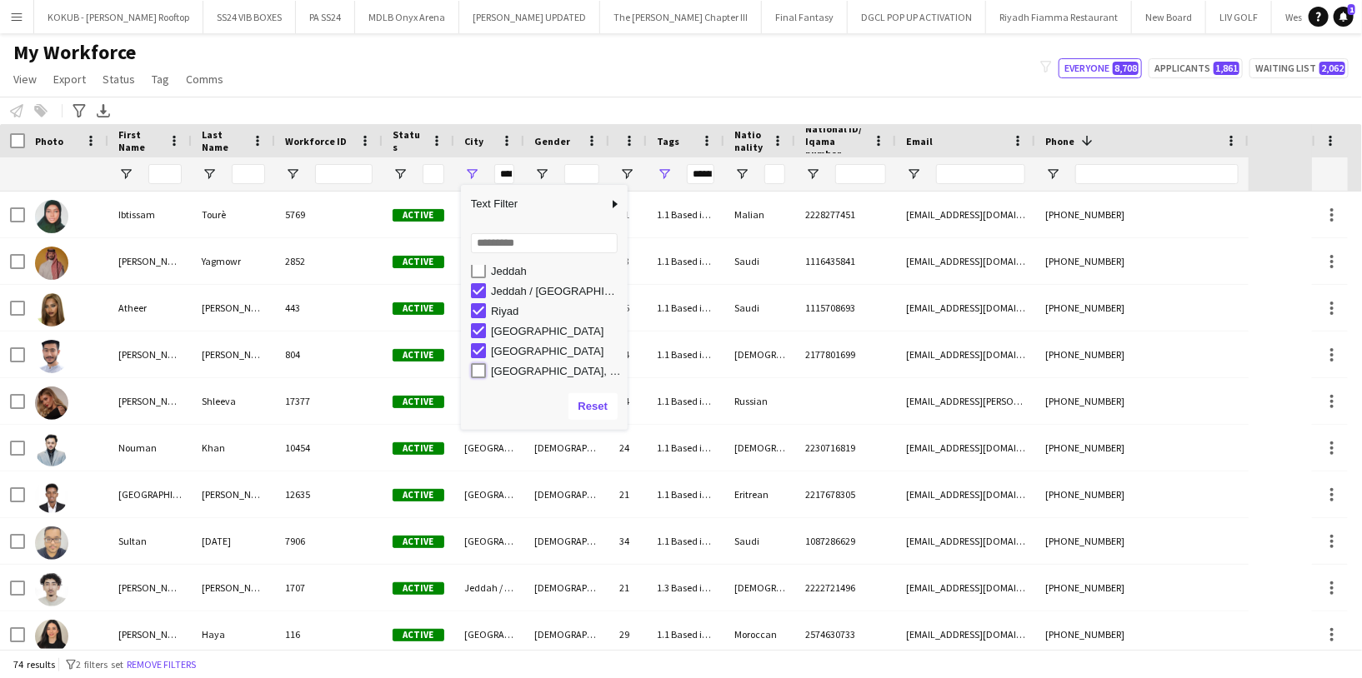
type input "**********"
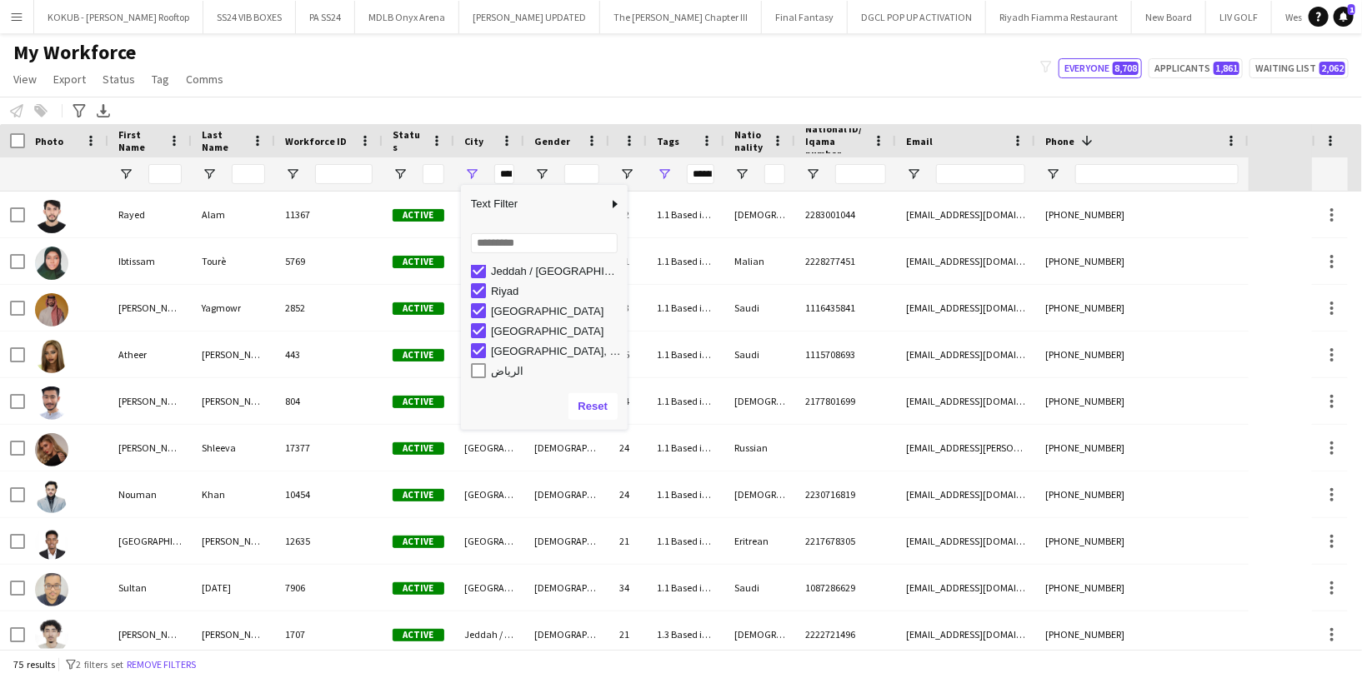
click at [483, 85] on div "My Workforce View Views Default view R4ven New view Update view Delete view Edi…" at bounding box center [681, 68] width 1362 height 57
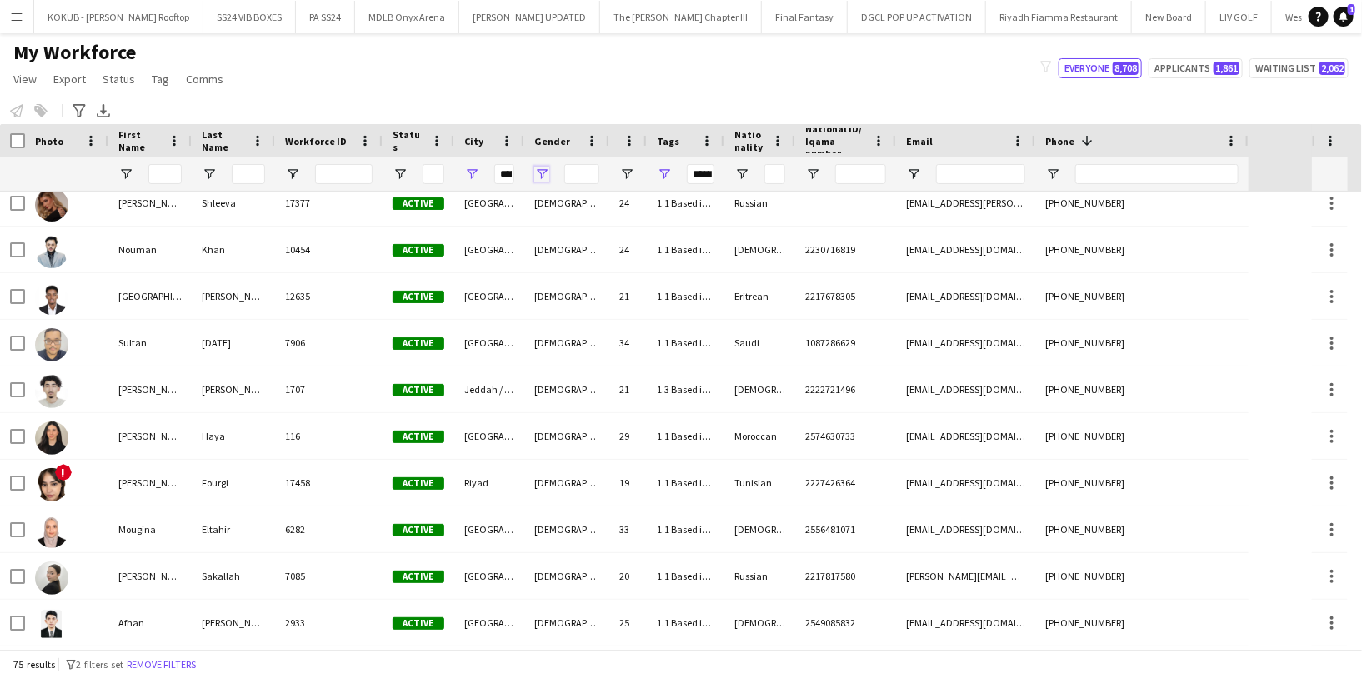
click at [539, 172] on span "Open Filter Menu" at bounding box center [541, 174] width 15 height 15
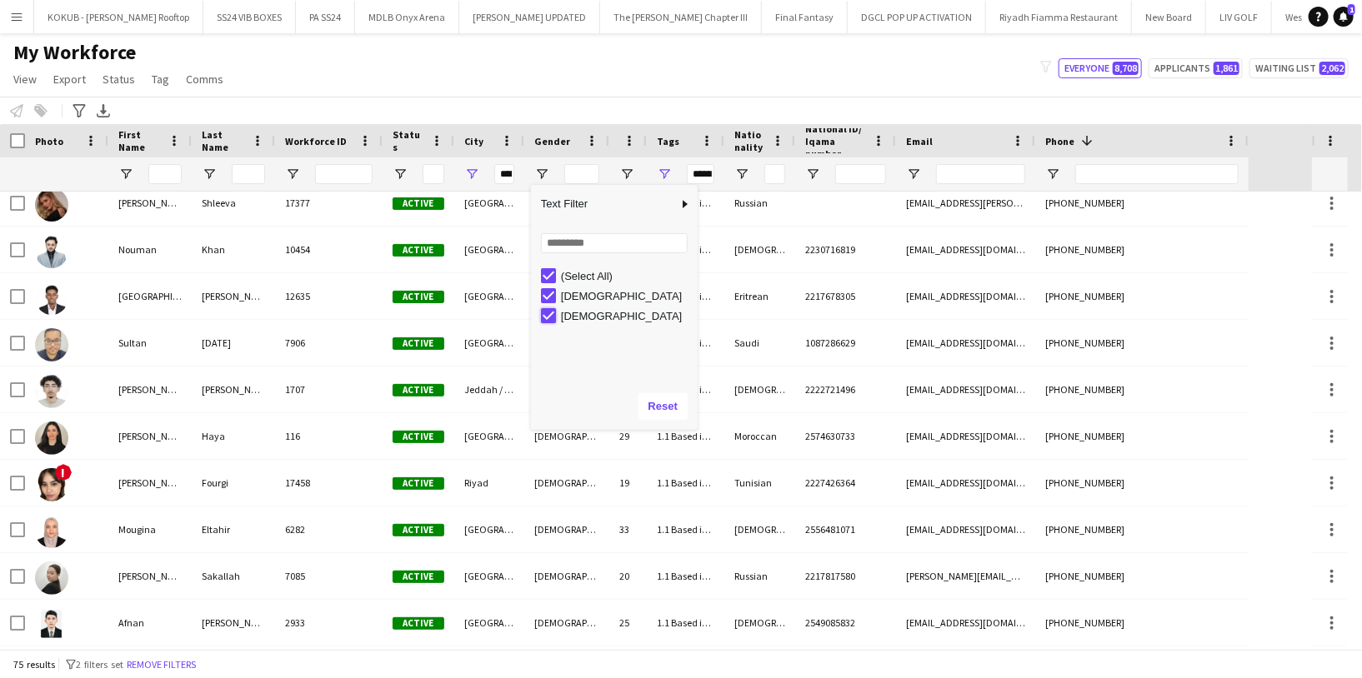
type input "**********"
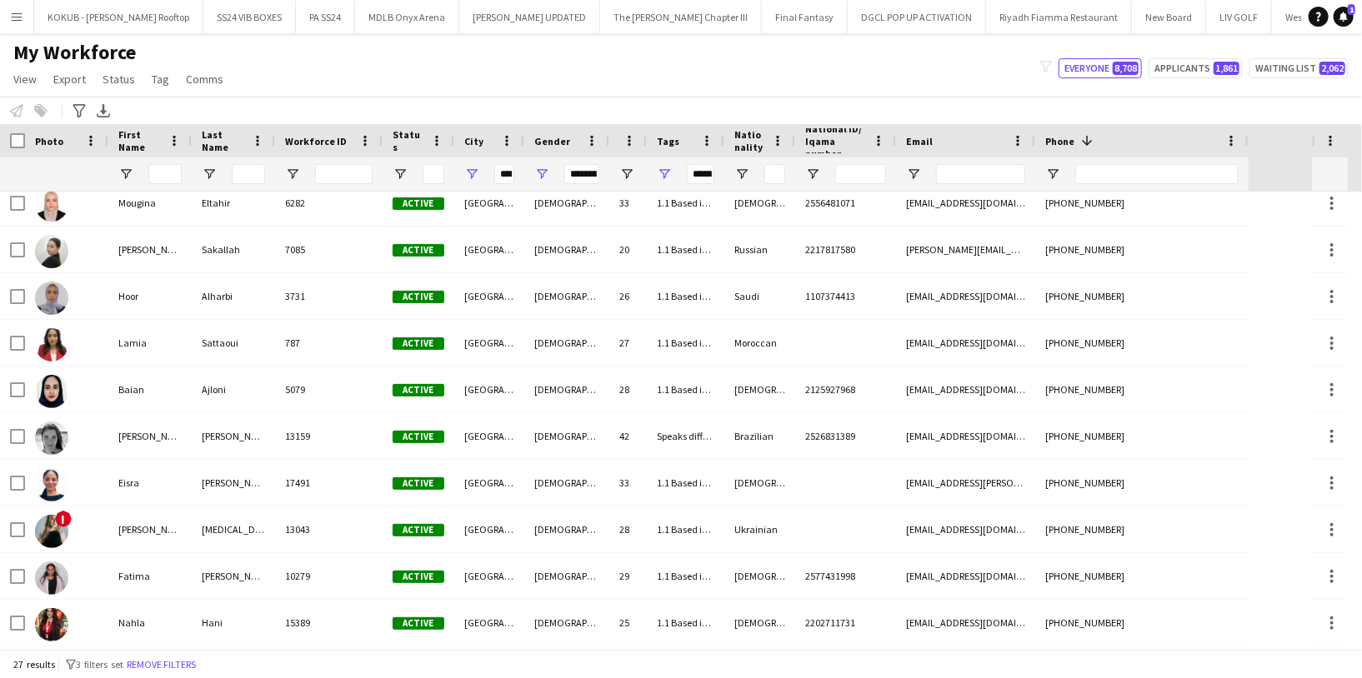
click at [492, 92] on div "My Workforce View Views Default view R4ven New view Update view Delete view Edi…" at bounding box center [681, 68] width 1362 height 57
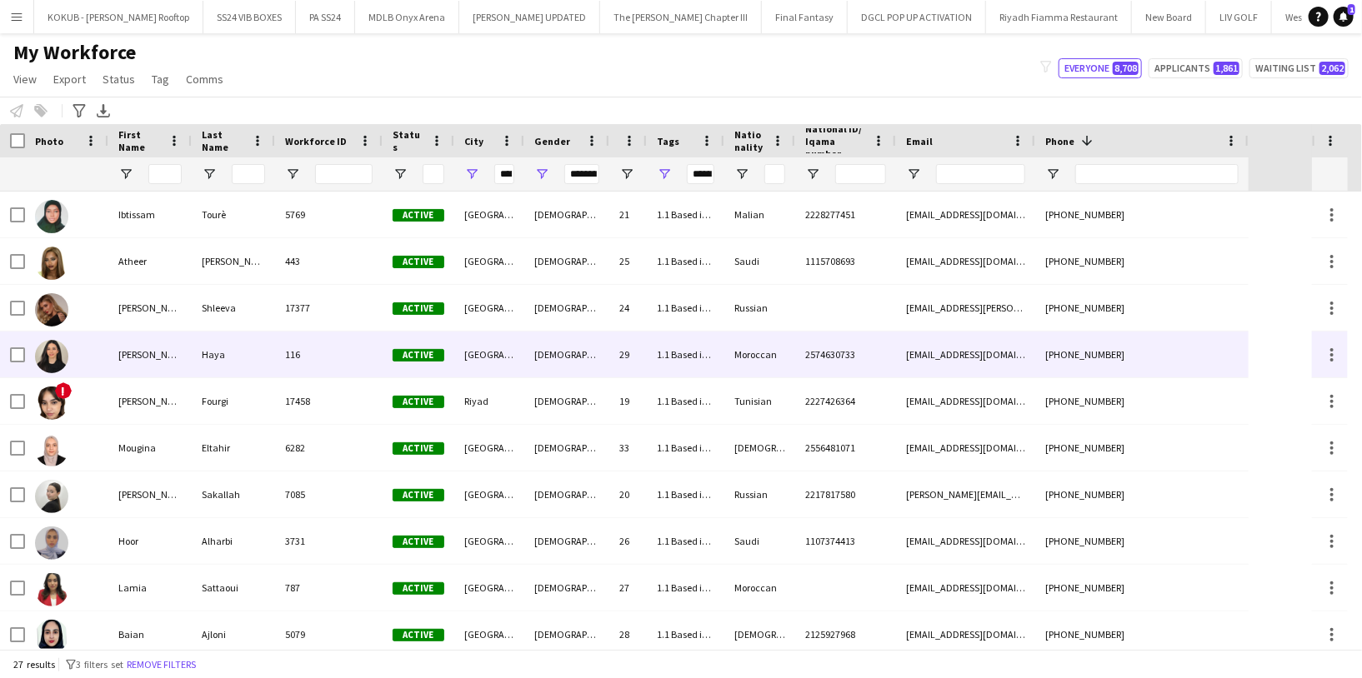
click at [247, 366] on div "Haya" at bounding box center [233, 355] width 83 height 46
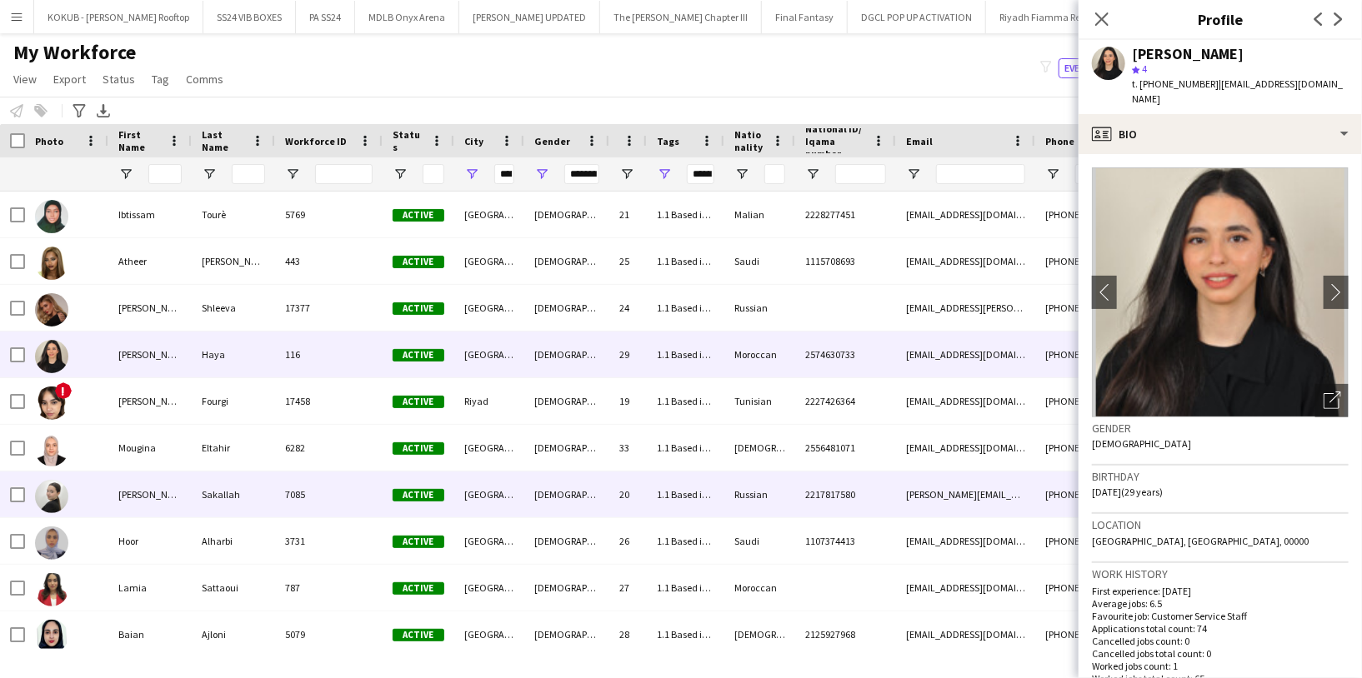
click at [247, 497] on div "Sakallah" at bounding box center [233, 495] width 83 height 46
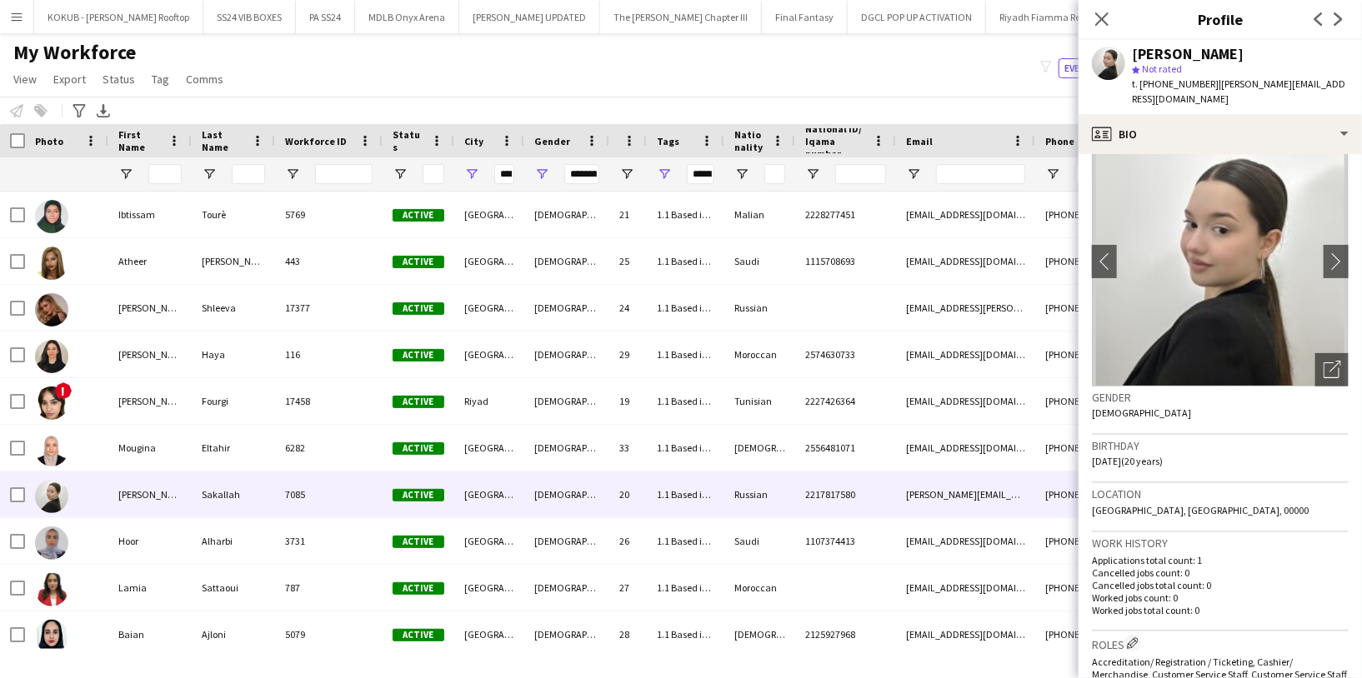
scroll to position [0, 0]
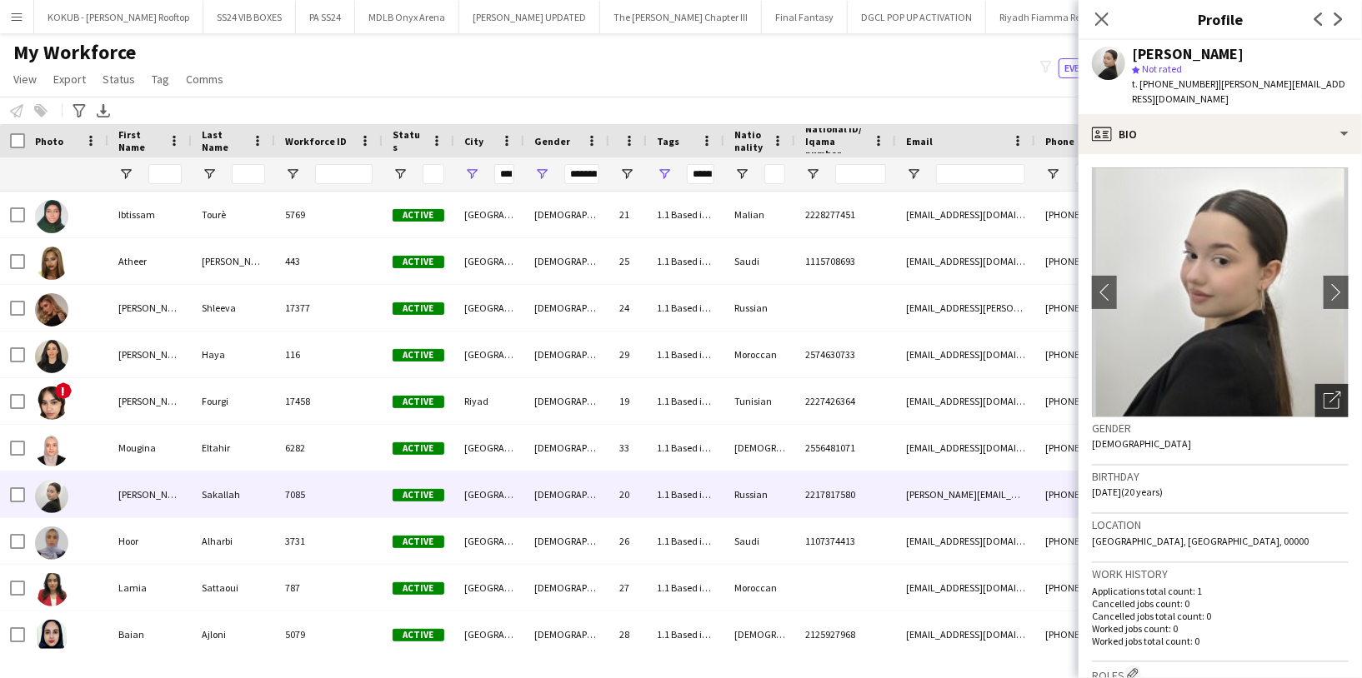
click at [1323, 392] on icon "Open photos pop-in" at bounding box center [1331, 400] width 17 height 17
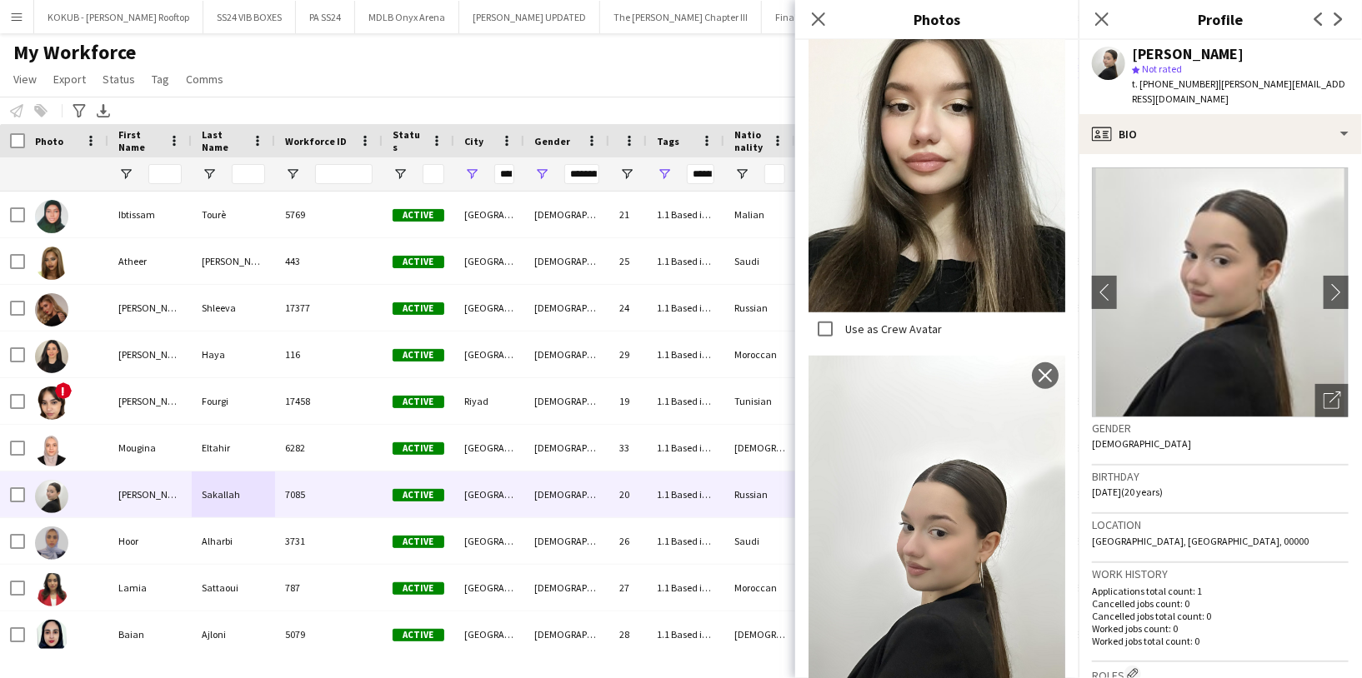
scroll to position [467, 0]
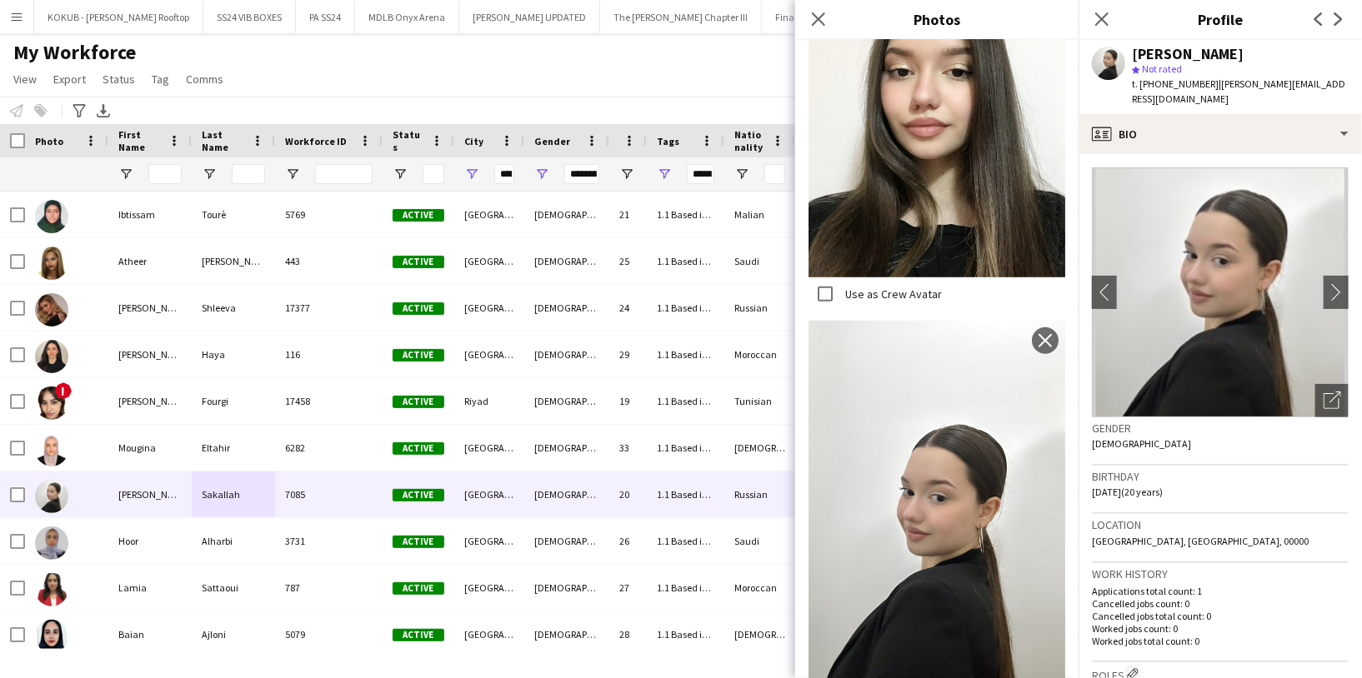
drag, startPoint x: 1206, startPoint y: 82, endPoint x: 1140, endPoint y: 81, distance: 65.8
click at [1140, 81] on span "t. +966566612525" at bounding box center [1175, 83] width 87 height 12
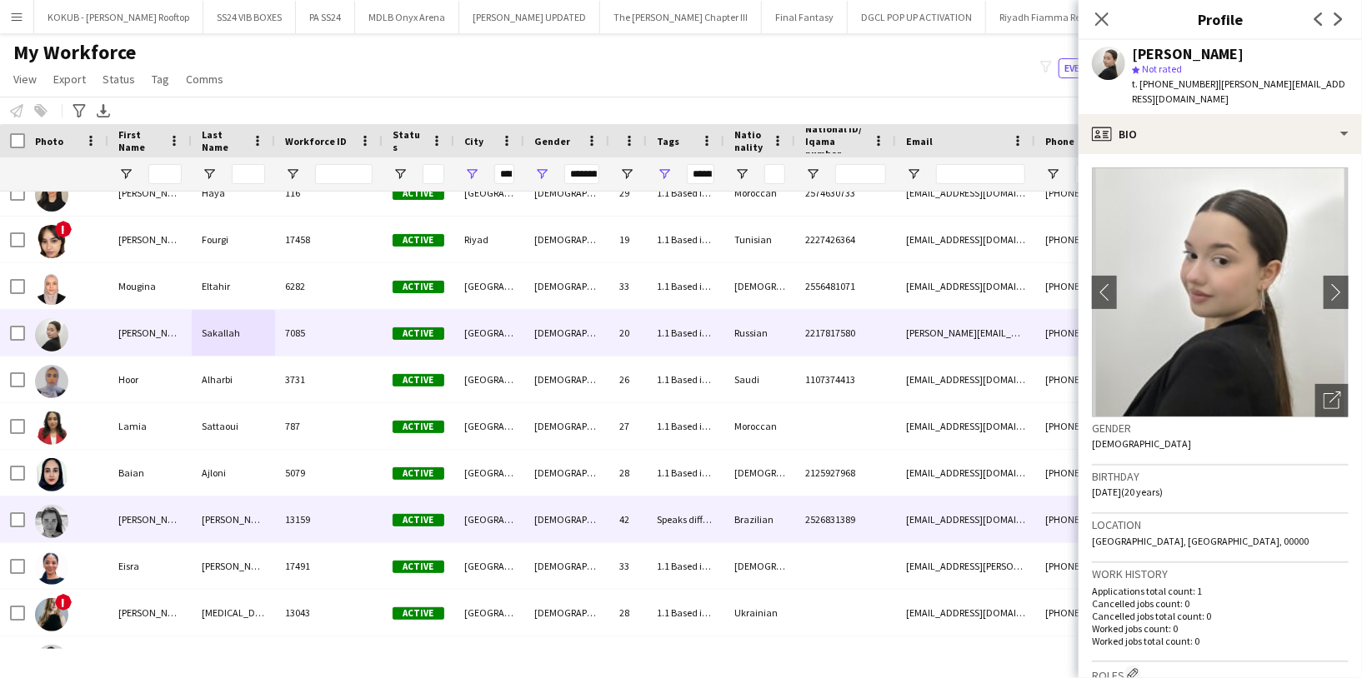
scroll to position [169, 0]
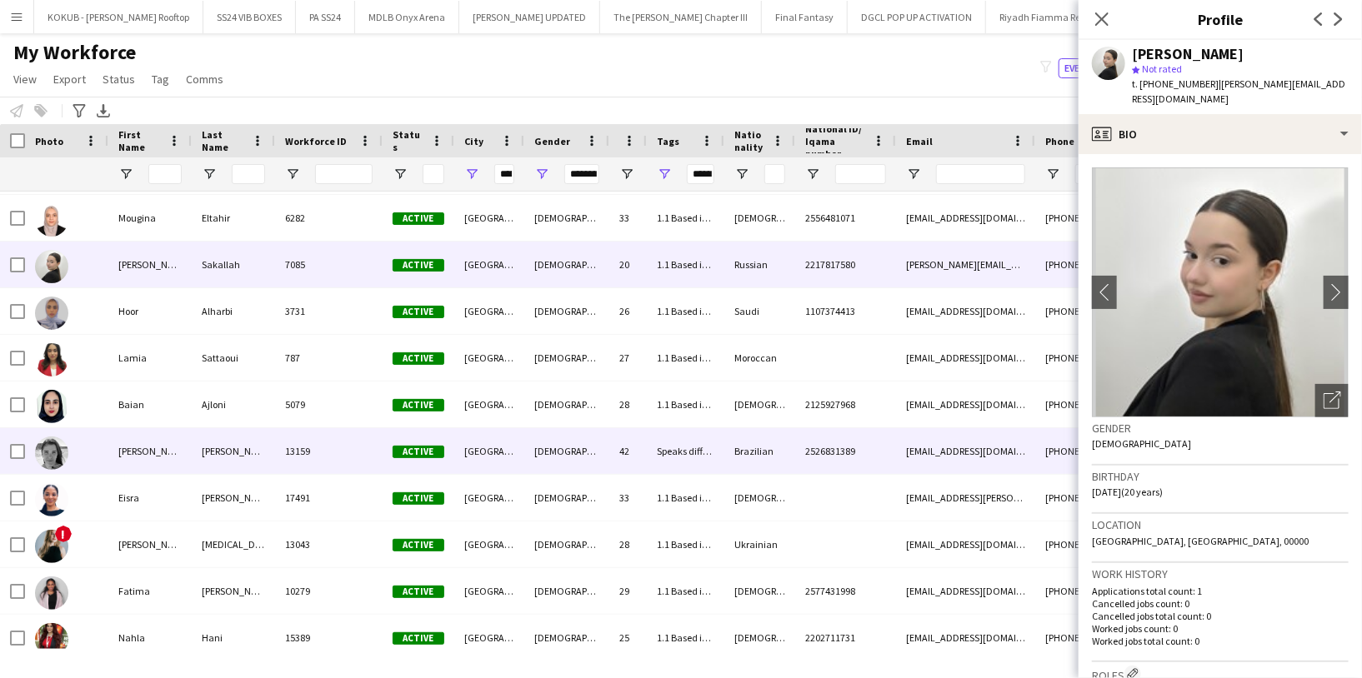
click at [214, 453] on div "Moreira" at bounding box center [233, 451] width 83 height 46
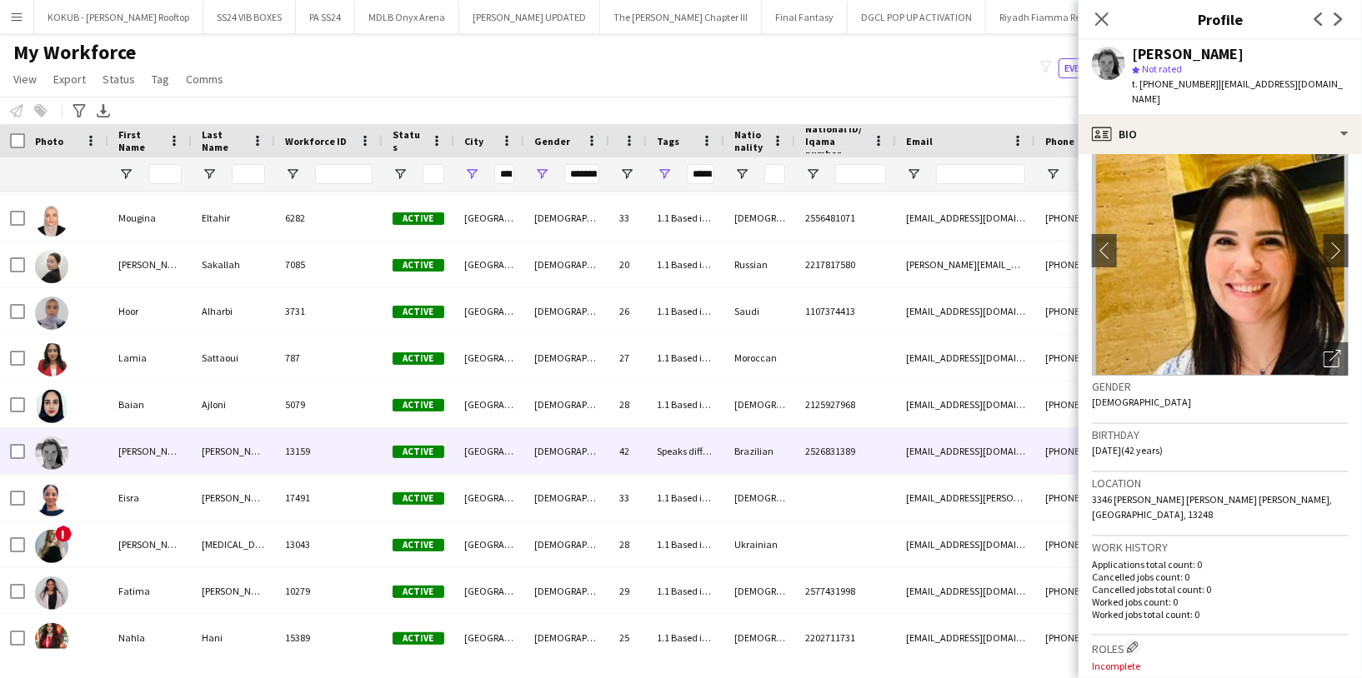
scroll to position [37, 0]
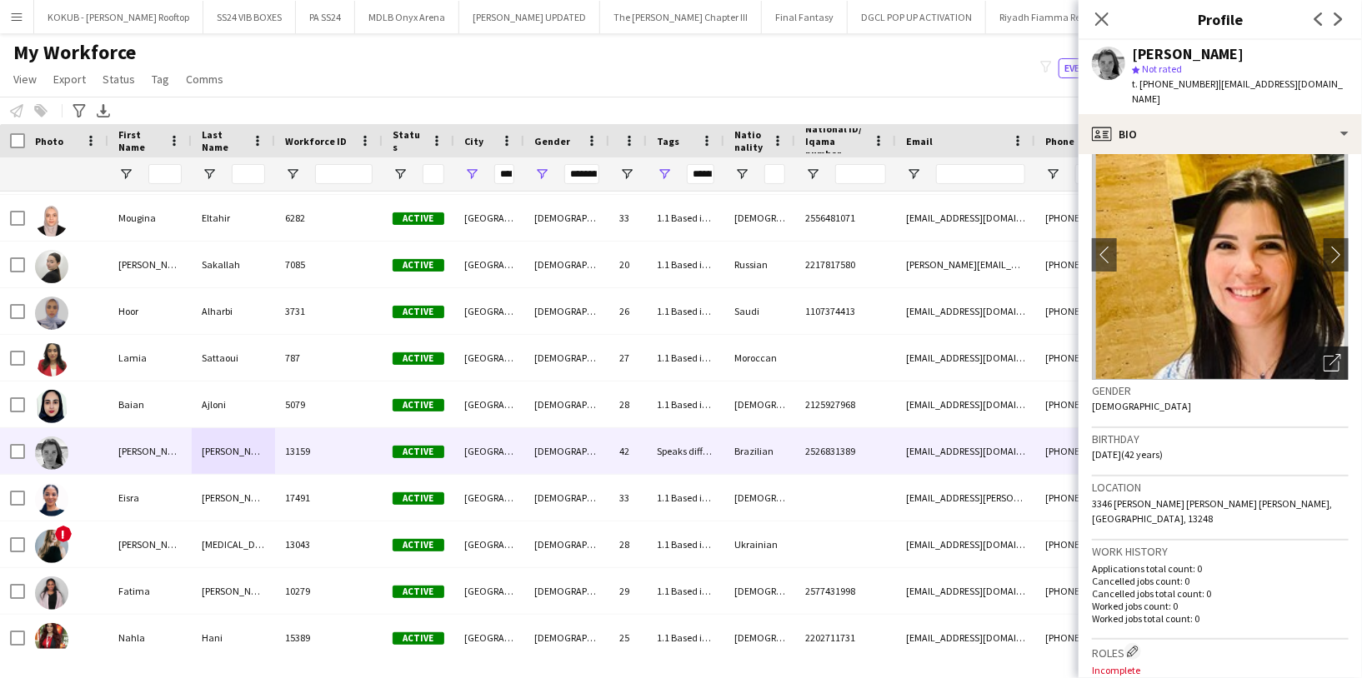
click at [1322, 347] on div "Open photos pop-in" at bounding box center [1331, 363] width 33 height 33
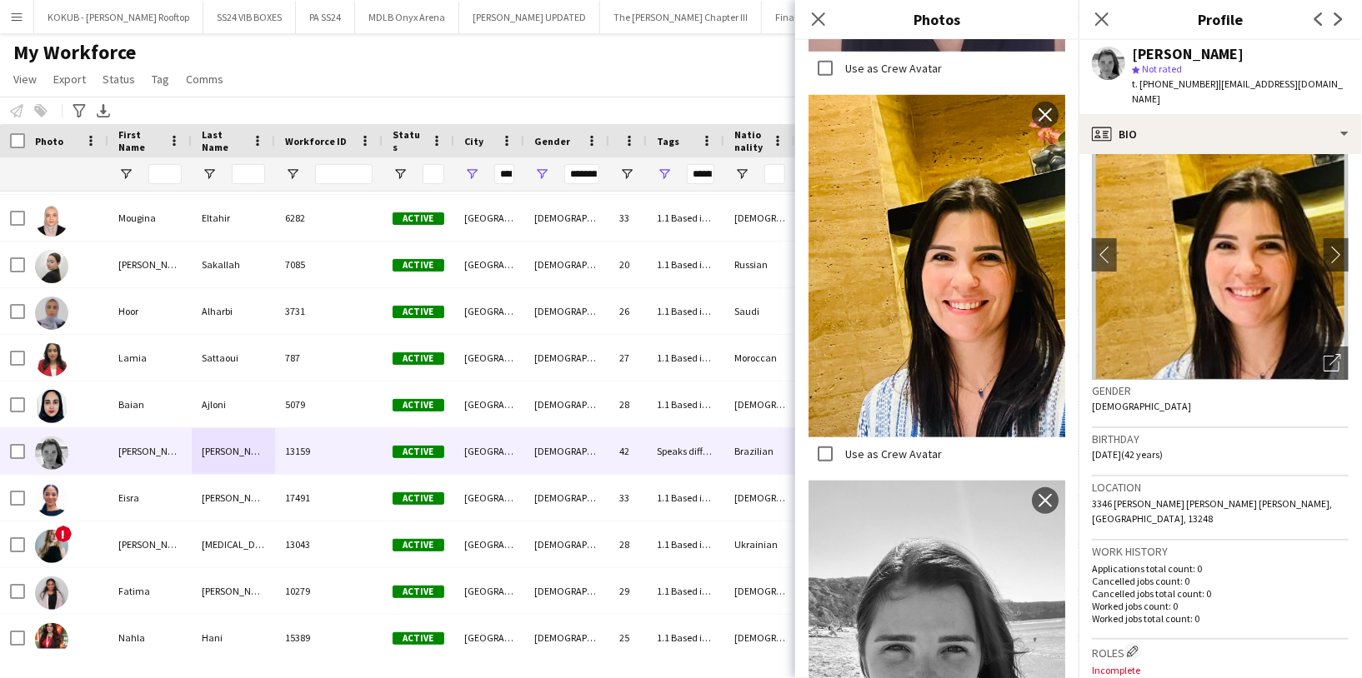
scroll to position [775, 0]
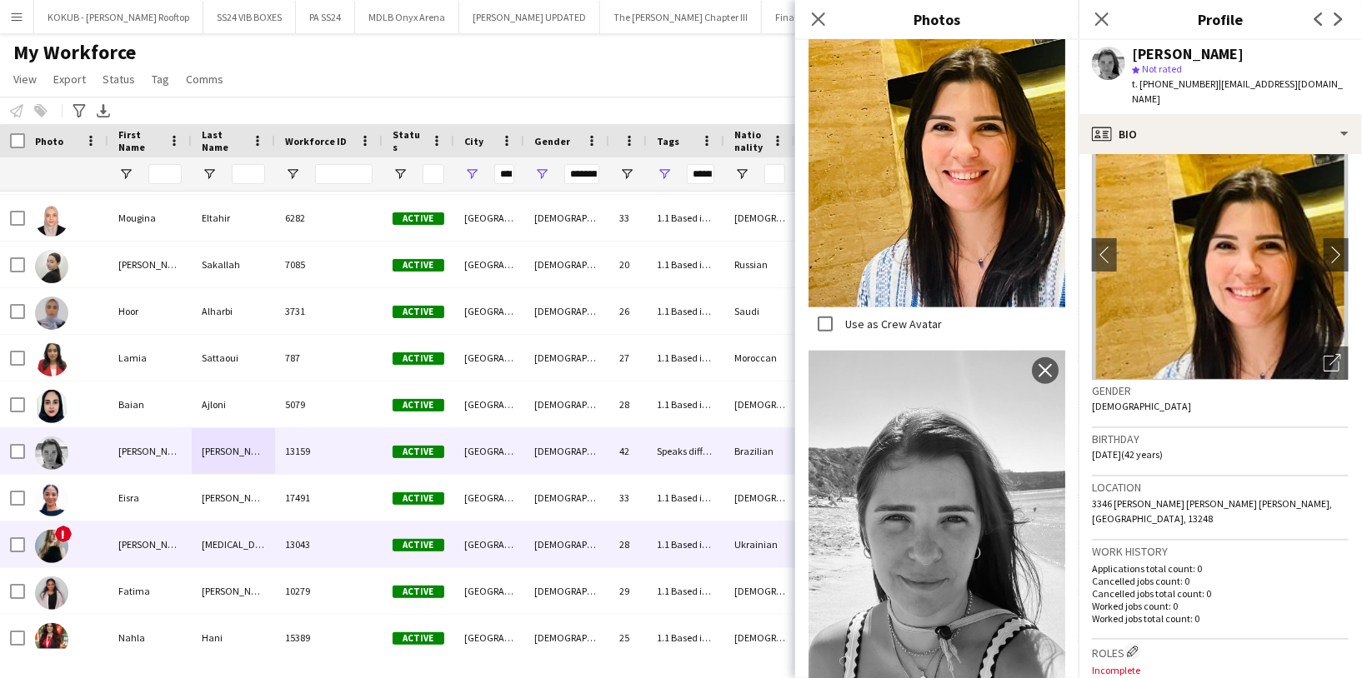
click at [260, 553] on div "Nesina" at bounding box center [233, 545] width 83 height 46
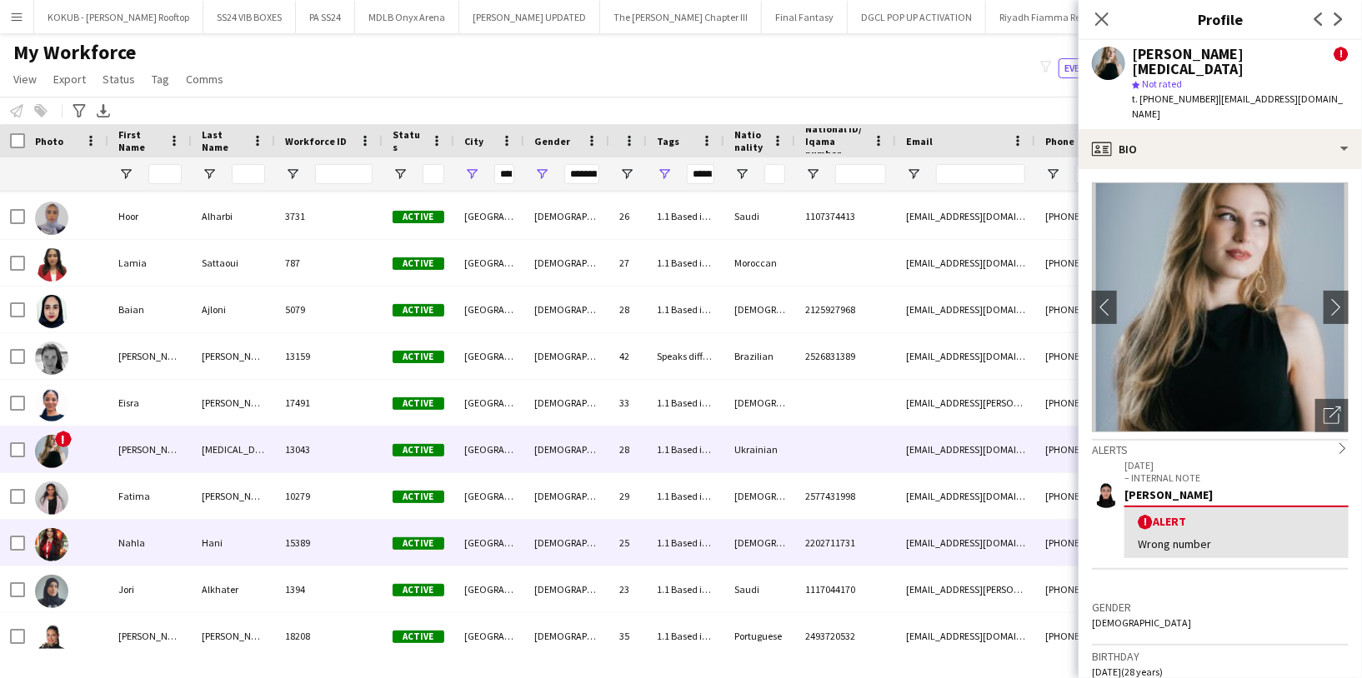
scroll to position [327, 0]
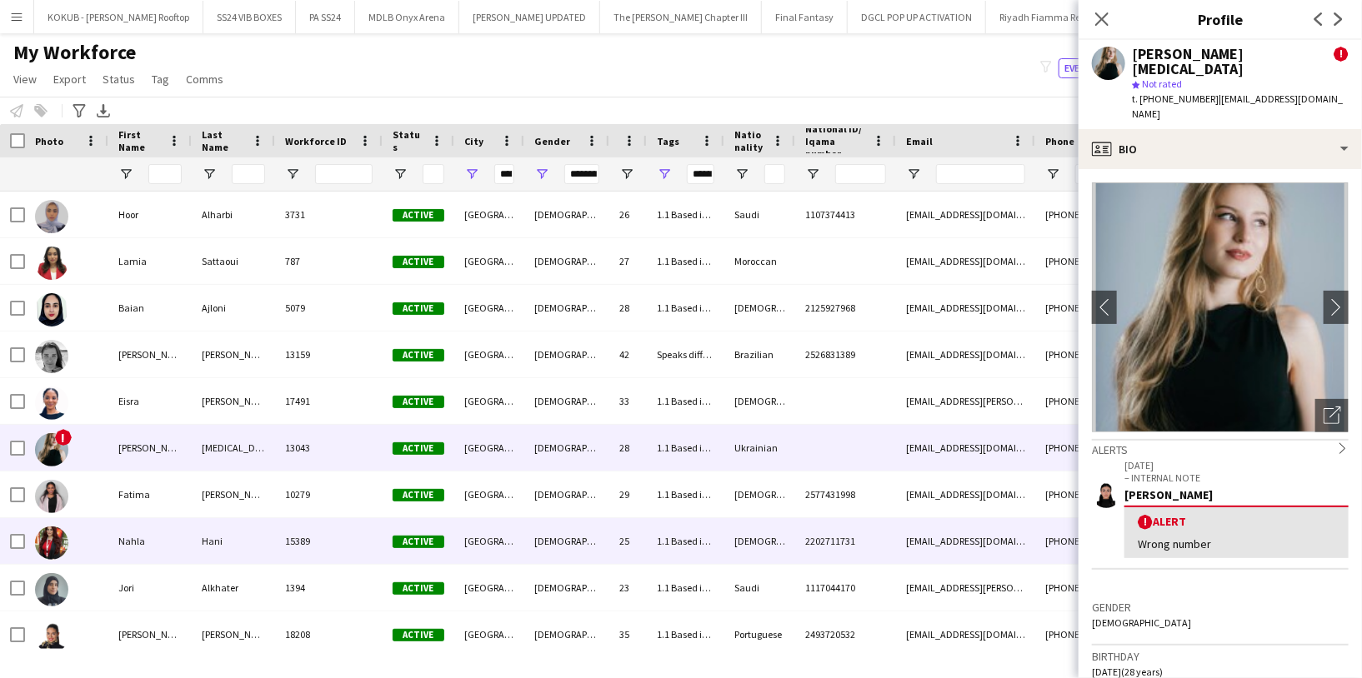
click at [276, 537] on div "15389" at bounding box center [328, 541] width 107 height 46
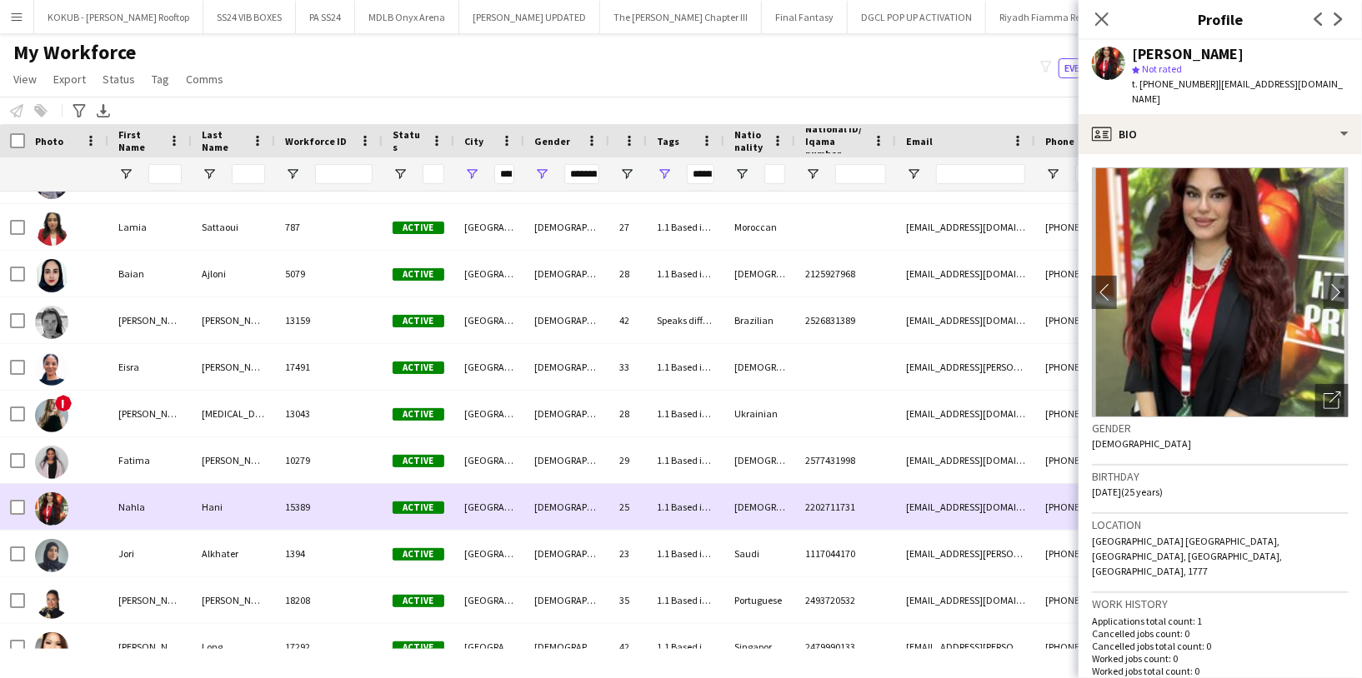
scroll to position [372, 0]
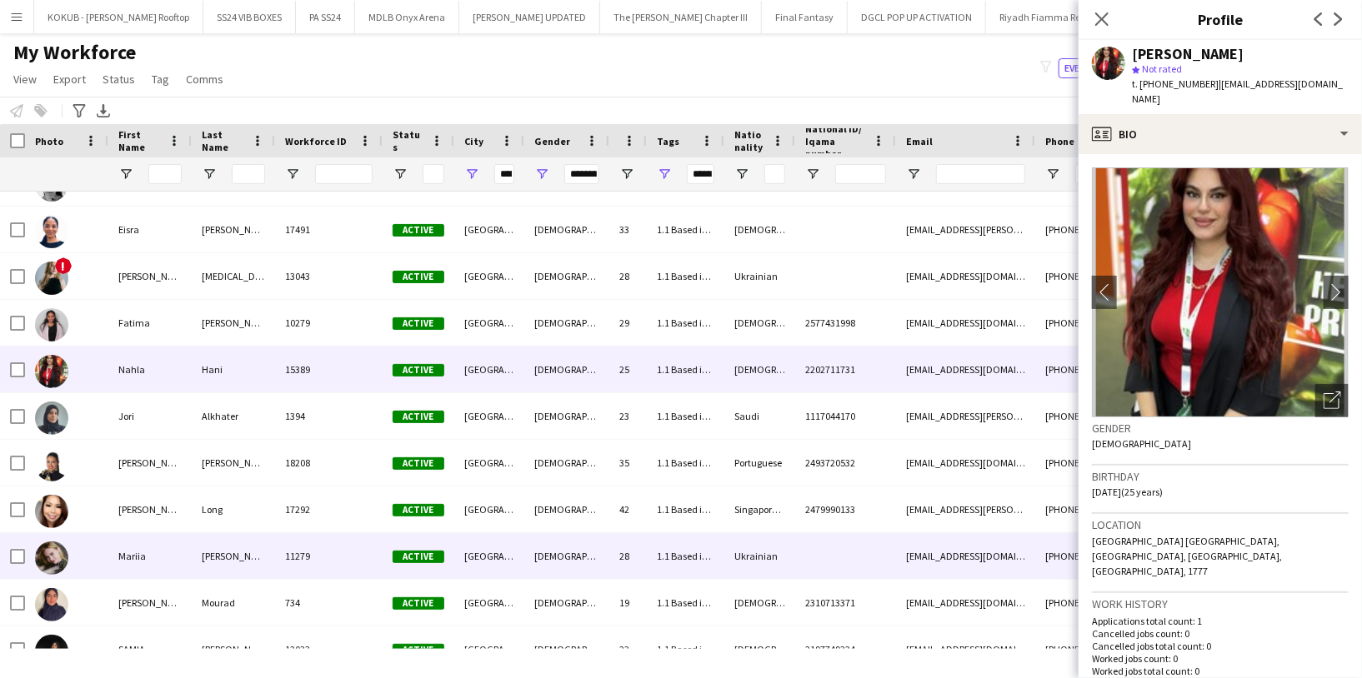
click at [276, 544] on div "11279" at bounding box center [328, 556] width 107 height 46
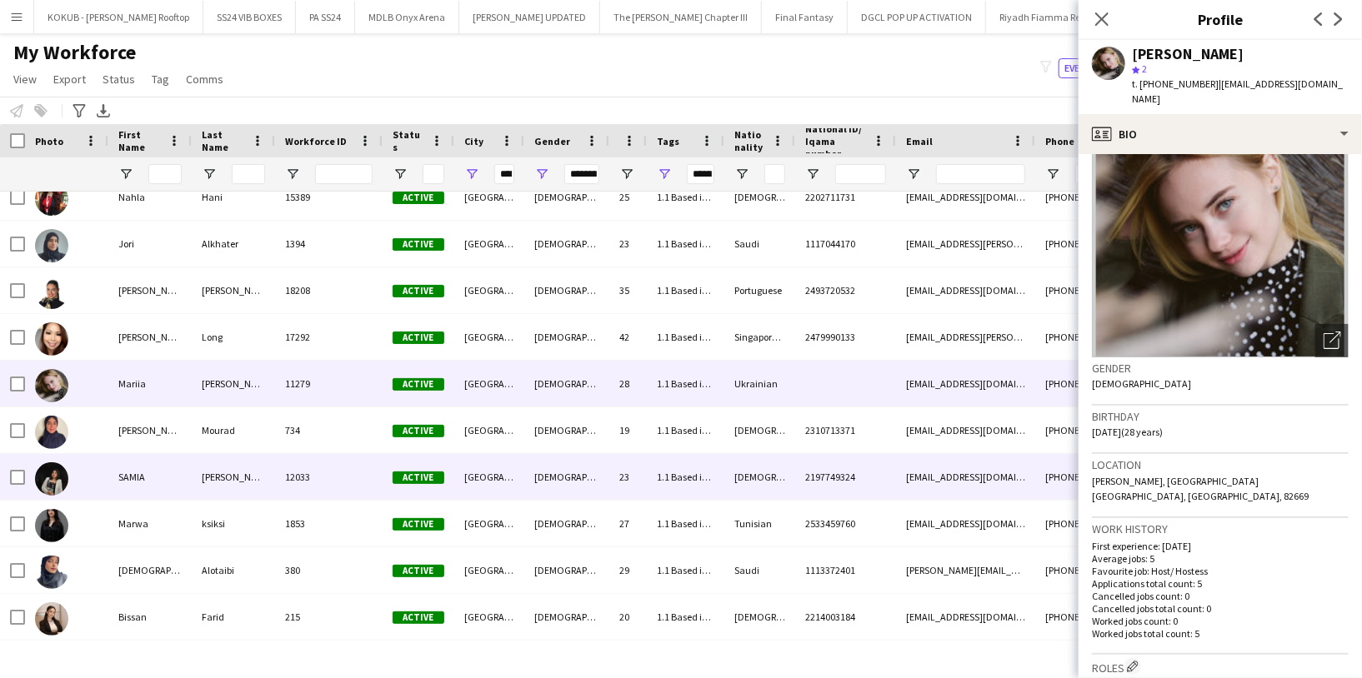
click at [268, 488] on div "JAMES PAULUS" at bounding box center [233, 477] width 83 height 46
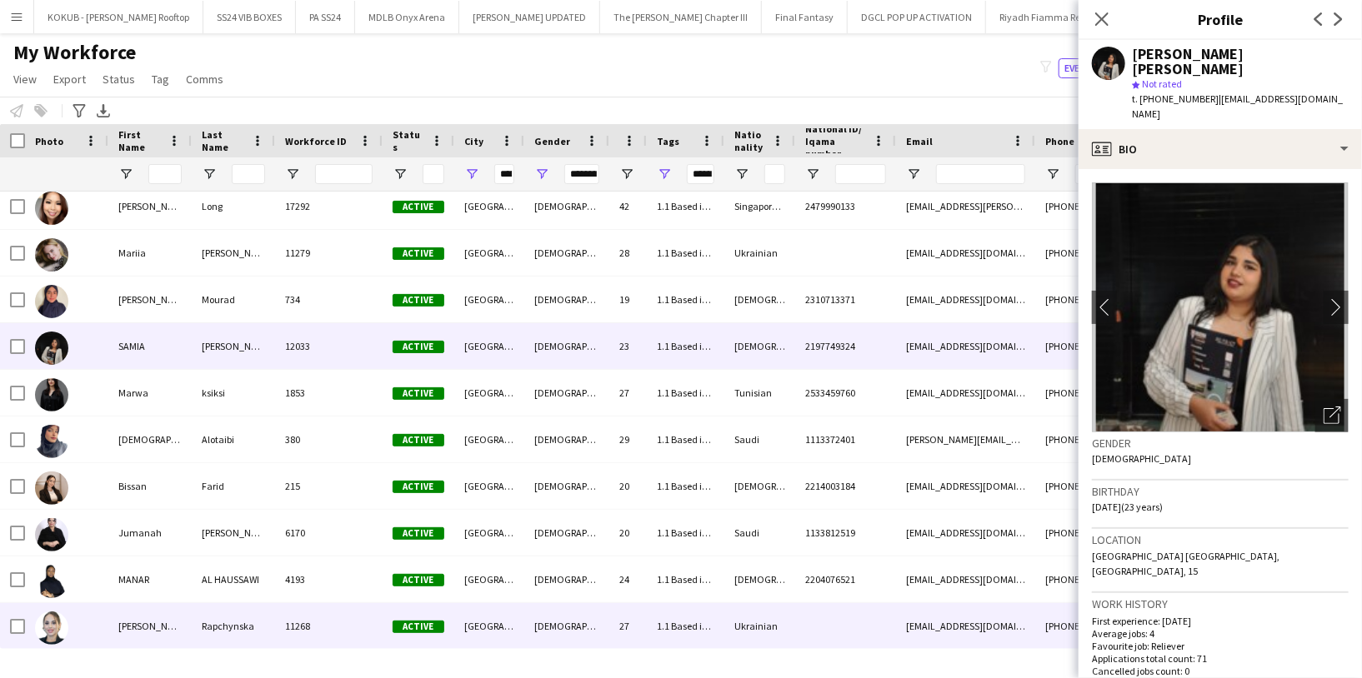
click at [243, 617] on div "Rapchynska" at bounding box center [233, 626] width 83 height 46
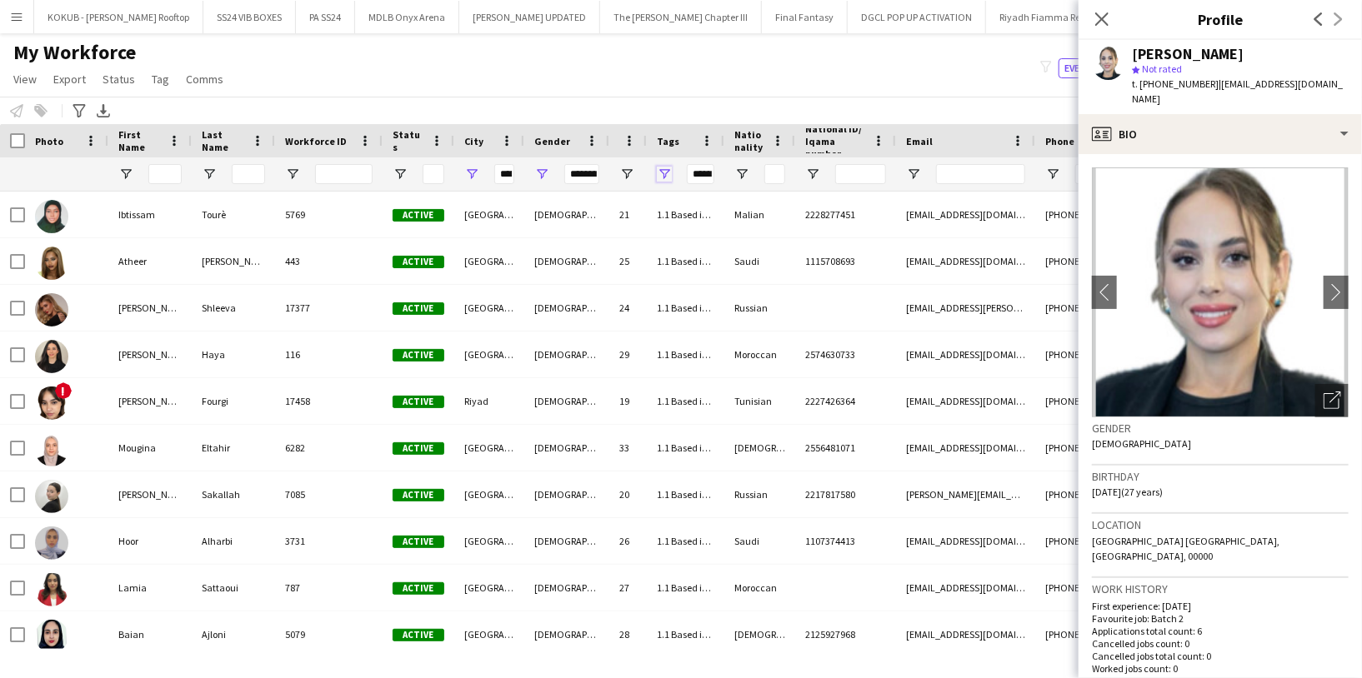
click at [664, 177] on span "Open Filter Menu" at bounding box center [664, 174] width 15 height 15
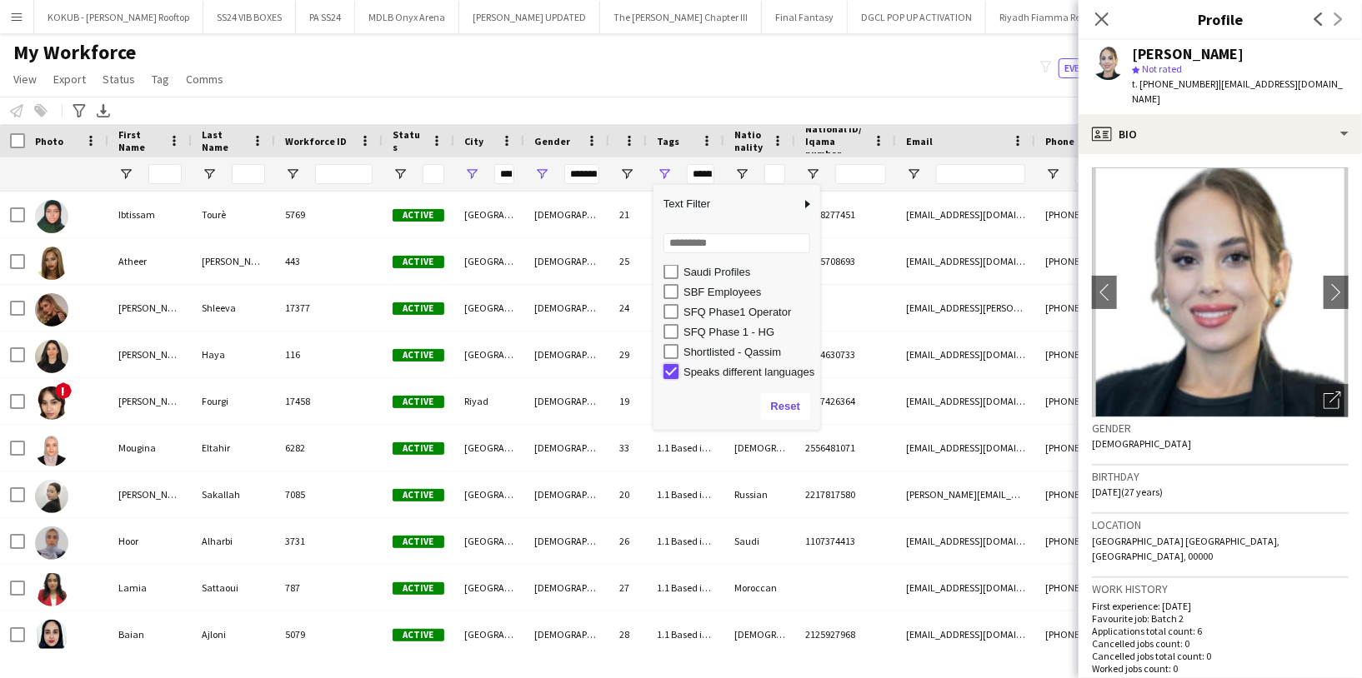
type input "***"
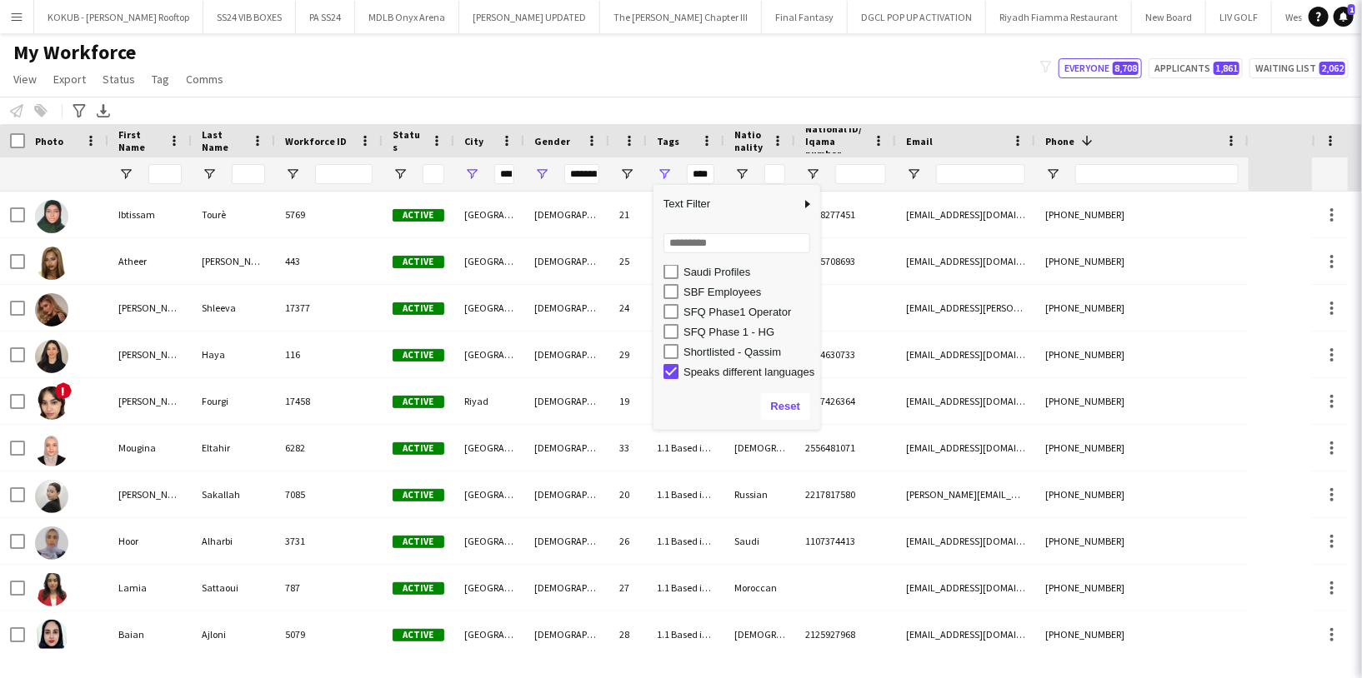
type input "***"
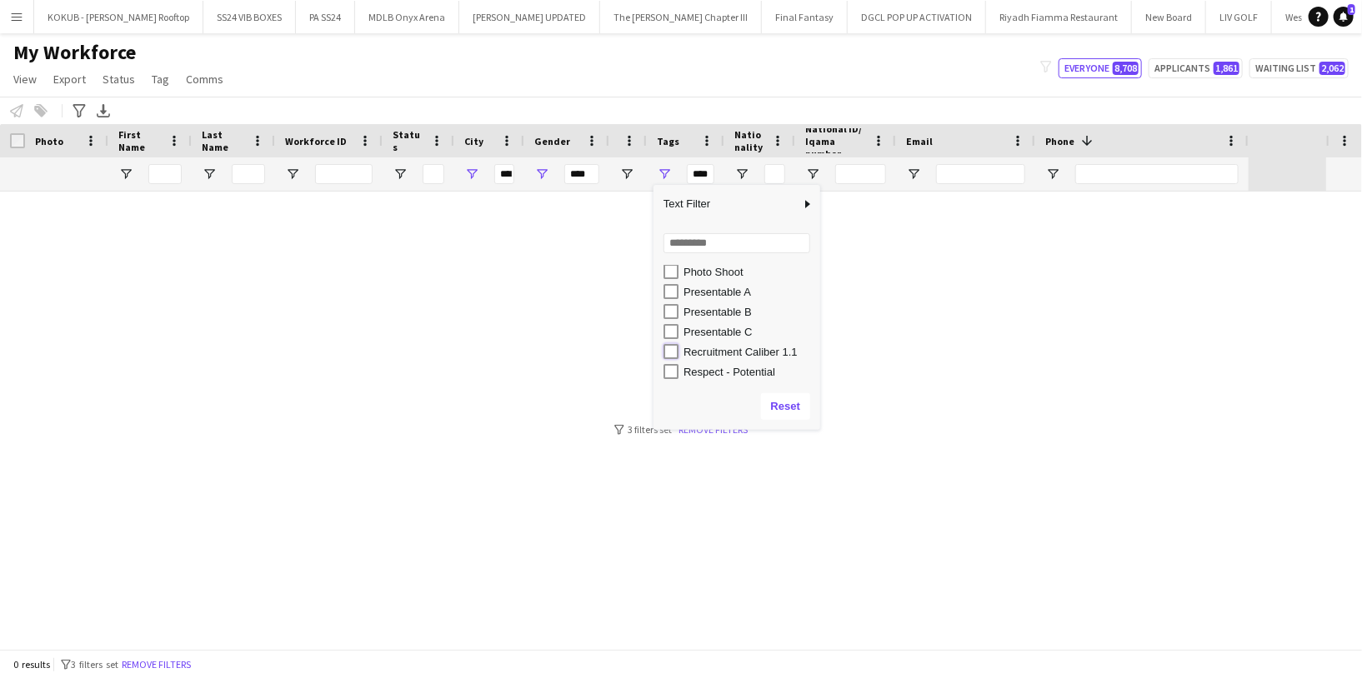
type input "**********"
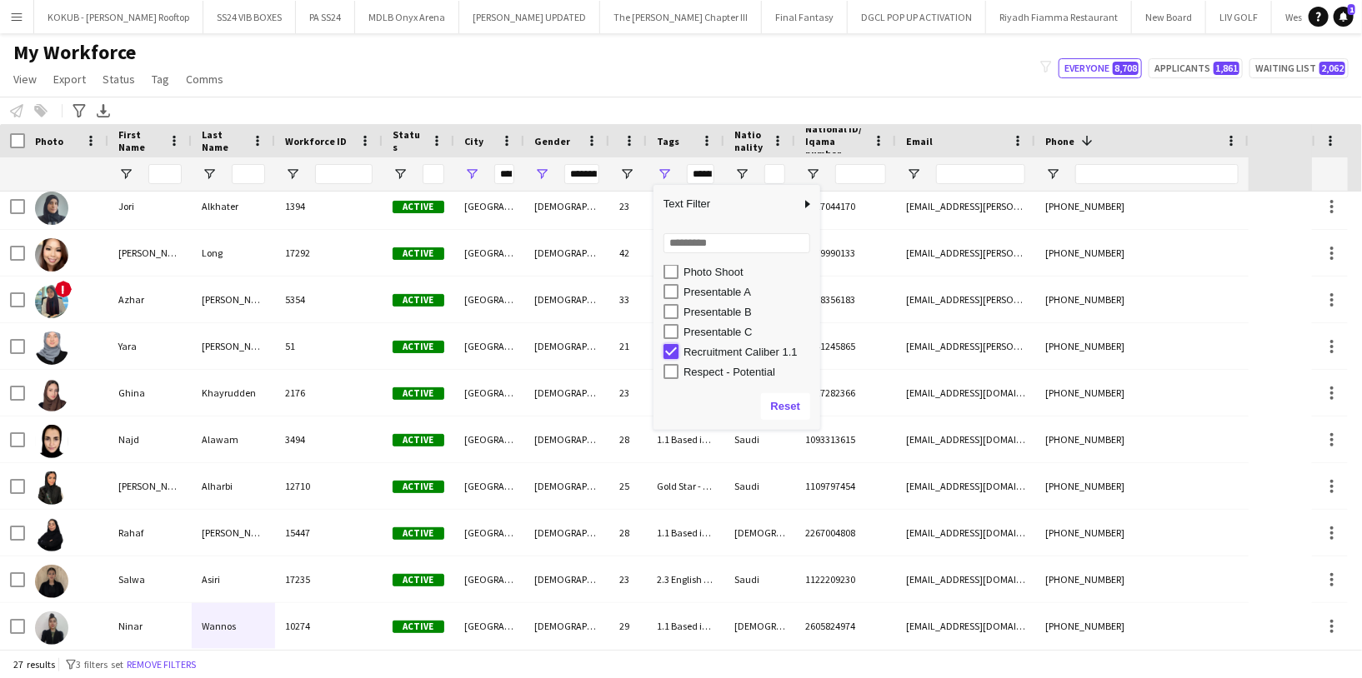
type input "***"
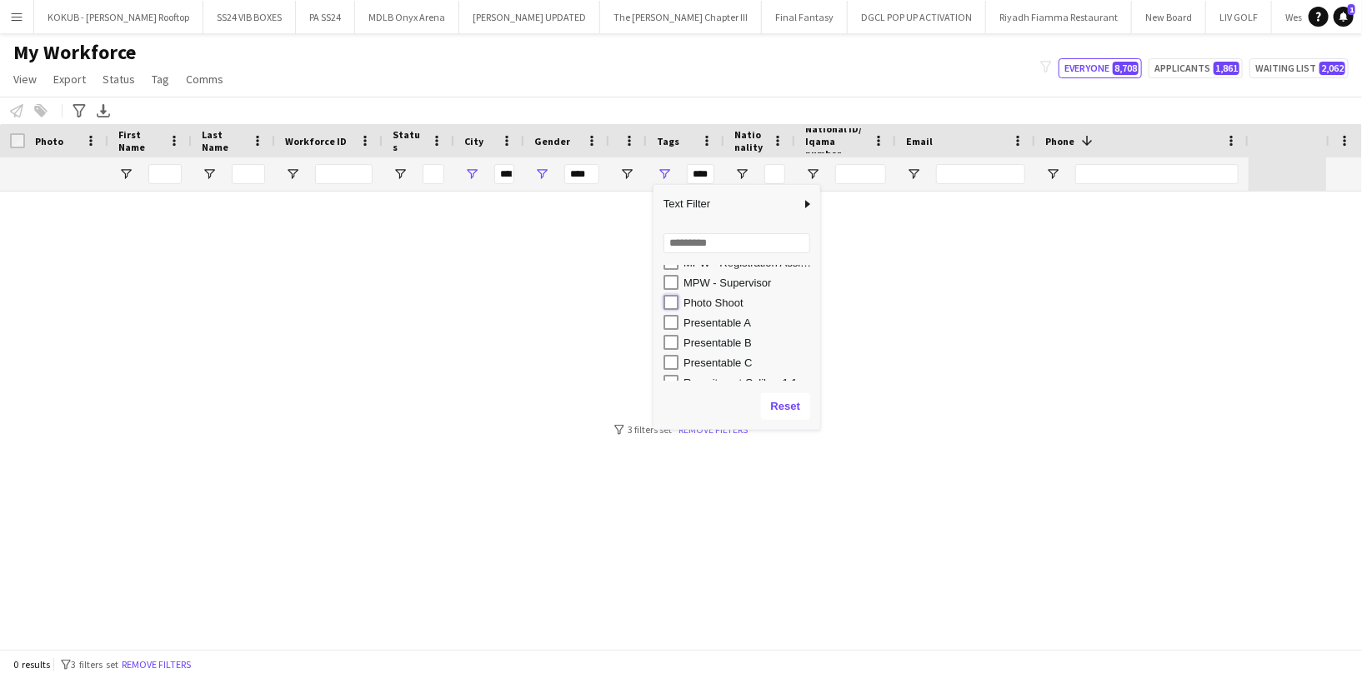
type input "**********"
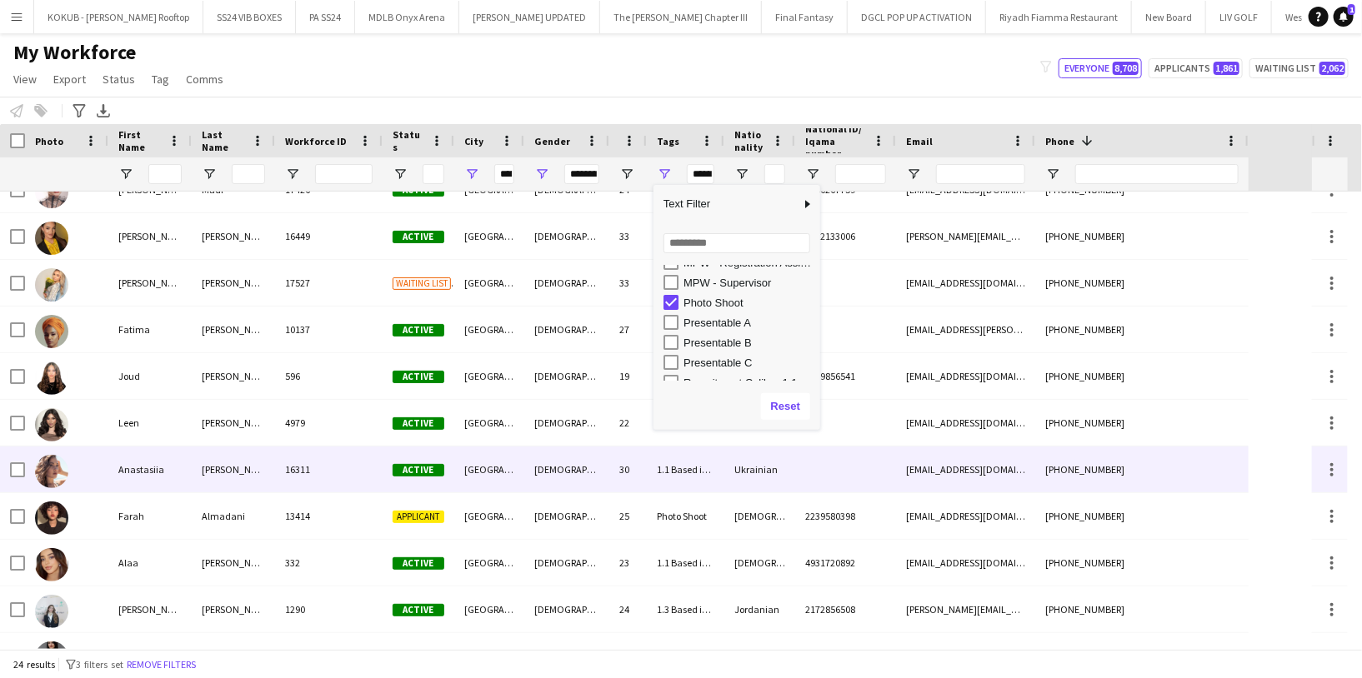
click at [292, 469] on div "16311" at bounding box center [328, 470] width 107 height 46
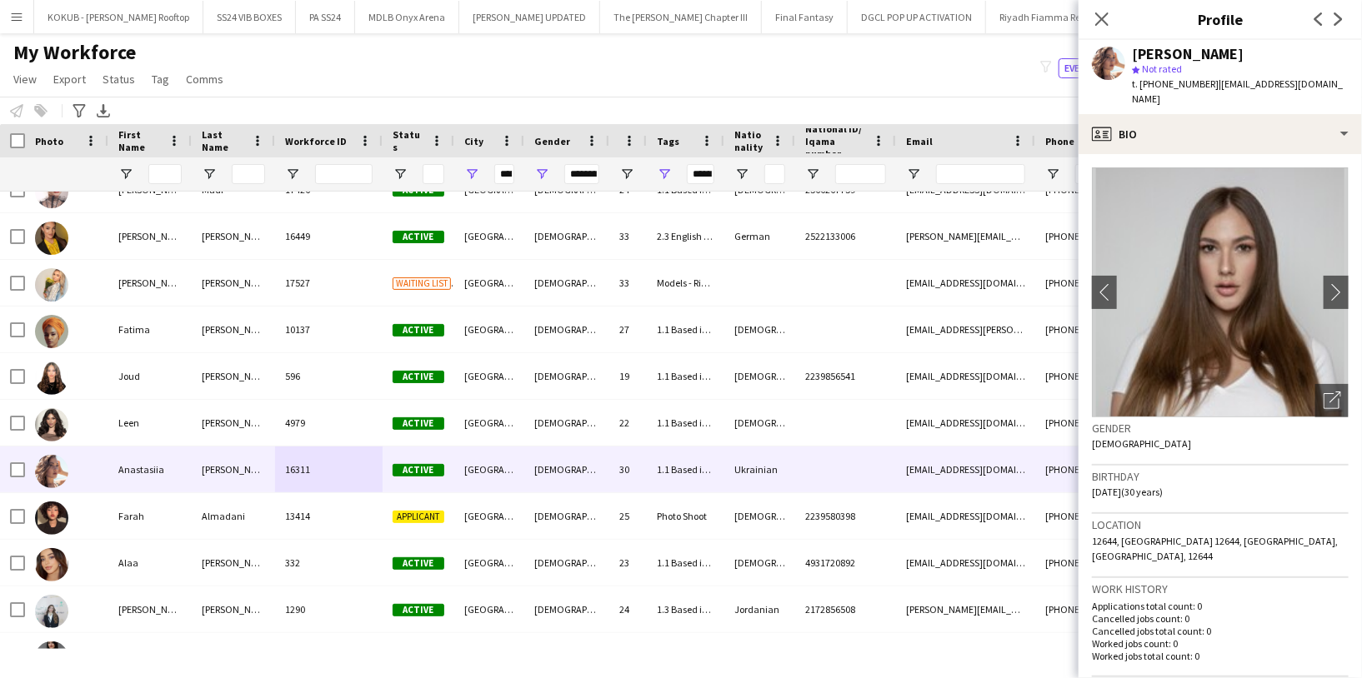
drag, startPoint x: 1206, startPoint y: 82, endPoint x: 1143, endPoint y: 81, distance: 62.5
click at [1142, 81] on div "t. +966541180853 | tentazione030795@icloud.com" at bounding box center [1240, 92] width 217 height 30
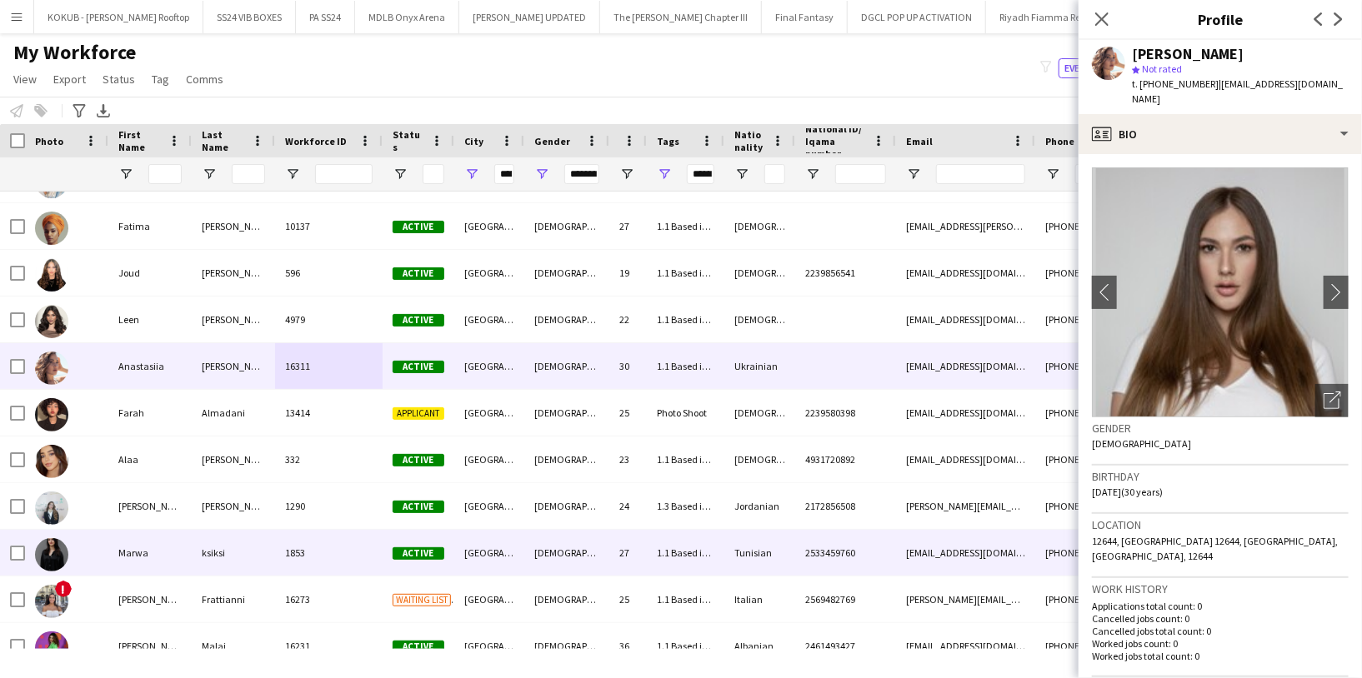
scroll to position [369, 0]
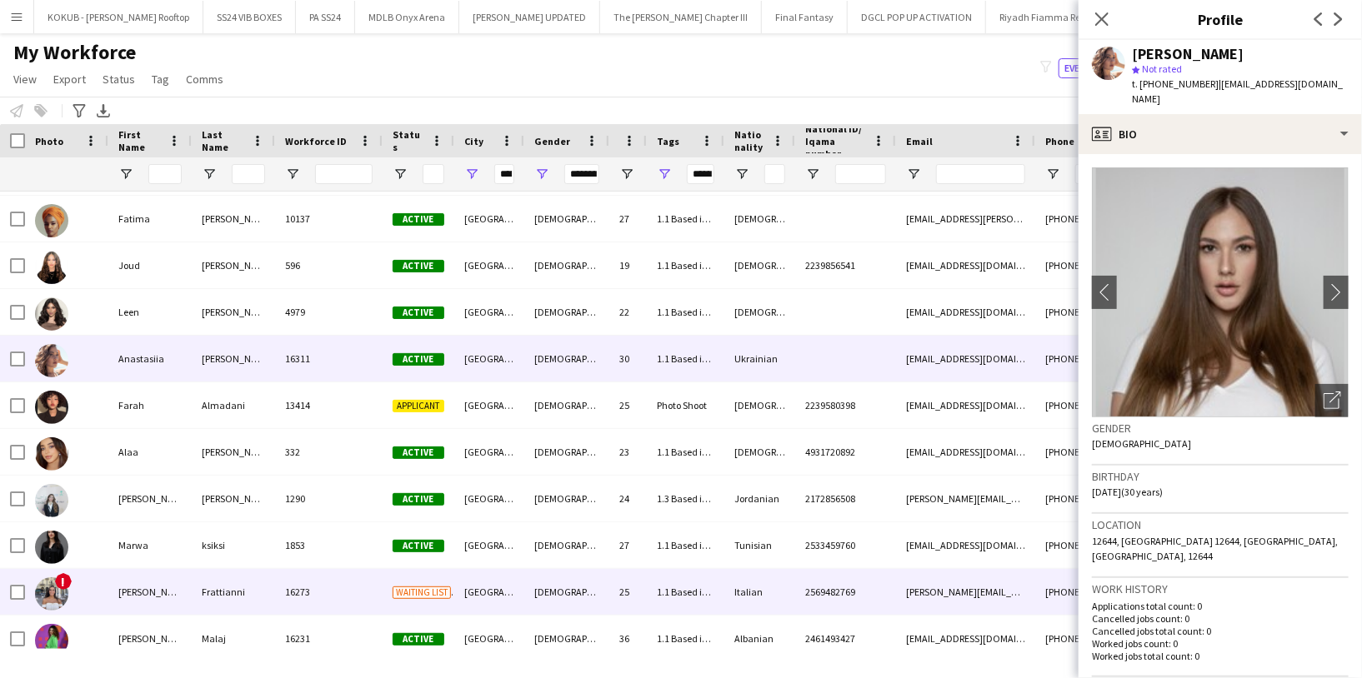
click at [300, 572] on div "16273" at bounding box center [328, 592] width 107 height 46
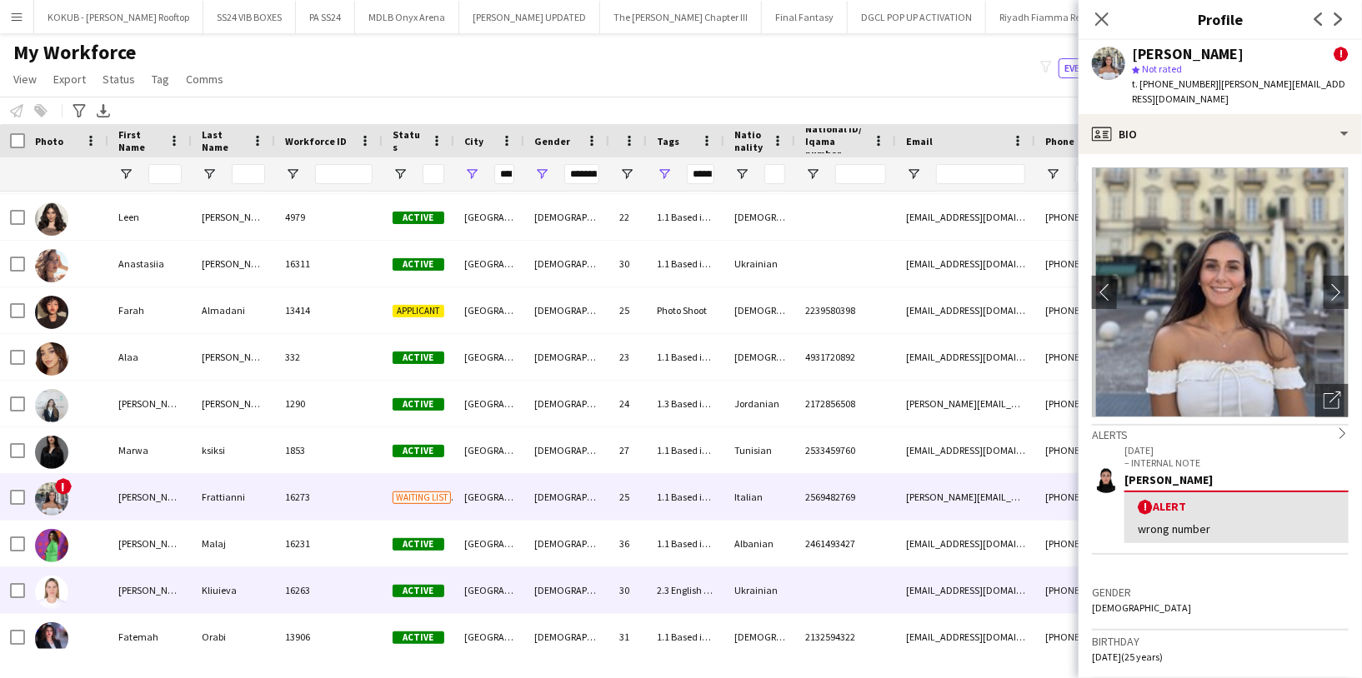
scroll to position [473, 0]
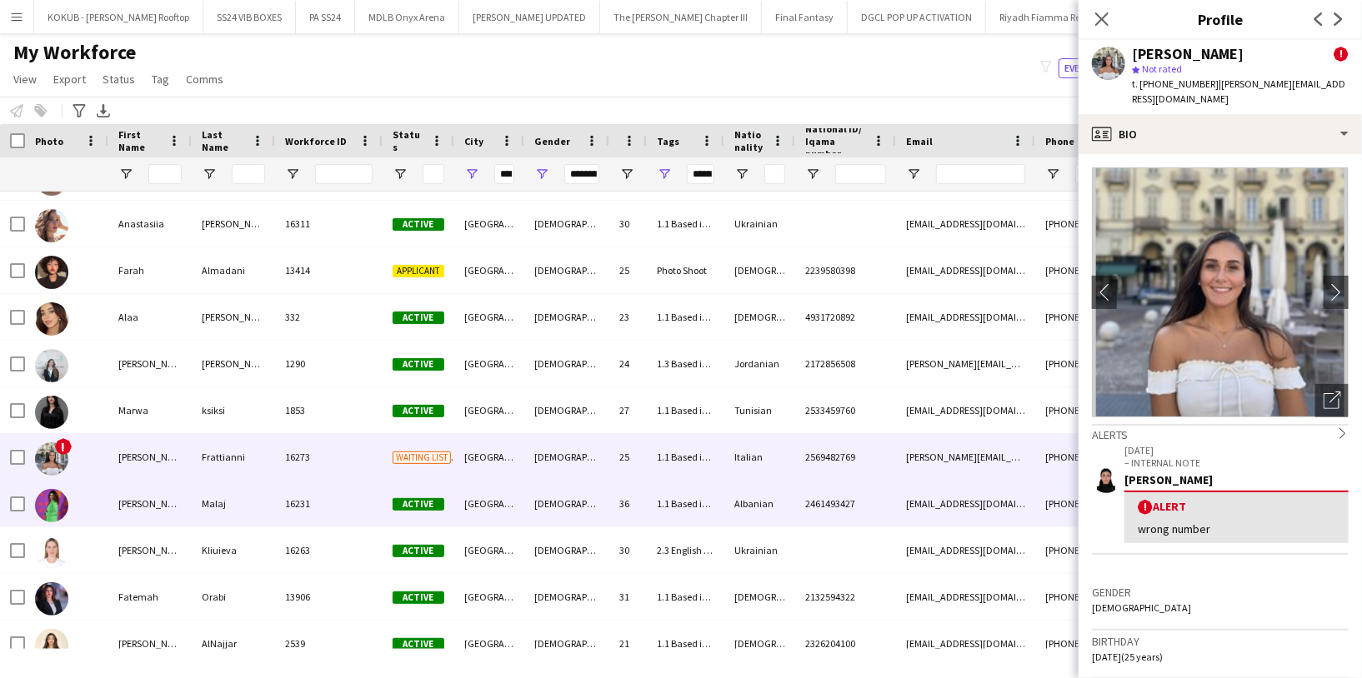
click at [275, 508] on div "16231" at bounding box center [328, 504] width 107 height 46
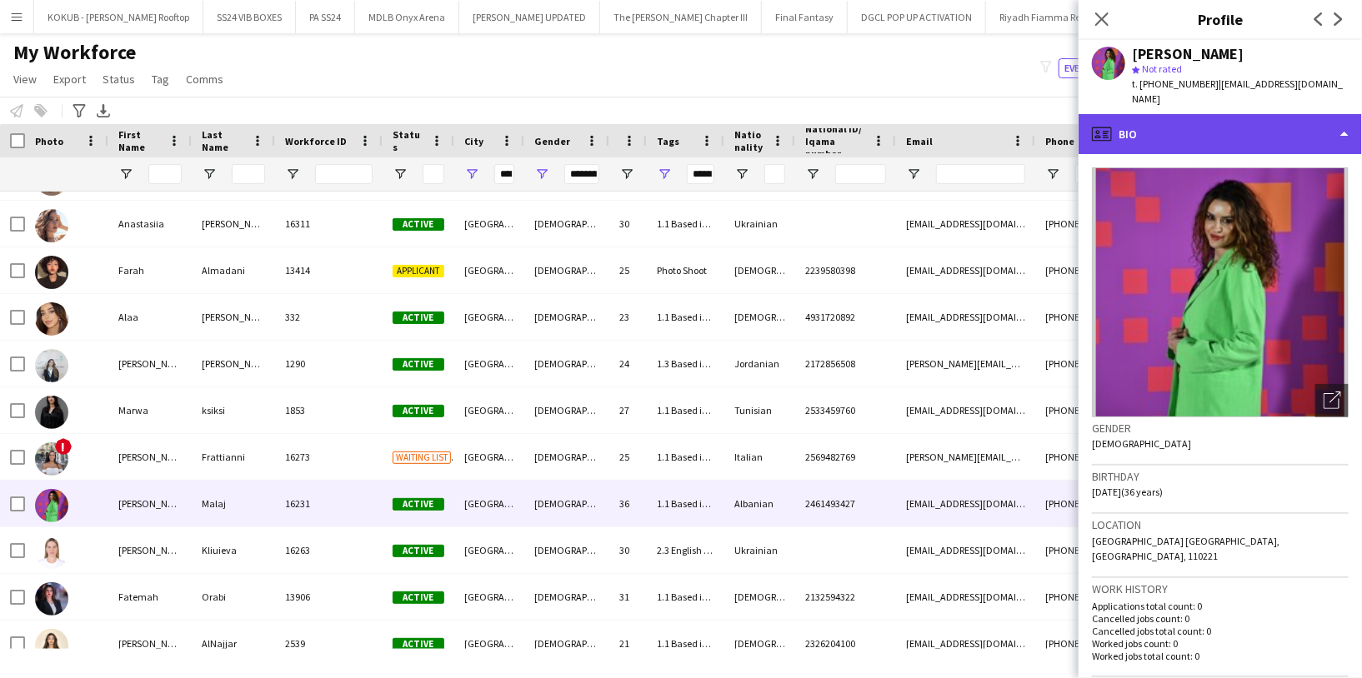
click at [1226, 132] on div "profile Bio" at bounding box center [1219, 134] width 283 height 40
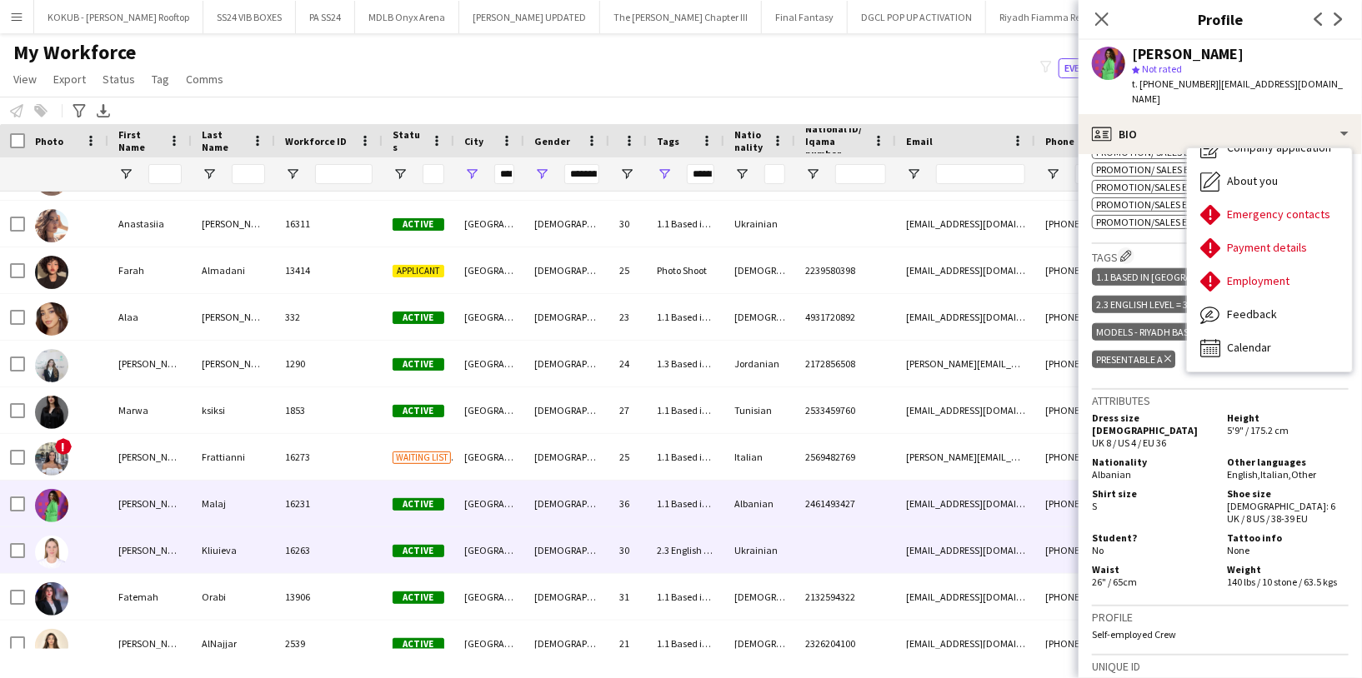
click at [355, 537] on div "16263" at bounding box center [328, 550] width 107 height 46
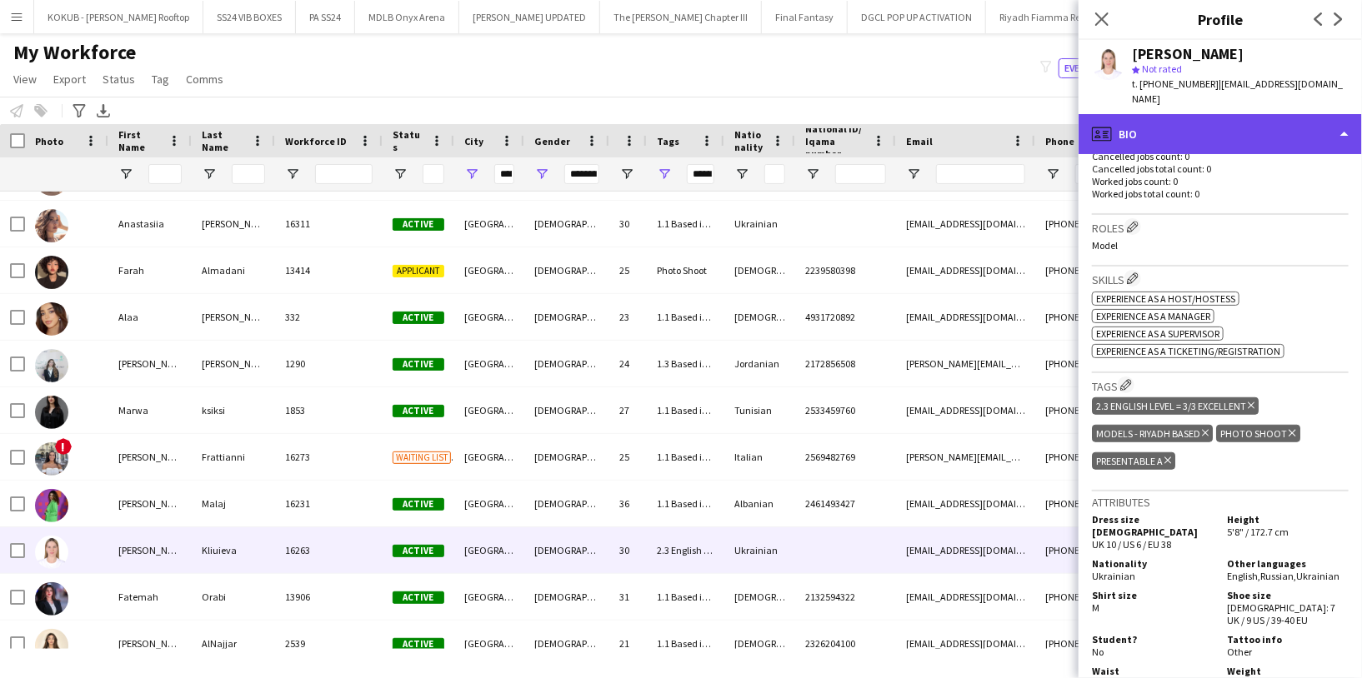
click at [1207, 123] on div "profile Bio" at bounding box center [1219, 134] width 283 height 40
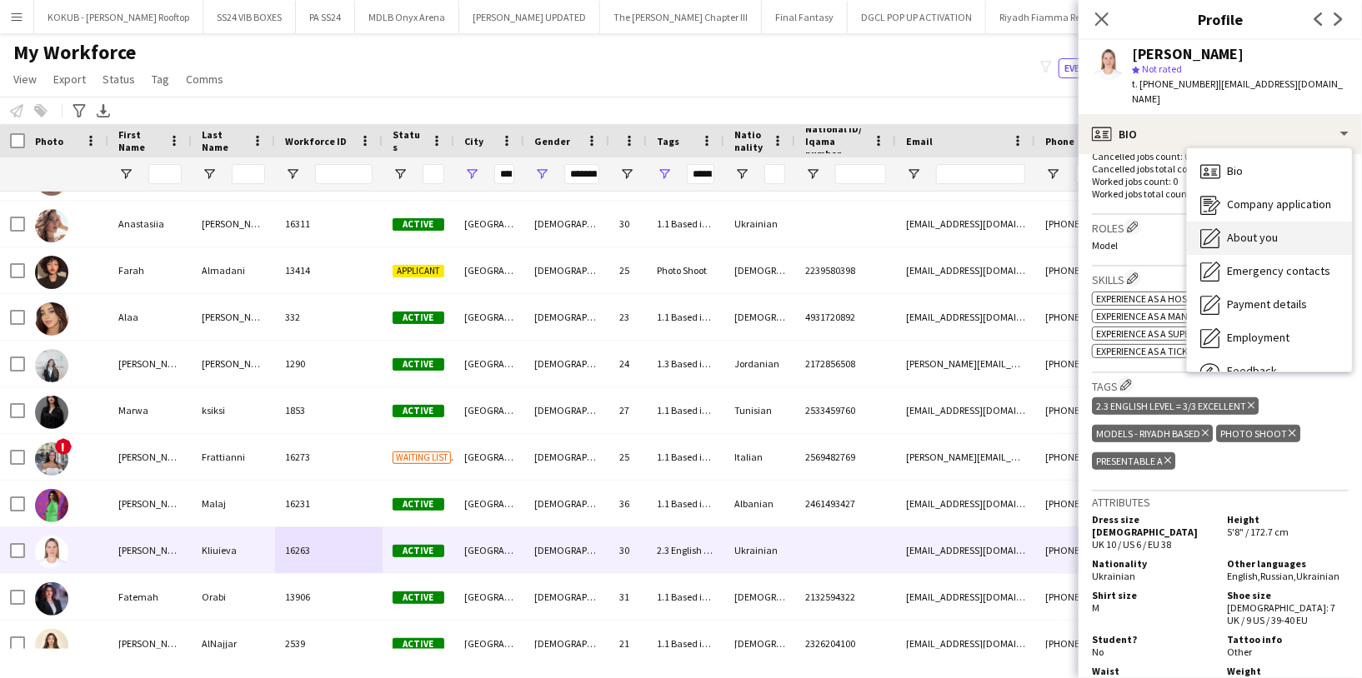
click at [1242, 222] on div "About you About you" at bounding box center [1269, 238] width 165 height 33
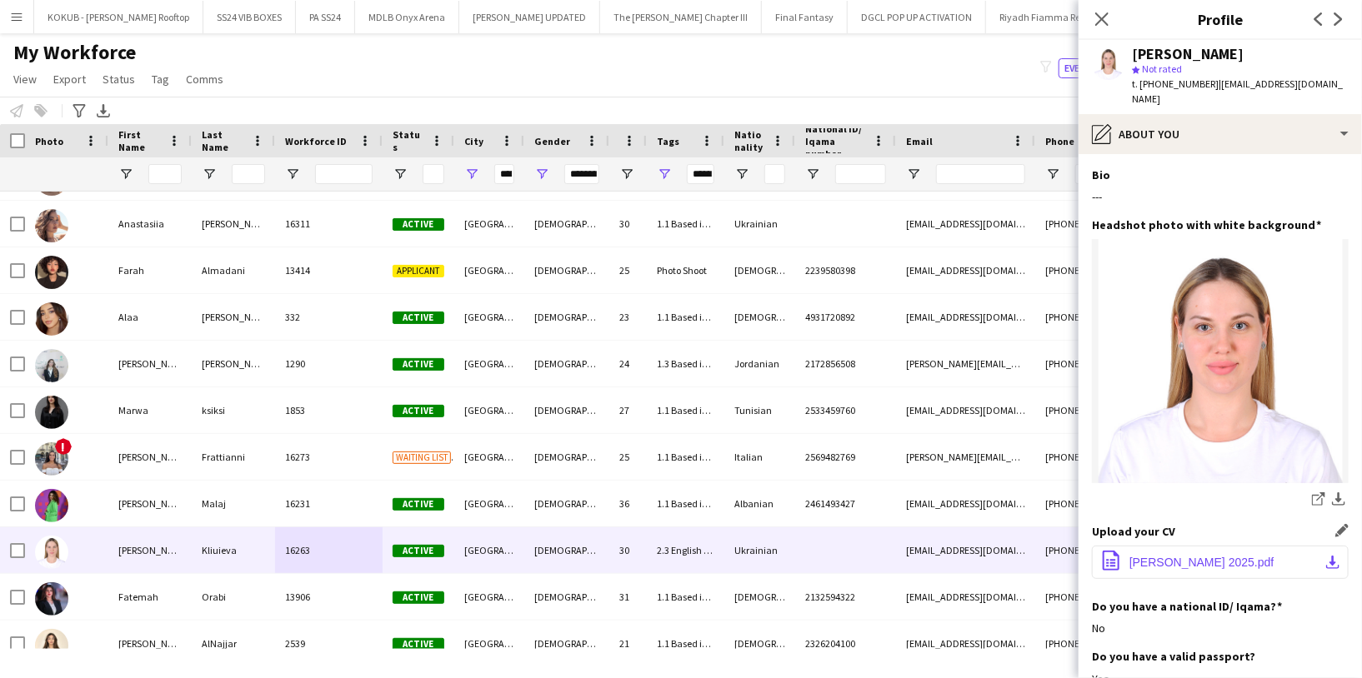
click at [1177, 556] on span "CV Hanna Kliuieva 2025.pdf" at bounding box center [1201, 562] width 145 height 13
drag, startPoint x: 1205, startPoint y: 80, endPoint x: 1142, endPoint y: 80, distance: 63.3
click at [1142, 80] on span "t. +966503605878" at bounding box center [1175, 83] width 87 height 12
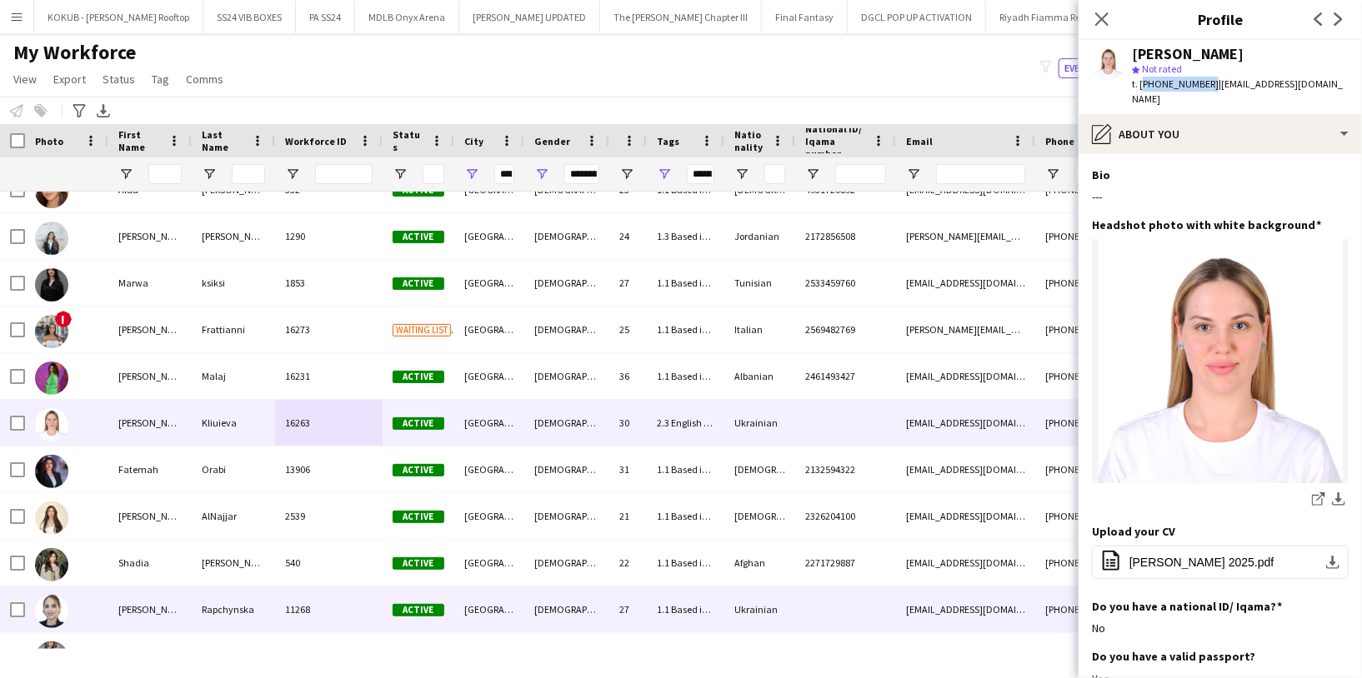
scroll to position [662, 0]
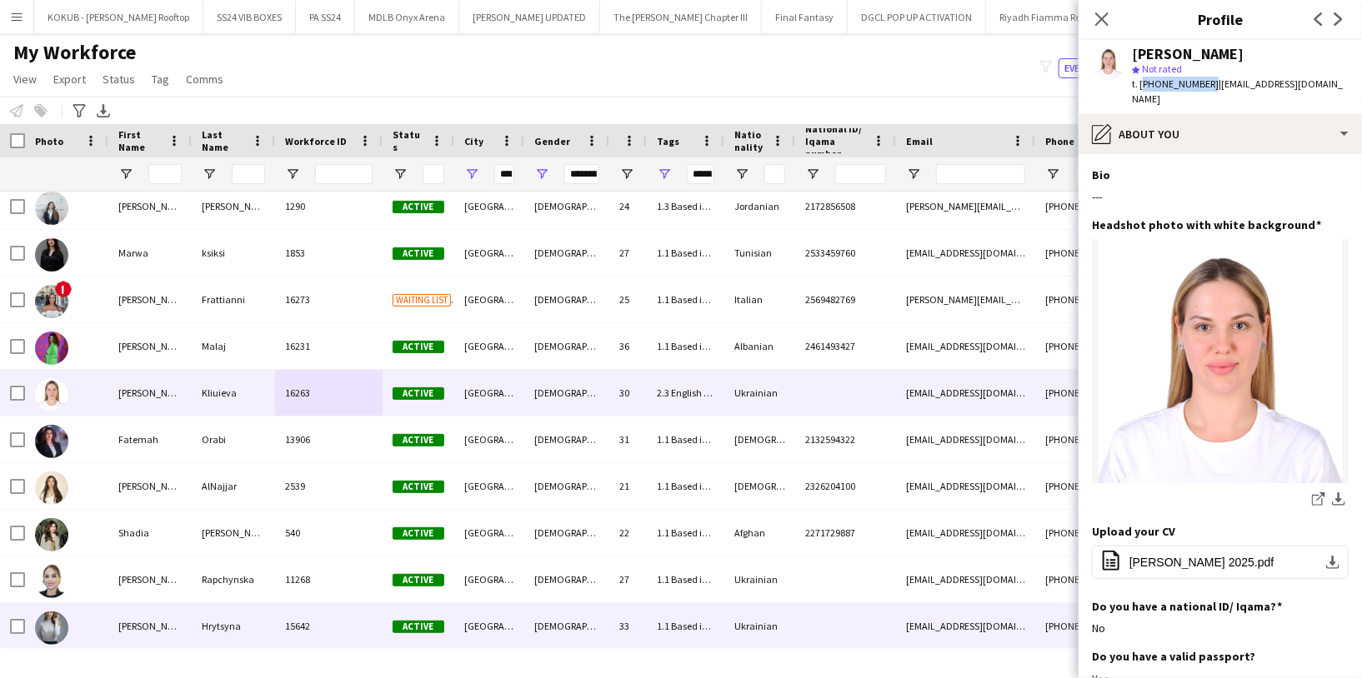
click at [315, 624] on div "15642" at bounding box center [328, 626] width 107 height 46
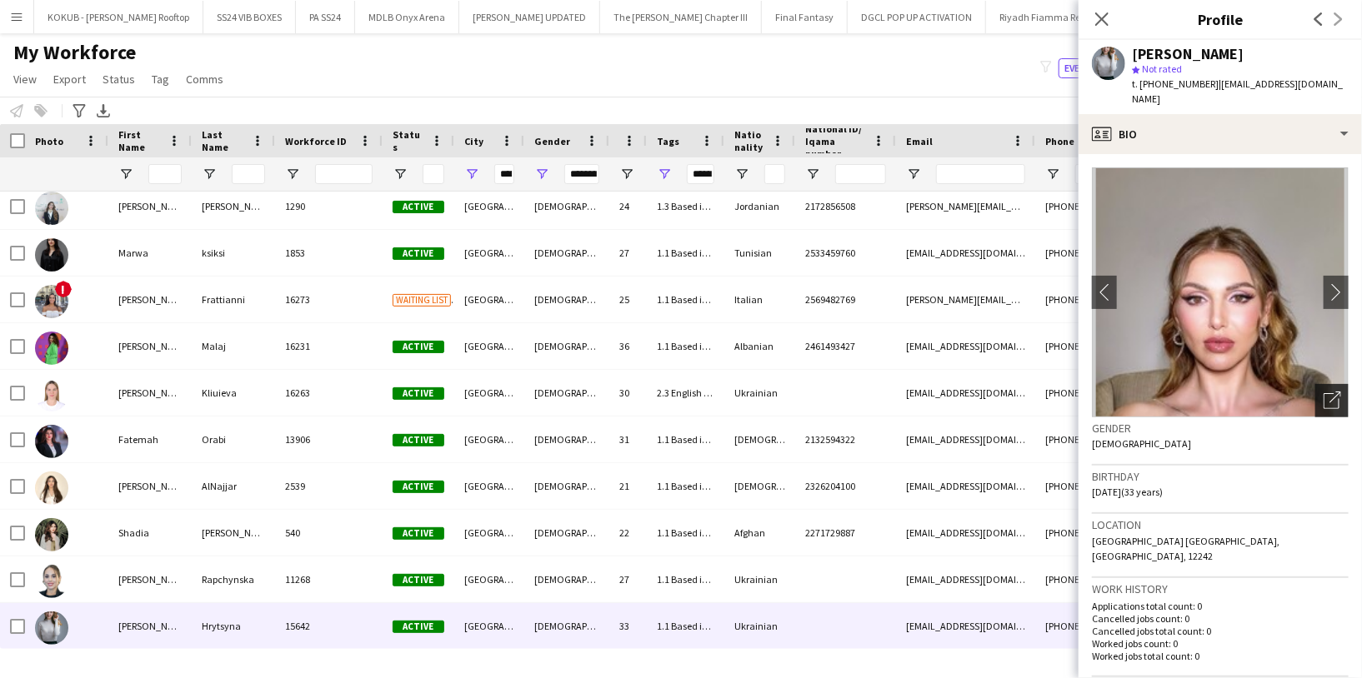
click at [1323, 392] on icon "Open photos pop-in" at bounding box center [1331, 400] width 17 height 17
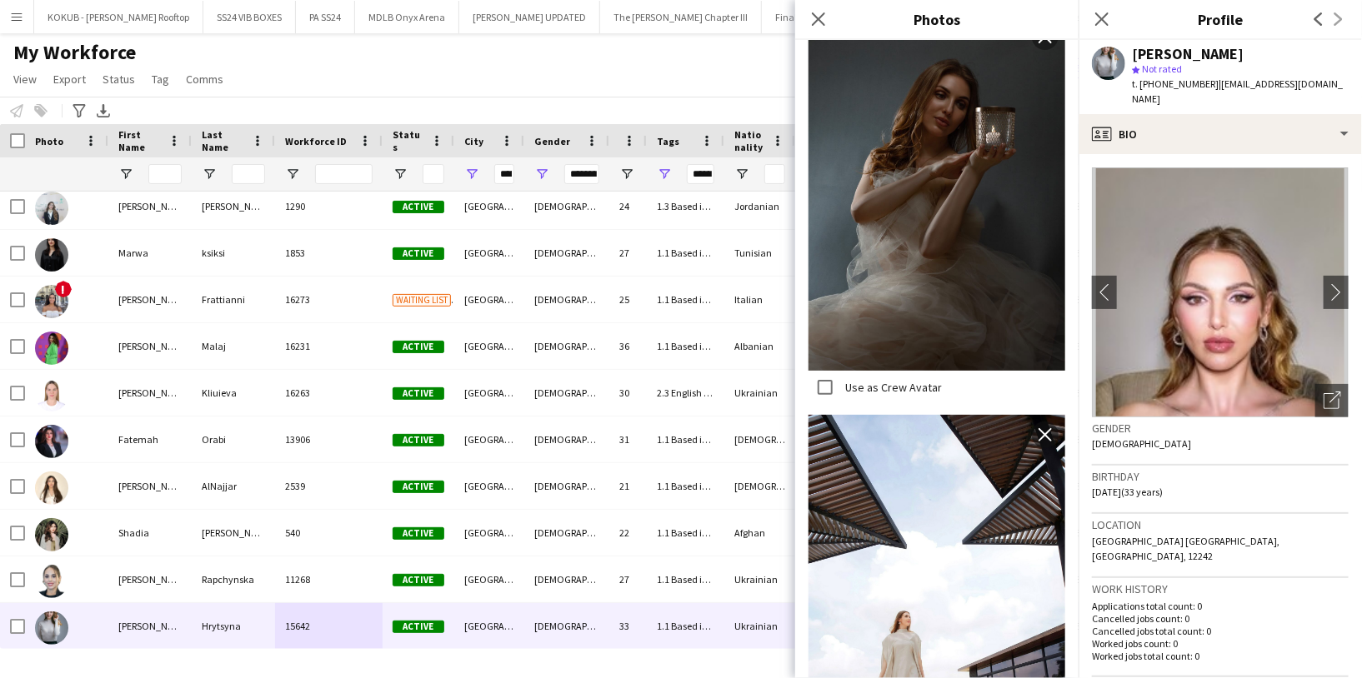
scroll to position [2527, 0]
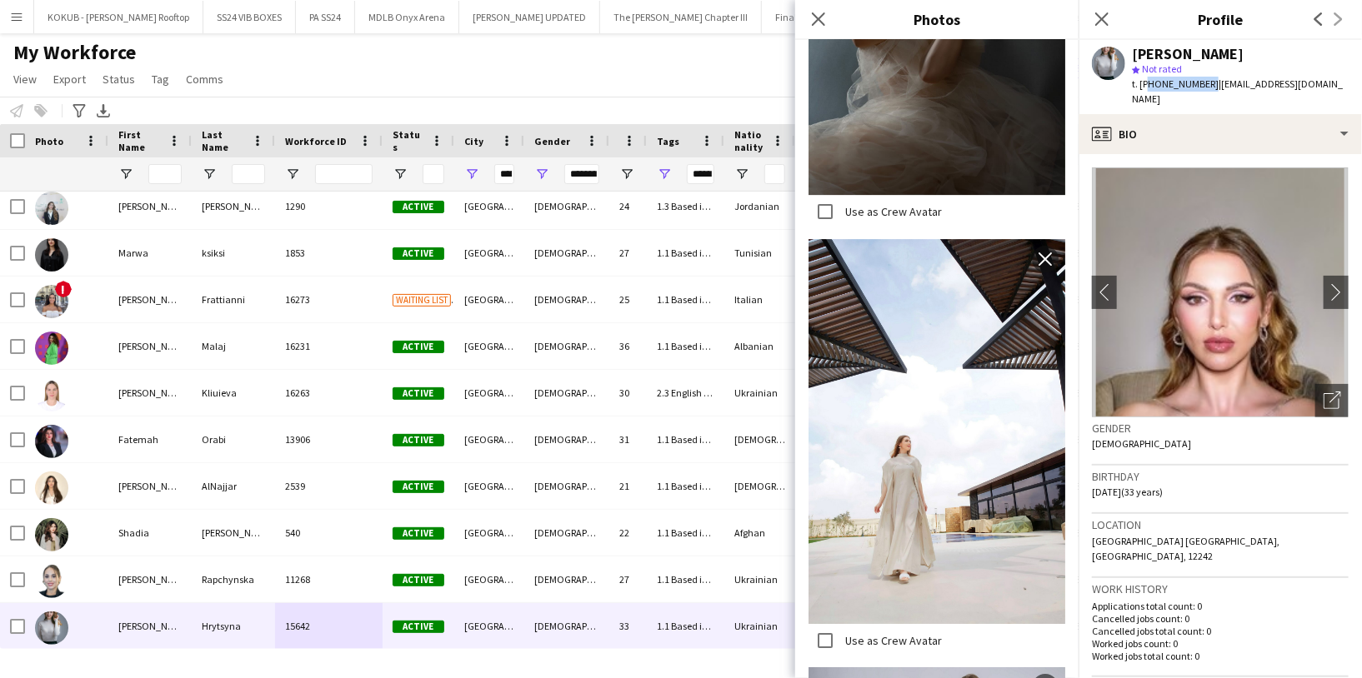
drag, startPoint x: 1204, startPoint y: 81, endPoint x: 1142, endPoint y: 78, distance: 61.7
click at [1142, 78] on span "t. +380966549497" at bounding box center [1175, 83] width 87 height 12
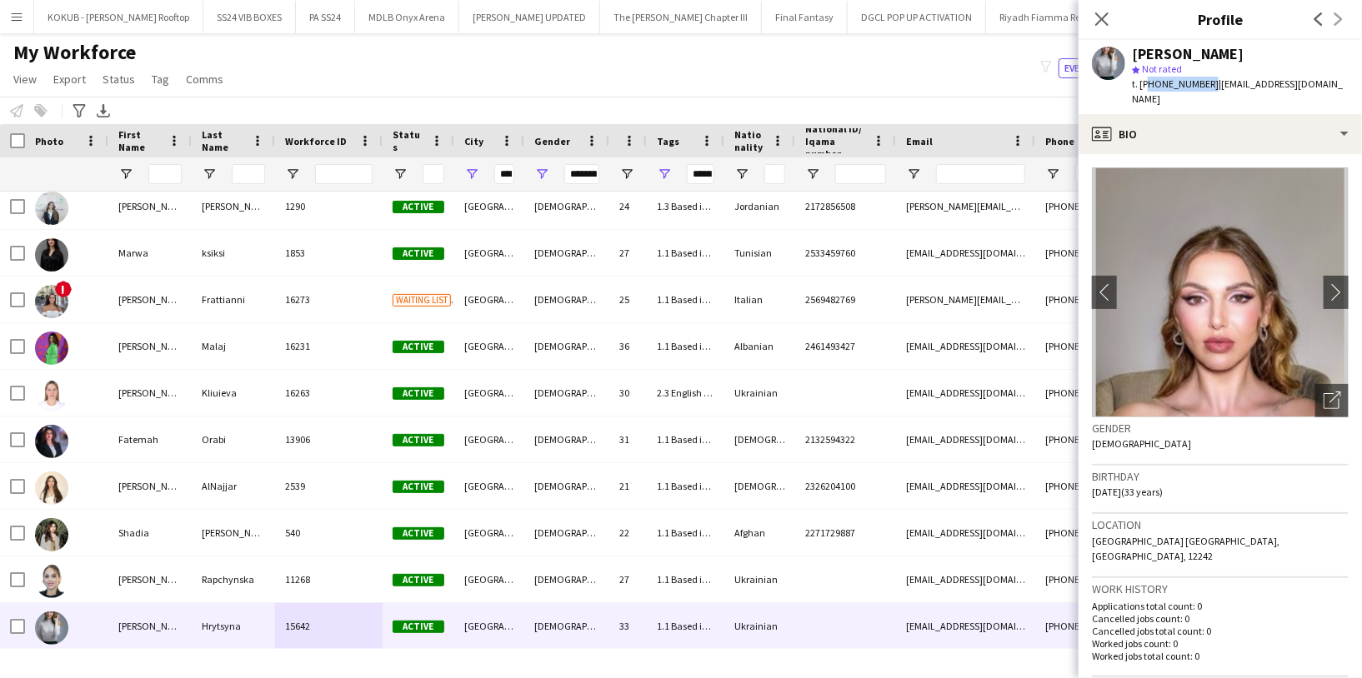
click at [1173, 82] on span "t. +380966549497" at bounding box center [1175, 83] width 87 height 12
drag, startPoint x: 1205, startPoint y: 82, endPoint x: 1142, endPoint y: 82, distance: 63.3
click at [1142, 82] on span "t. +380966549497" at bounding box center [1175, 83] width 87 height 12
click at [1109, 20] on icon "Close pop-in" at bounding box center [1101, 19] width 16 height 16
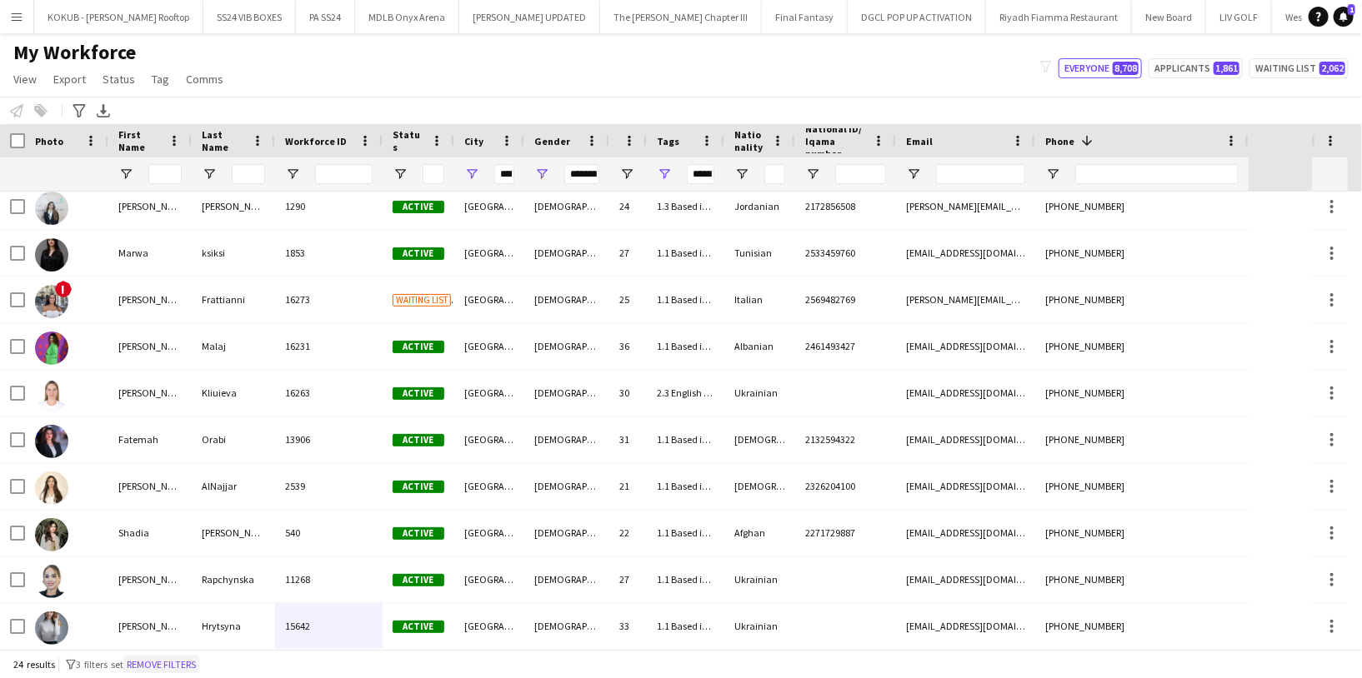
click at [198, 663] on button "Remove filters" at bounding box center [161, 665] width 76 height 18
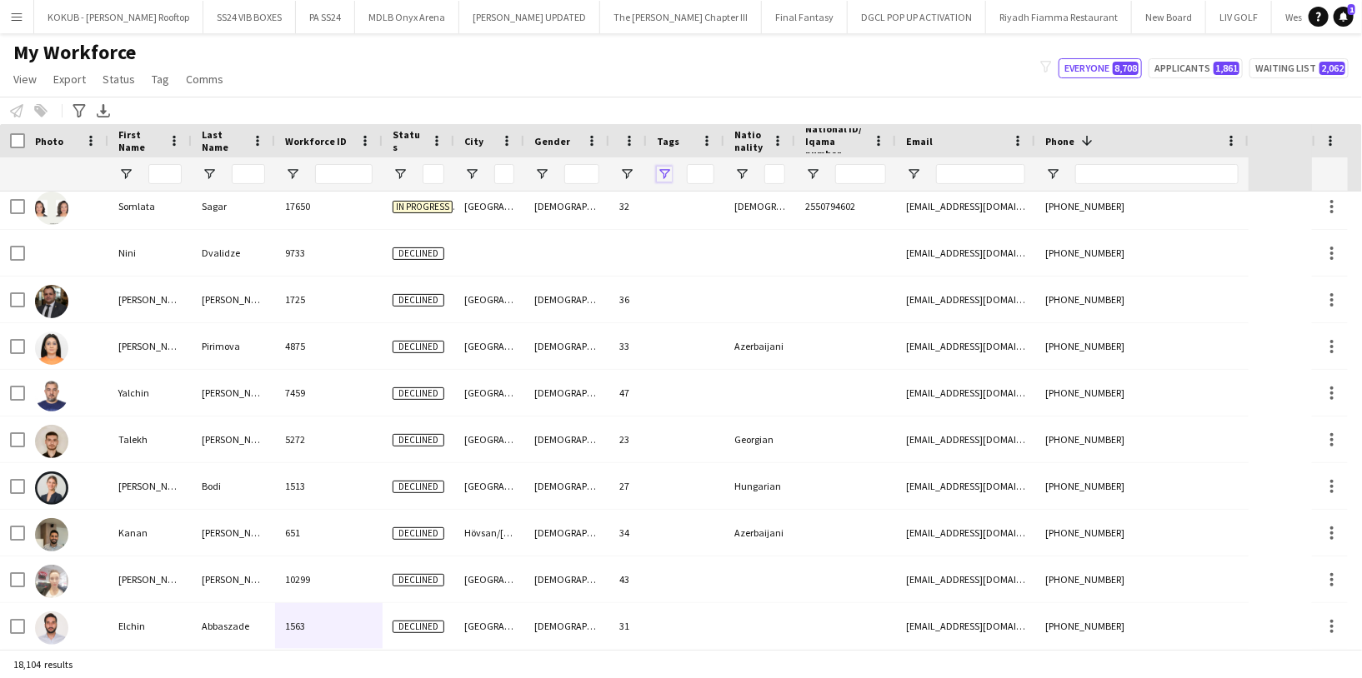
click at [667, 172] on span "Open Filter Menu" at bounding box center [664, 174] width 15 height 15
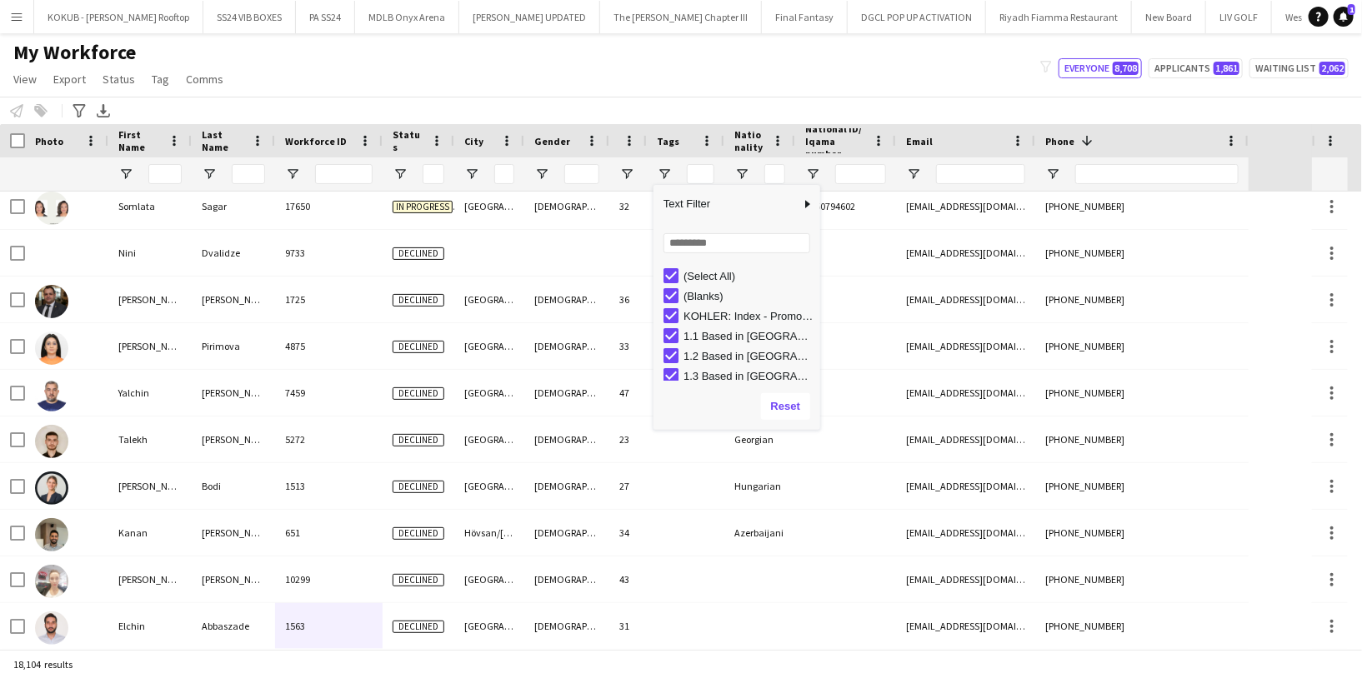
click at [671, 267] on div "(Select All)" at bounding box center [741, 276] width 157 height 20
type input "***"
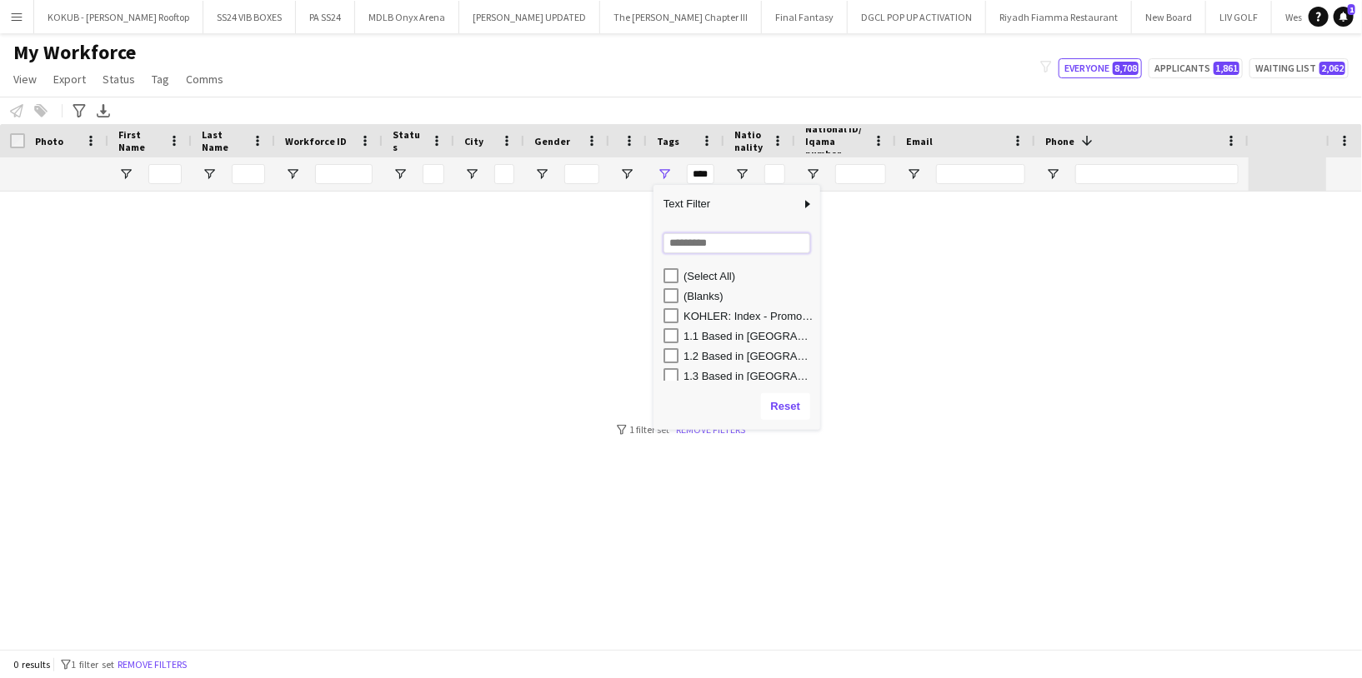
click at [683, 244] on input "Search filter values" at bounding box center [736, 243] width 147 height 20
type input "*"
type input "***"
click at [695, 300] on div "MGF 2025 - Accreditation Host" at bounding box center [749, 296] width 132 height 12
type input "**********"
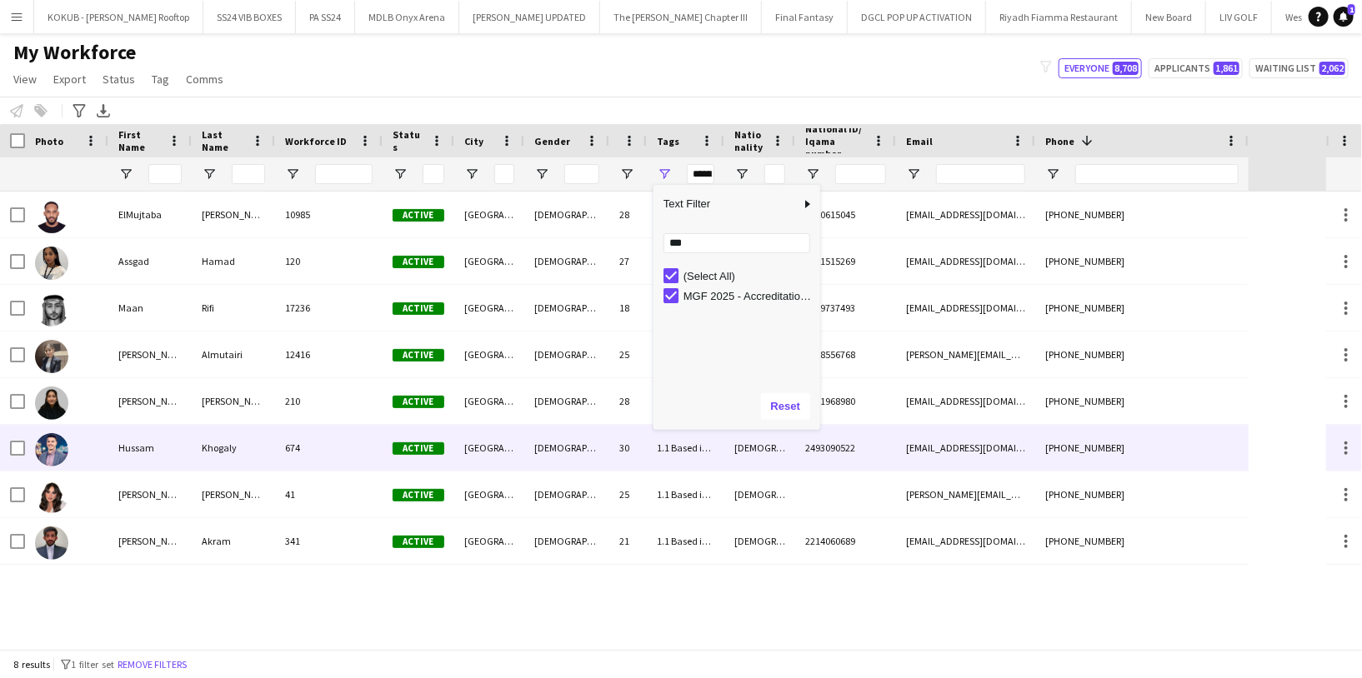
click at [199, 448] on div "Khogaly" at bounding box center [233, 448] width 83 height 46
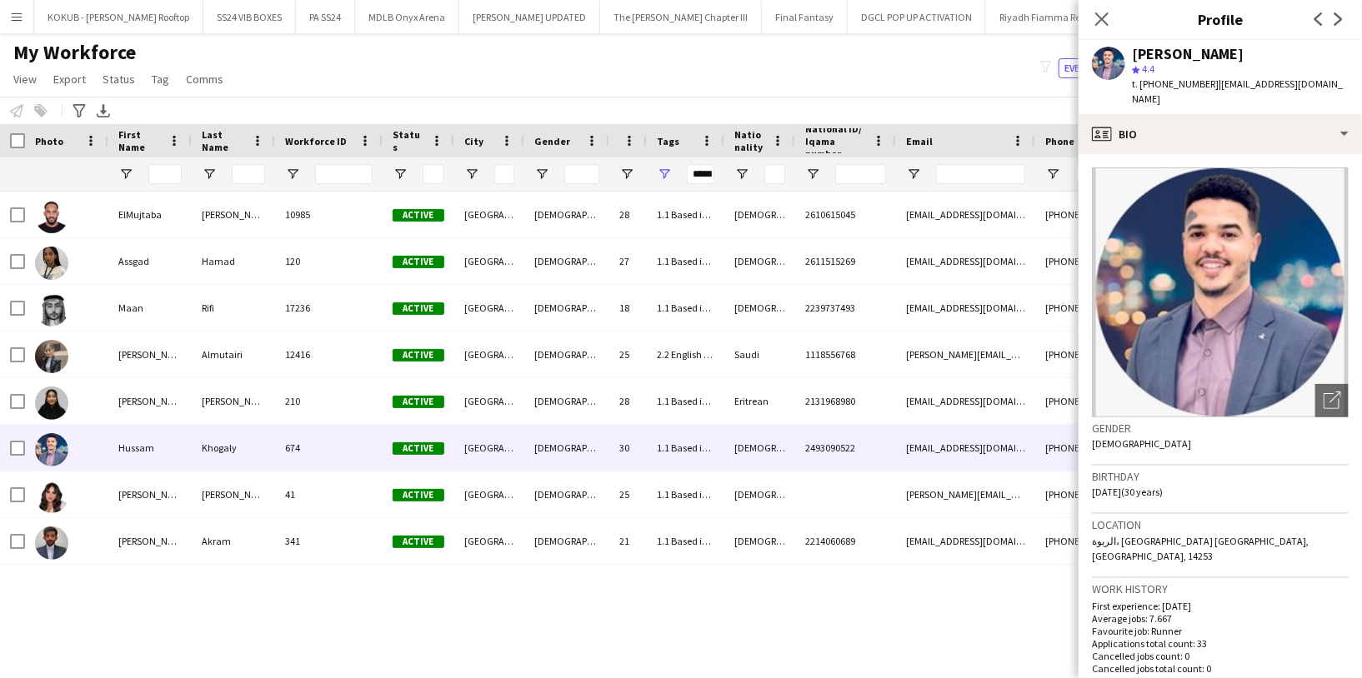
click at [1197, 53] on div "Hussam Khogaly" at bounding box center [1188, 54] width 112 height 15
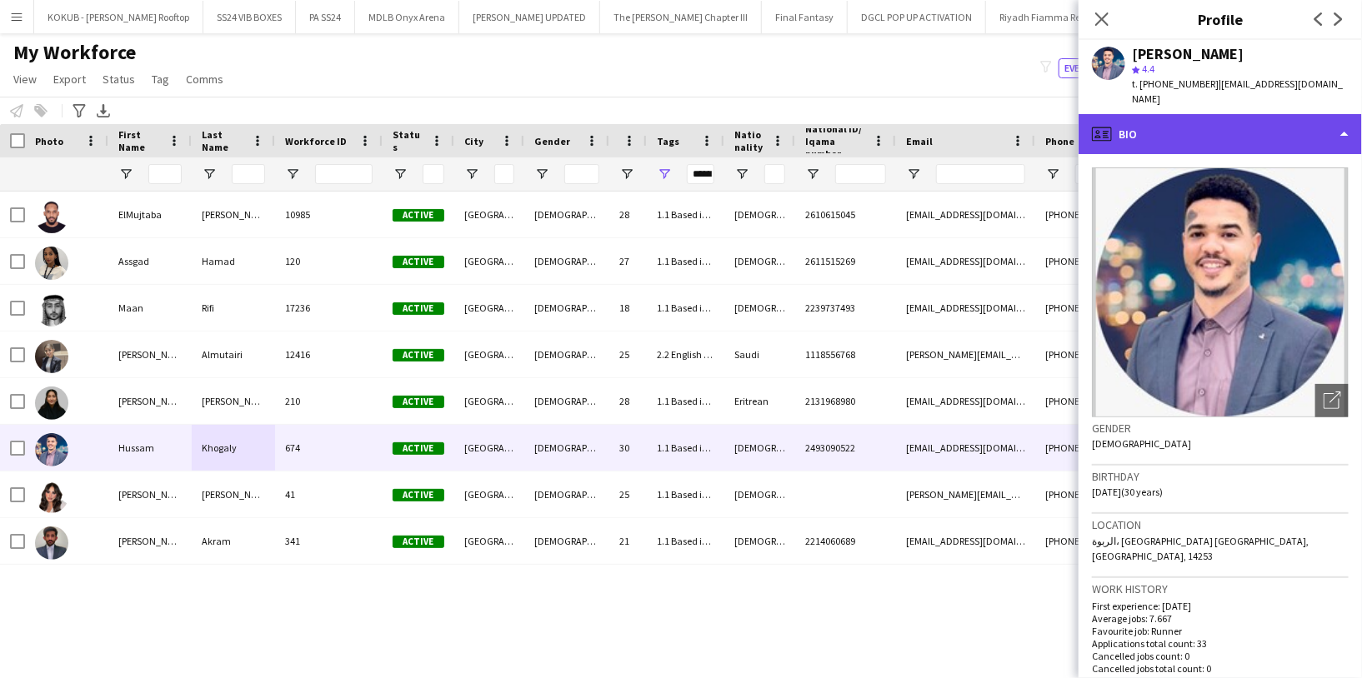
click at [1217, 133] on div "profile Bio" at bounding box center [1219, 134] width 283 height 40
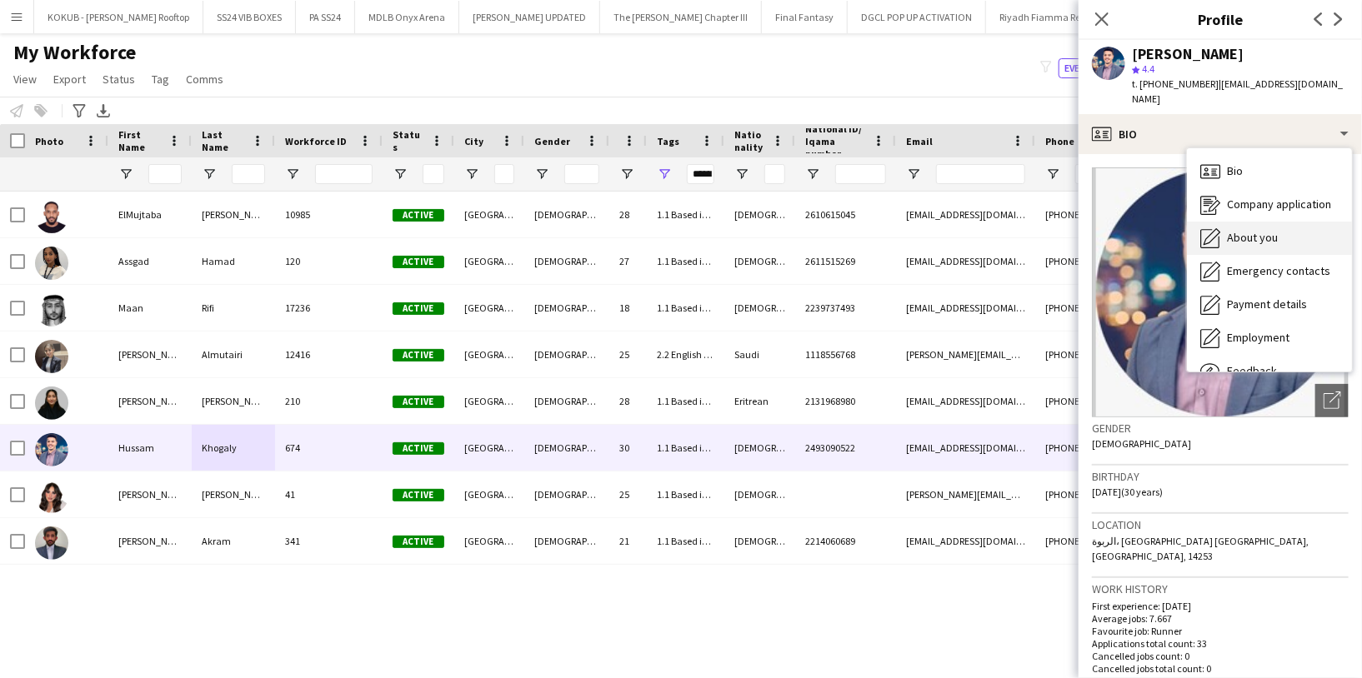
drag, startPoint x: 1244, startPoint y: 238, endPoint x: 1244, endPoint y: 225, distance: 13.3
click at [1244, 225] on div "Bio Bio Company application Company application About you About you Emergency c…" at bounding box center [1269, 259] width 165 height 223
click at [1244, 230] on span "About you" at bounding box center [1252, 237] width 51 height 15
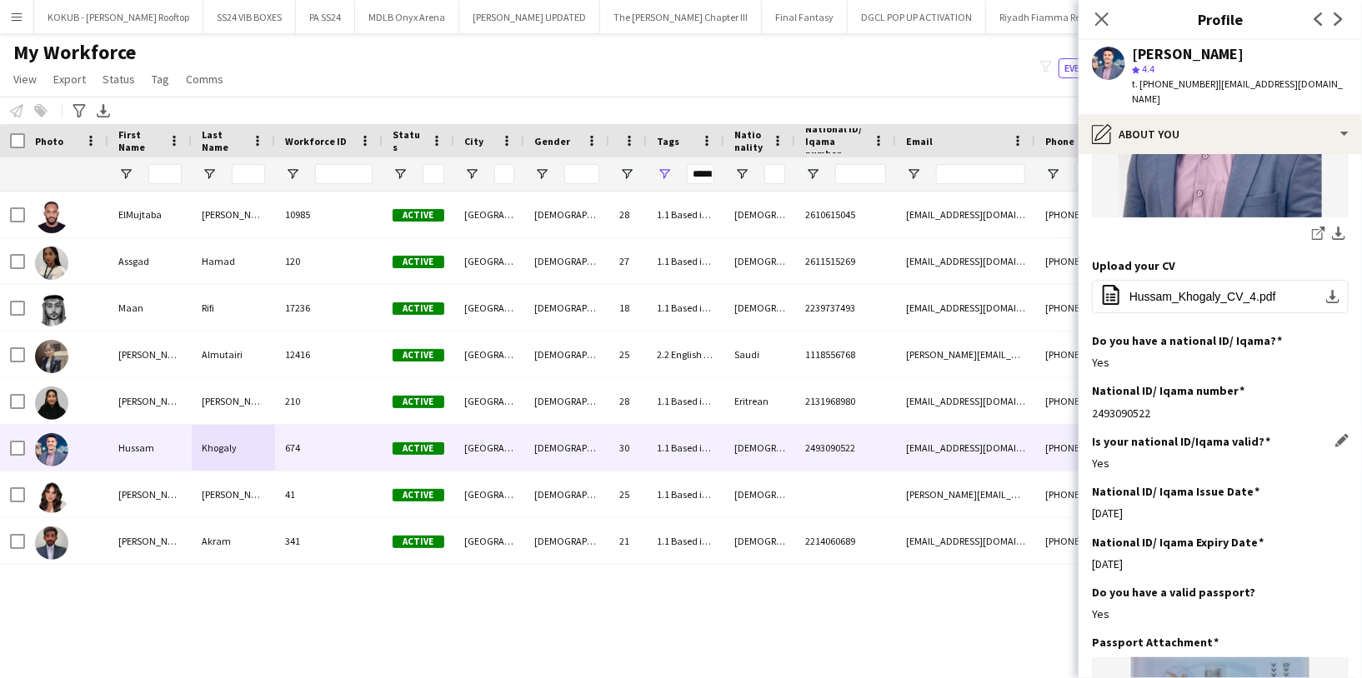
scroll to position [415, 0]
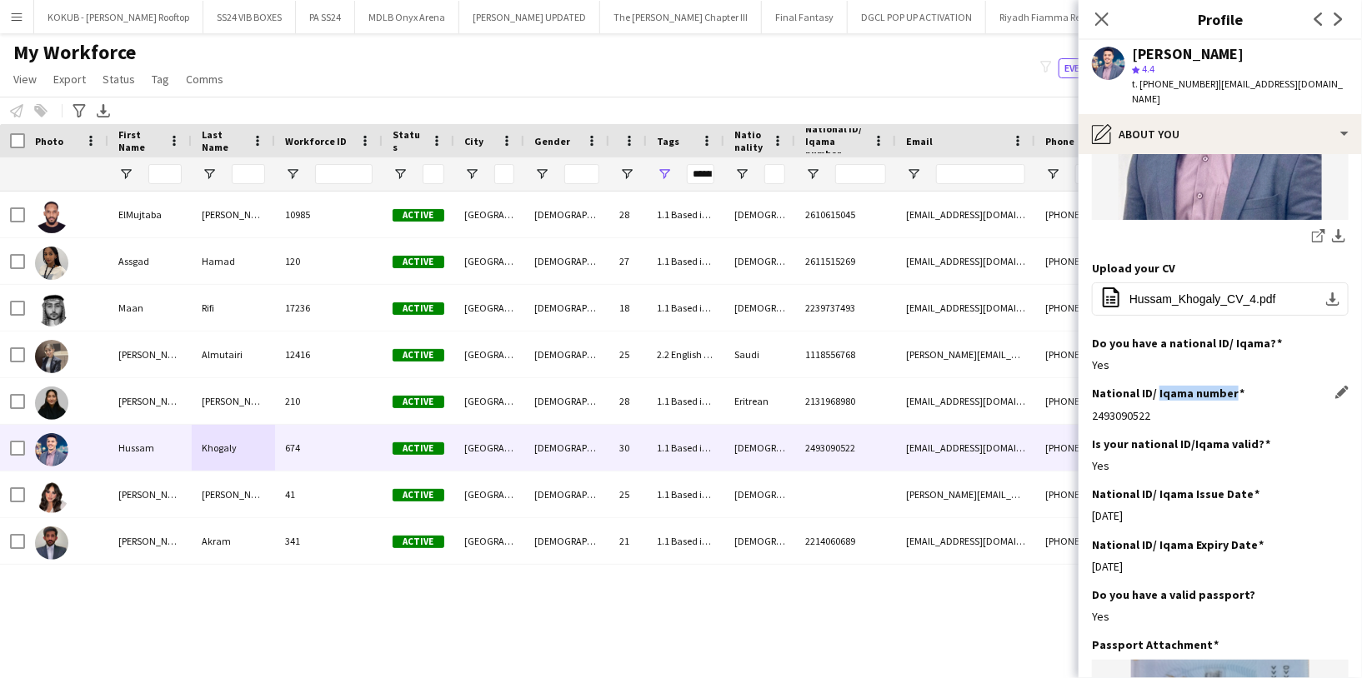
drag, startPoint x: 1156, startPoint y: 360, endPoint x: 1230, endPoint y: 361, distance: 74.2
click at [1230, 386] on h3 "National ID/ Iqama number" at bounding box center [1168, 393] width 152 height 15
click at [1169, 386] on h3 "National ID/ Iqama number" at bounding box center [1168, 393] width 152 height 15
click at [1125, 408] on div "2493090522" at bounding box center [1220, 415] width 257 height 15
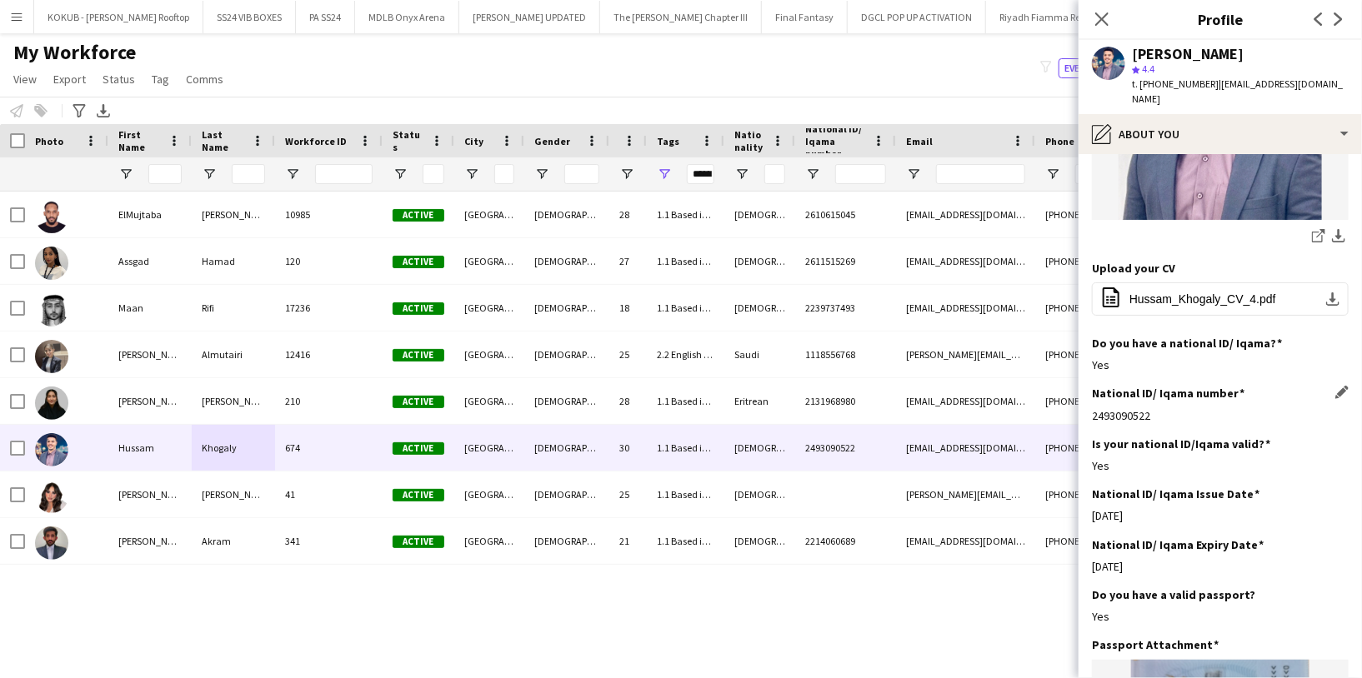
click at [1125, 408] on div "2493090522" at bounding box center [1220, 415] width 257 height 15
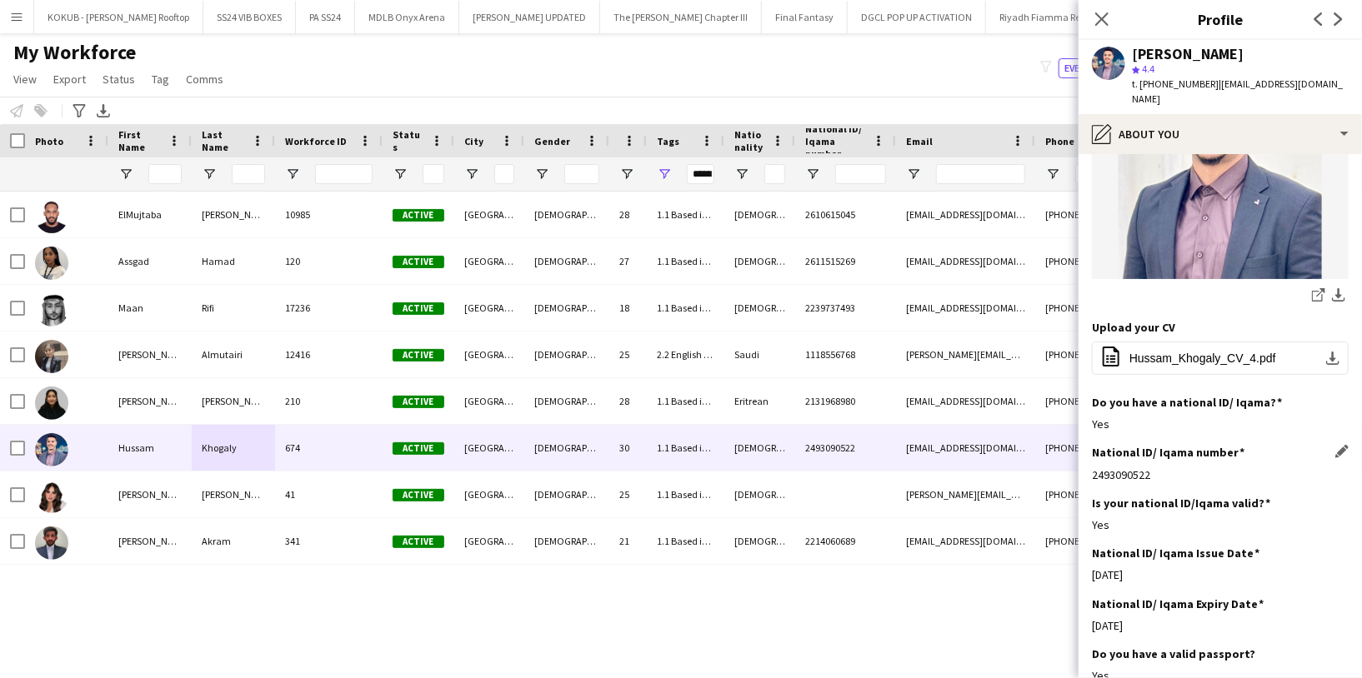
scroll to position [355, 0]
click at [1179, 56] on div "Hussam Khogaly" at bounding box center [1188, 54] width 112 height 15
drag, startPoint x: 1206, startPoint y: 78, endPoint x: 1142, endPoint y: 82, distance: 63.5
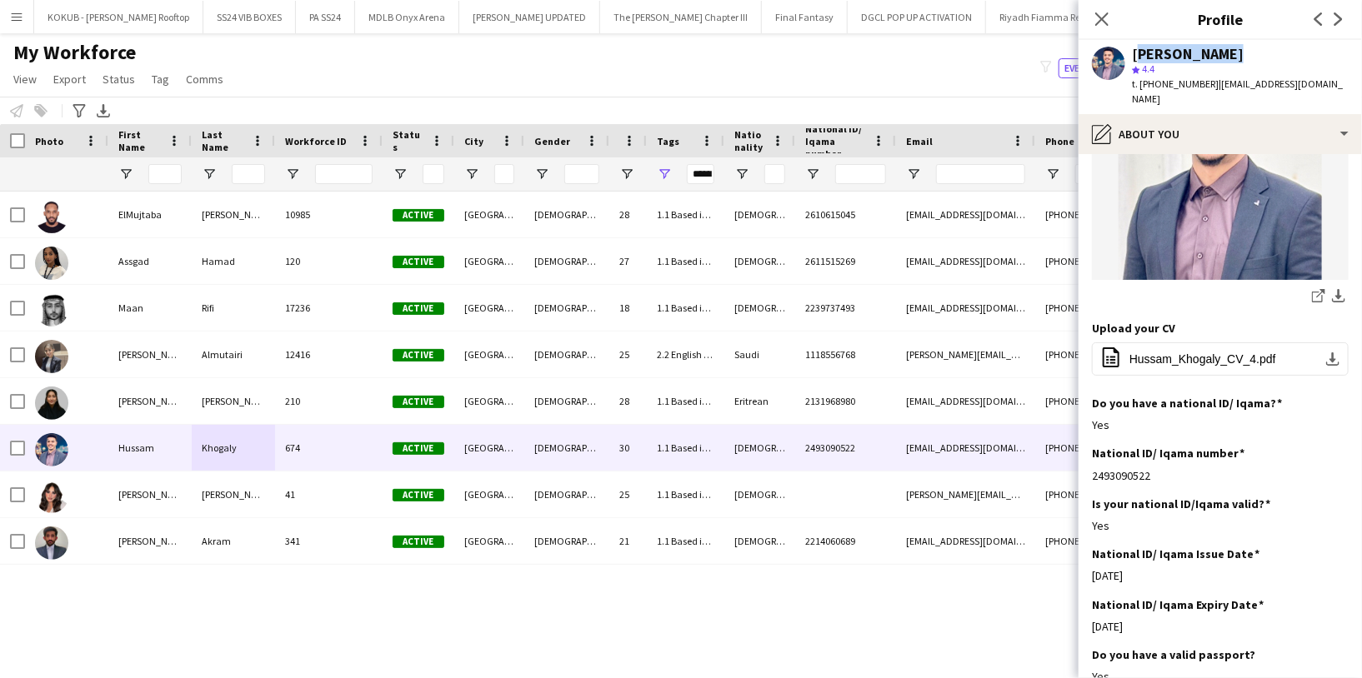
click at [1142, 82] on span "t. +966505238080" at bounding box center [1175, 83] width 87 height 12
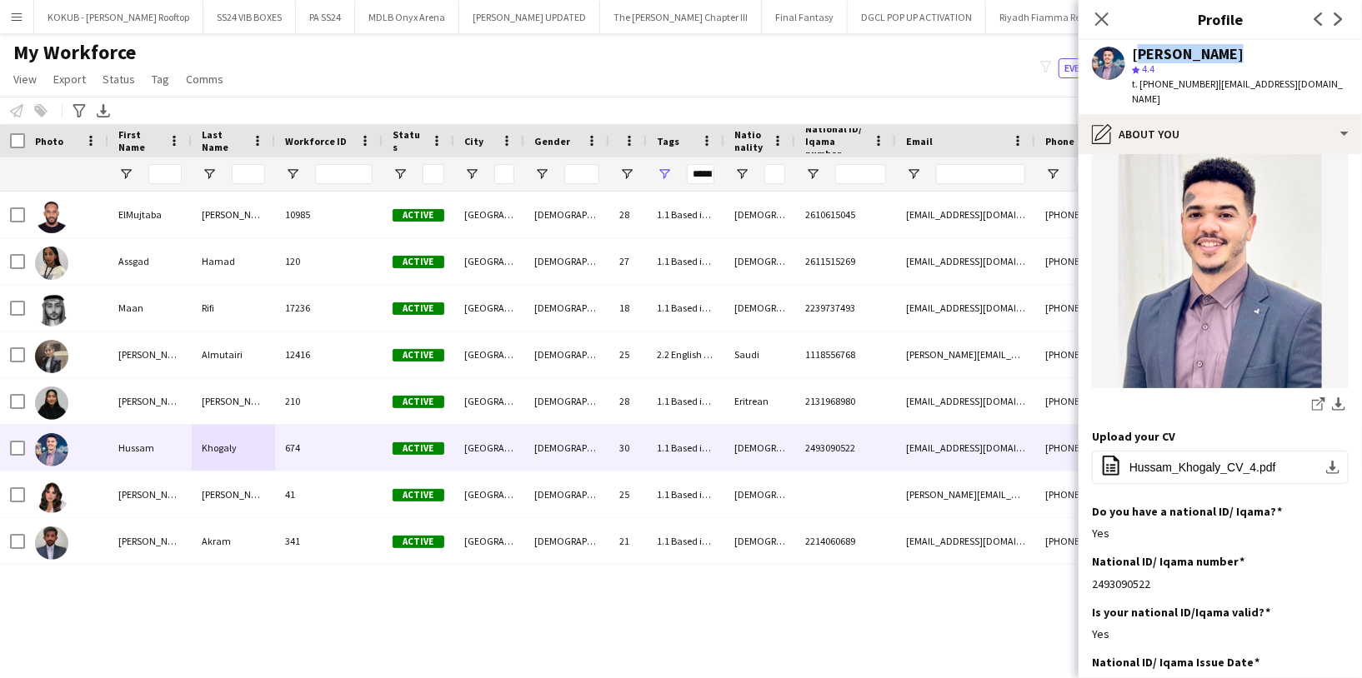
scroll to position [265, 0]
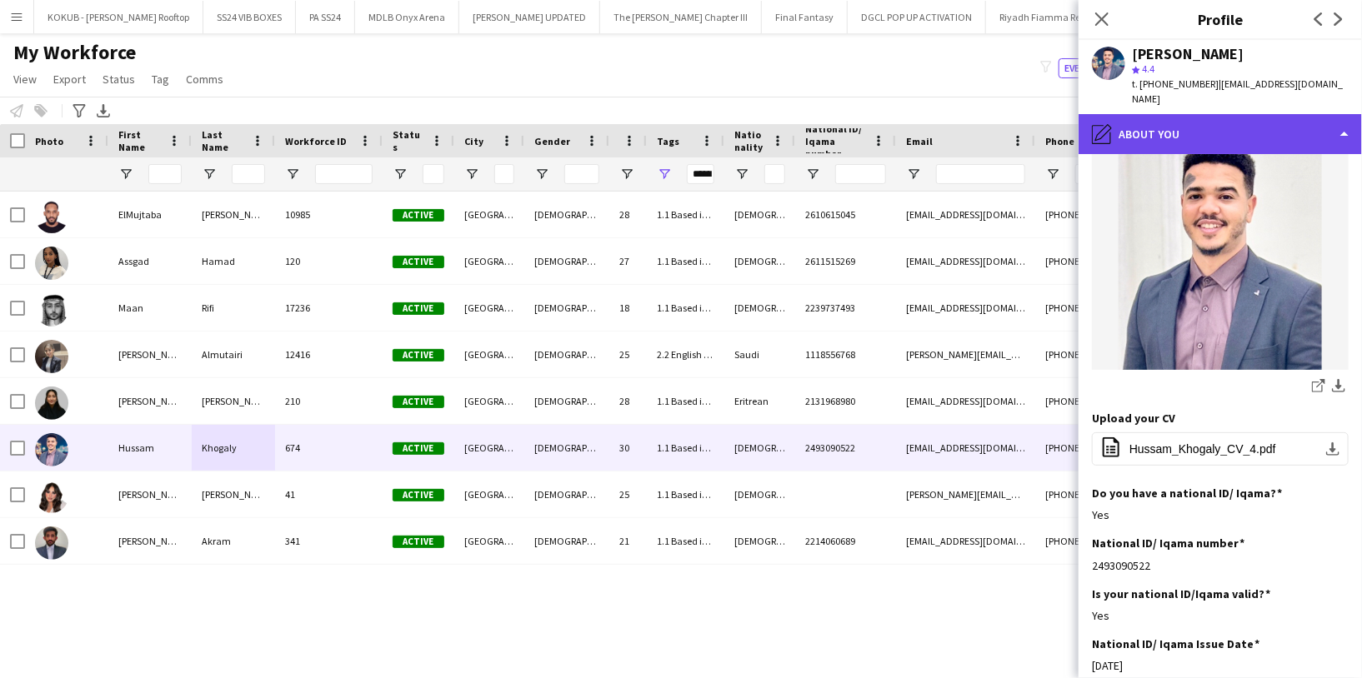
click at [1199, 121] on div "pencil4 About you" at bounding box center [1219, 134] width 283 height 40
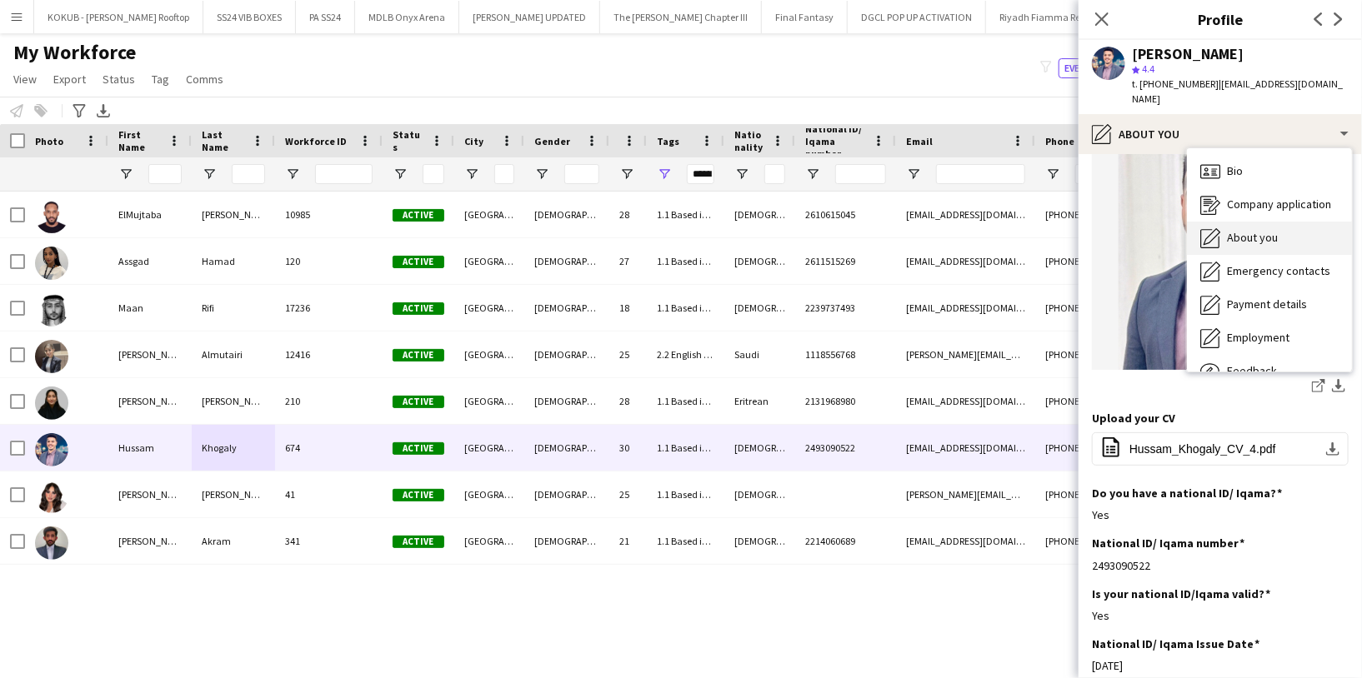
click at [1246, 222] on div "About you About you" at bounding box center [1269, 238] width 165 height 33
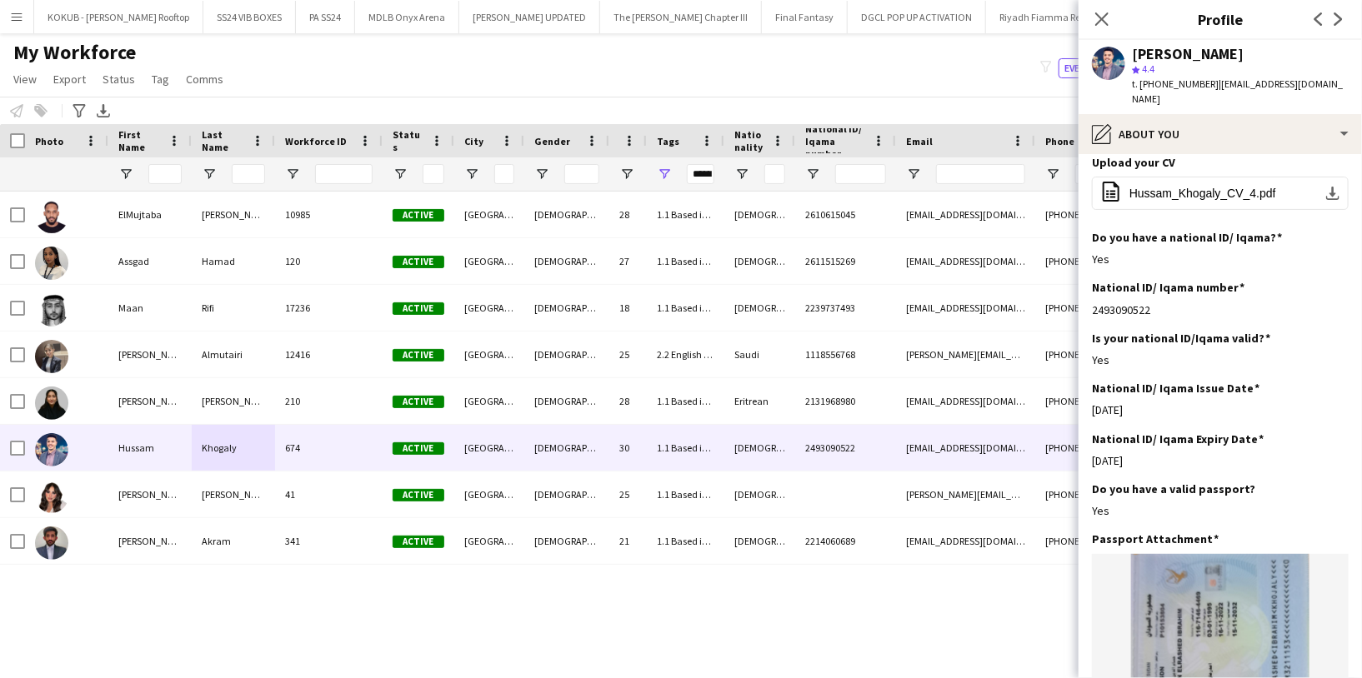
scroll to position [522, 0]
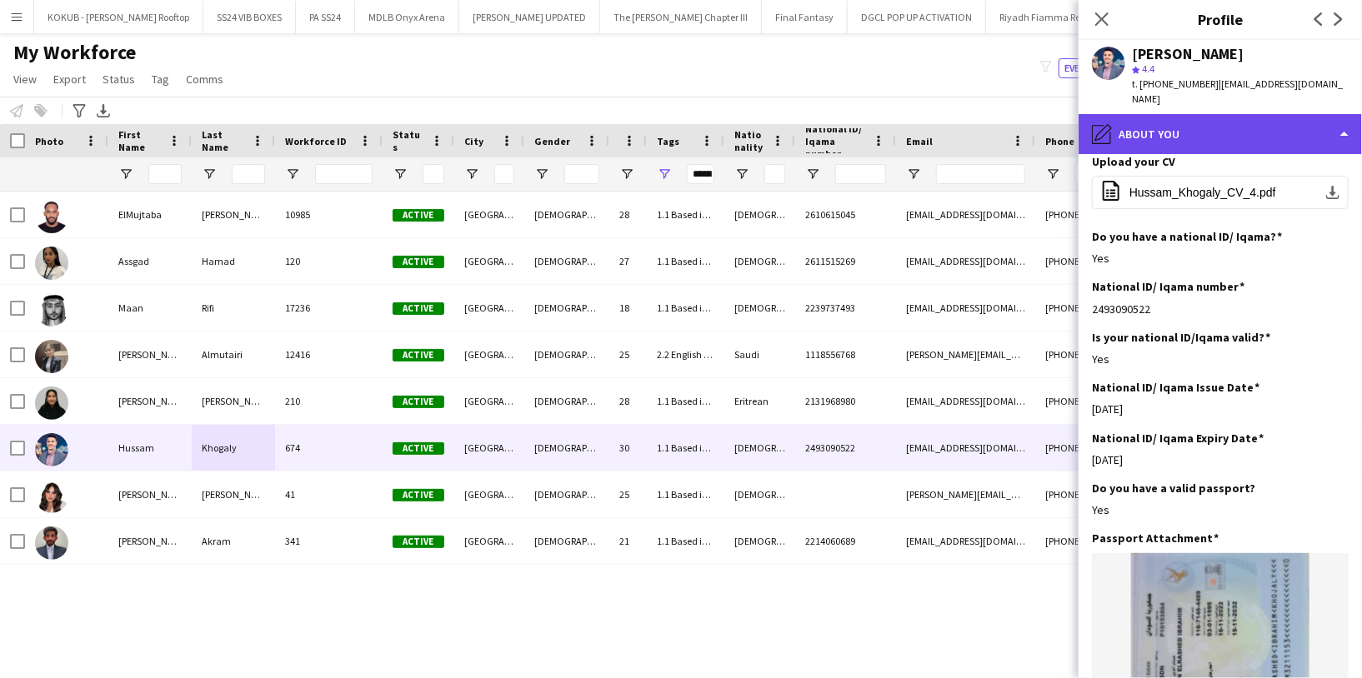
click at [1228, 114] on div "pencil4 About you" at bounding box center [1219, 134] width 283 height 40
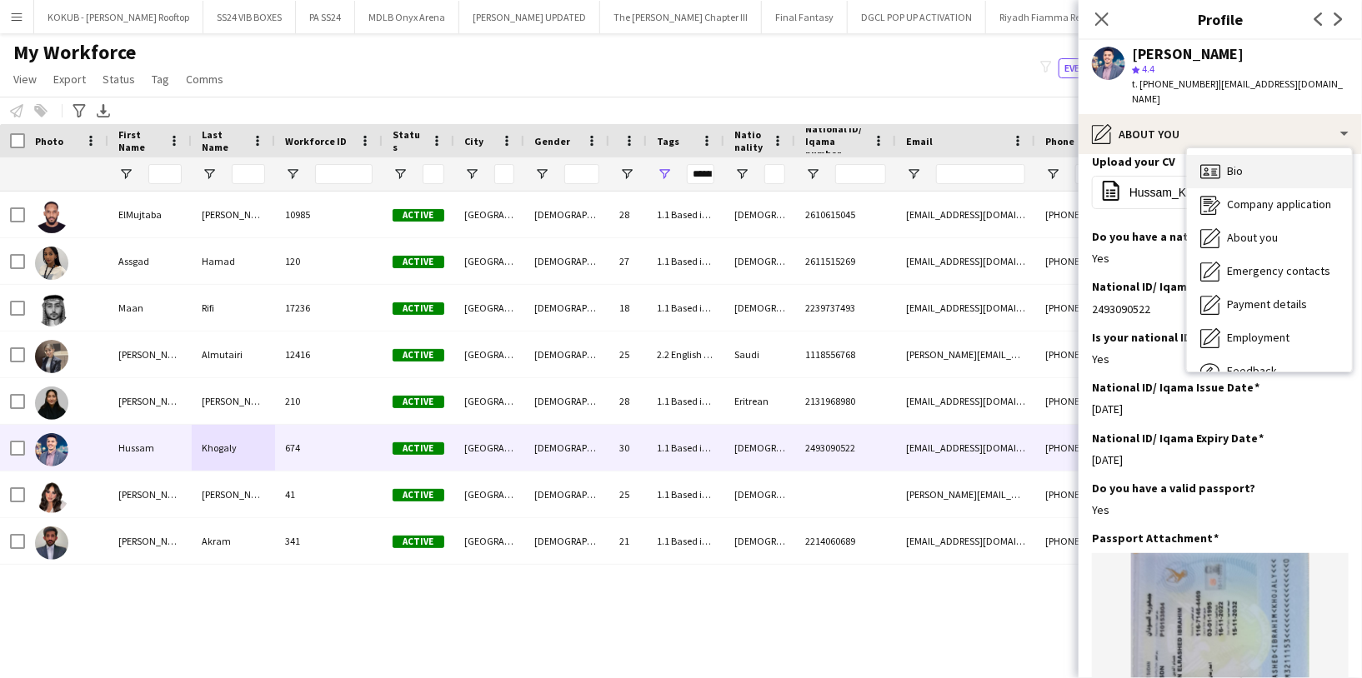
click at [1255, 155] on div "Bio Bio" at bounding box center [1269, 171] width 165 height 33
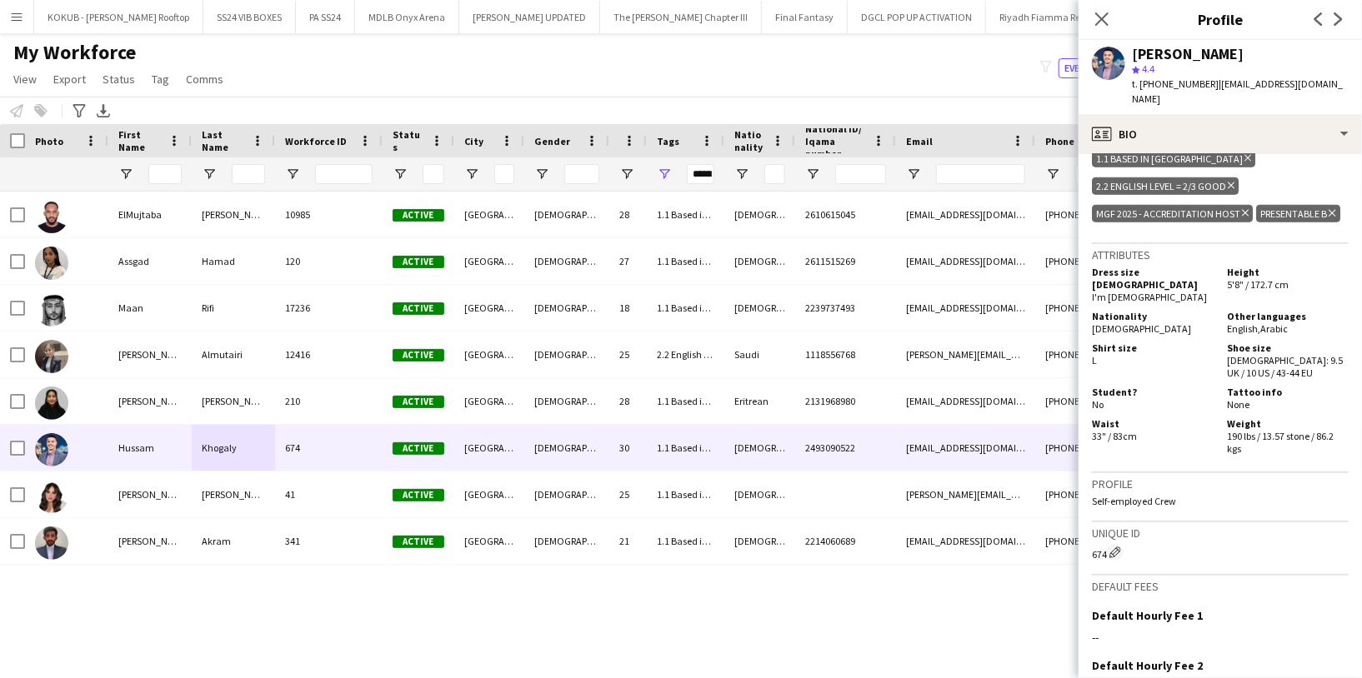
scroll to position [900, 0]
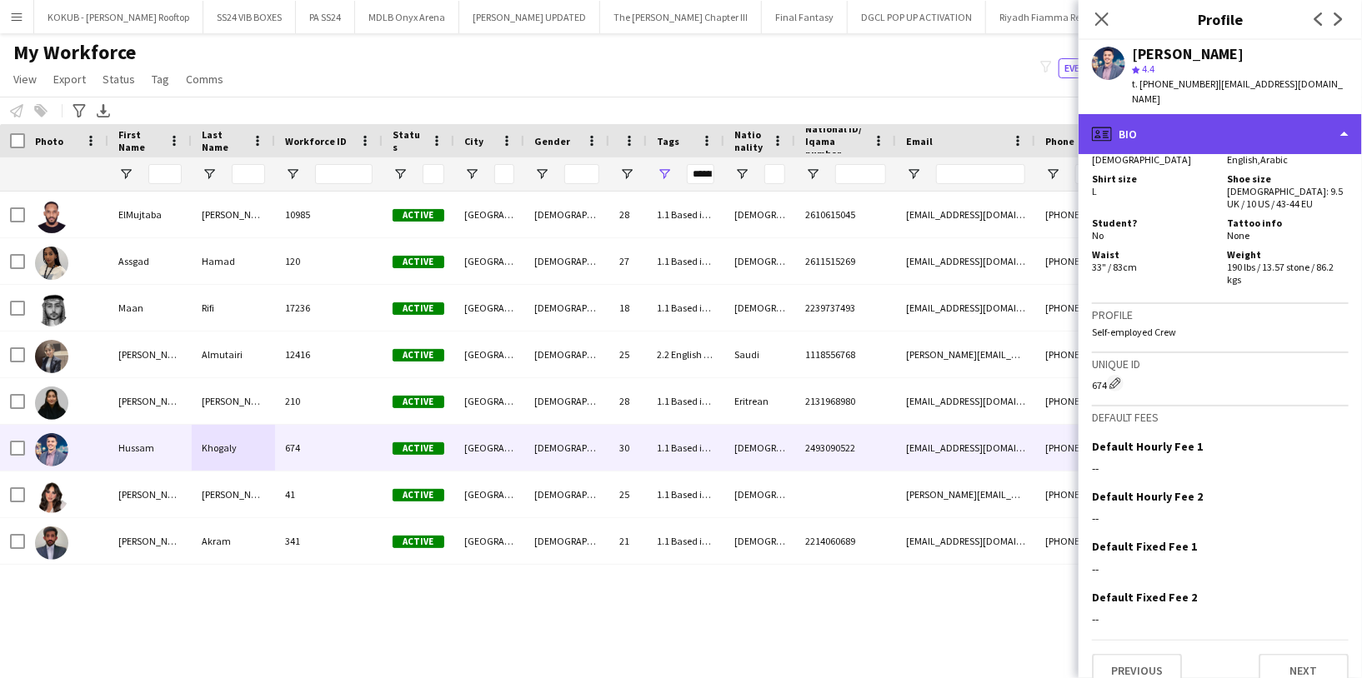
click at [1192, 117] on div "profile Bio" at bounding box center [1219, 134] width 283 height 40
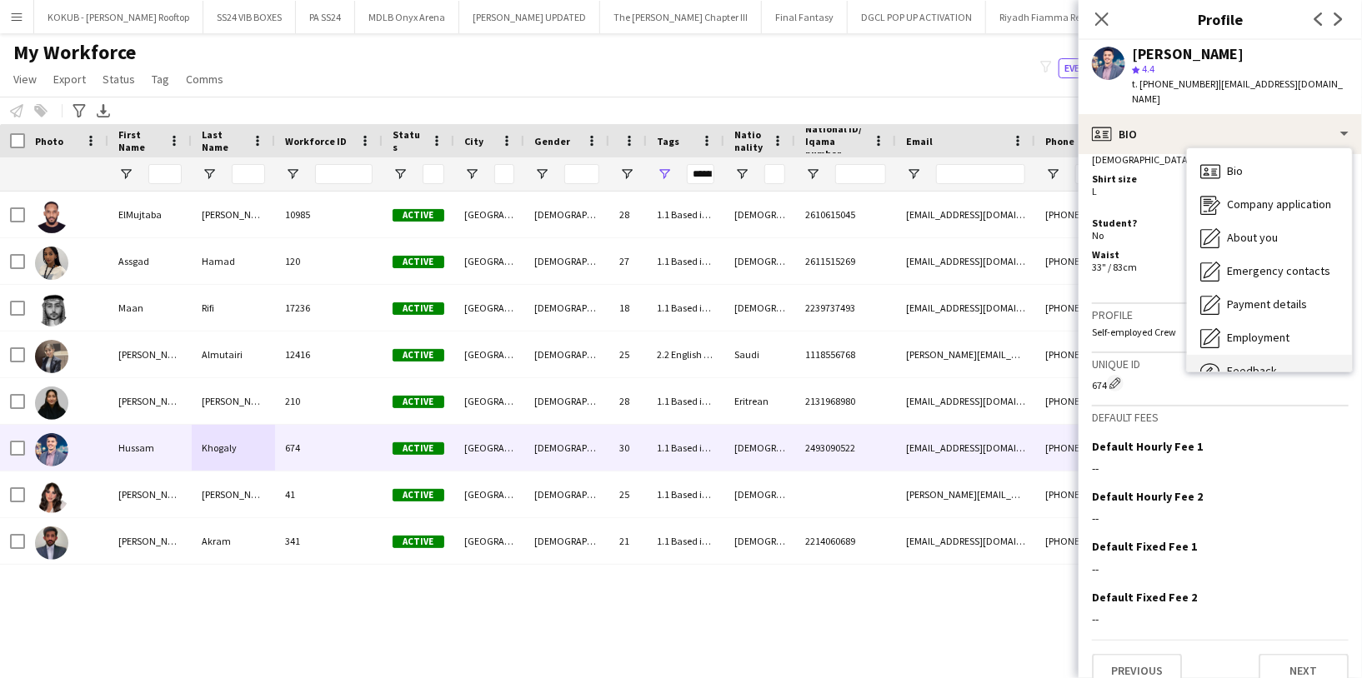
click at [1241, 355] on div "Feedback Feedback" at bounding box center [1269, 371] width 165 height 33
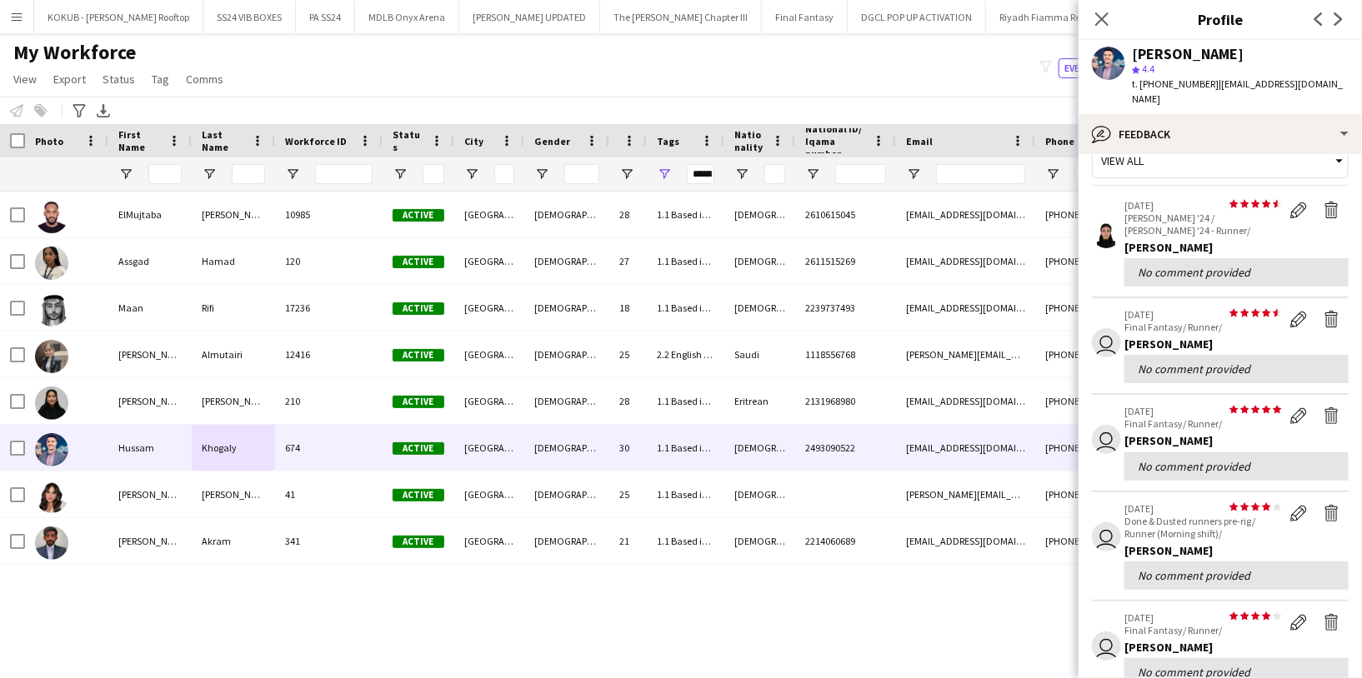
scroll to position [0, 0]
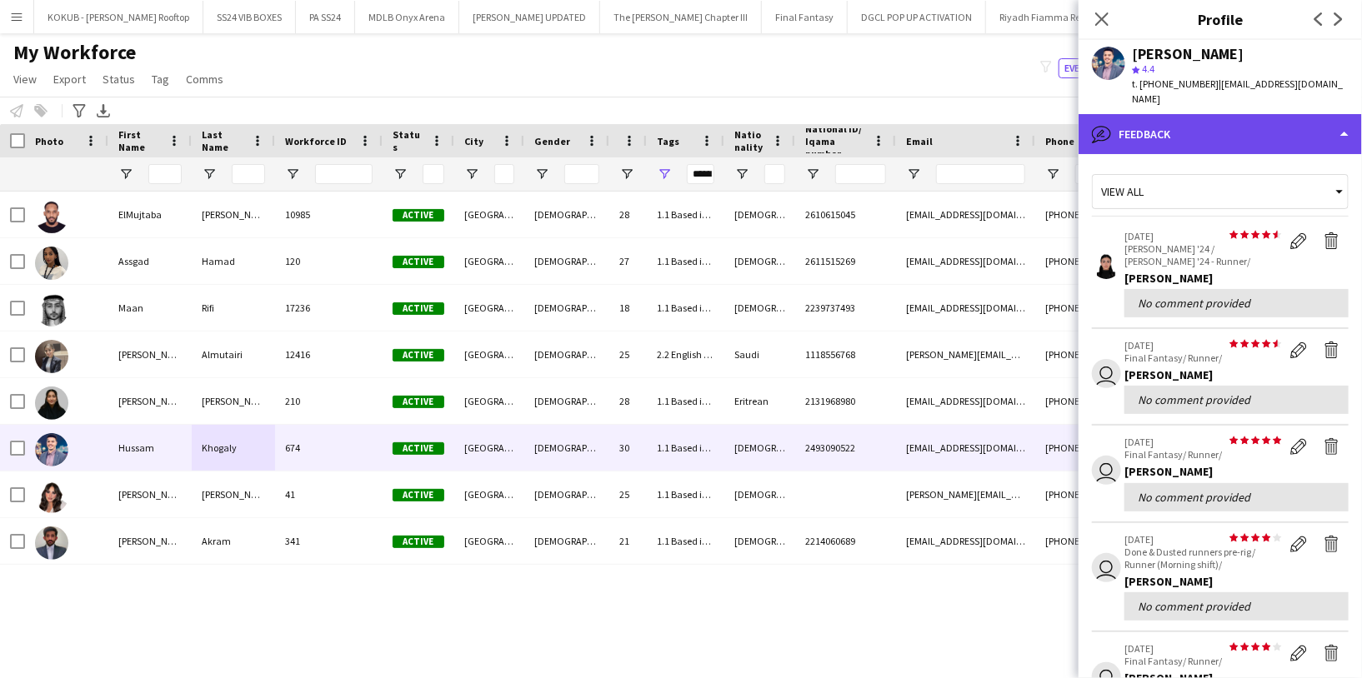
click at [1207, 117] on div "bubble-pencil Feedback" at bounding box center [1219, 134] width 283 height 40
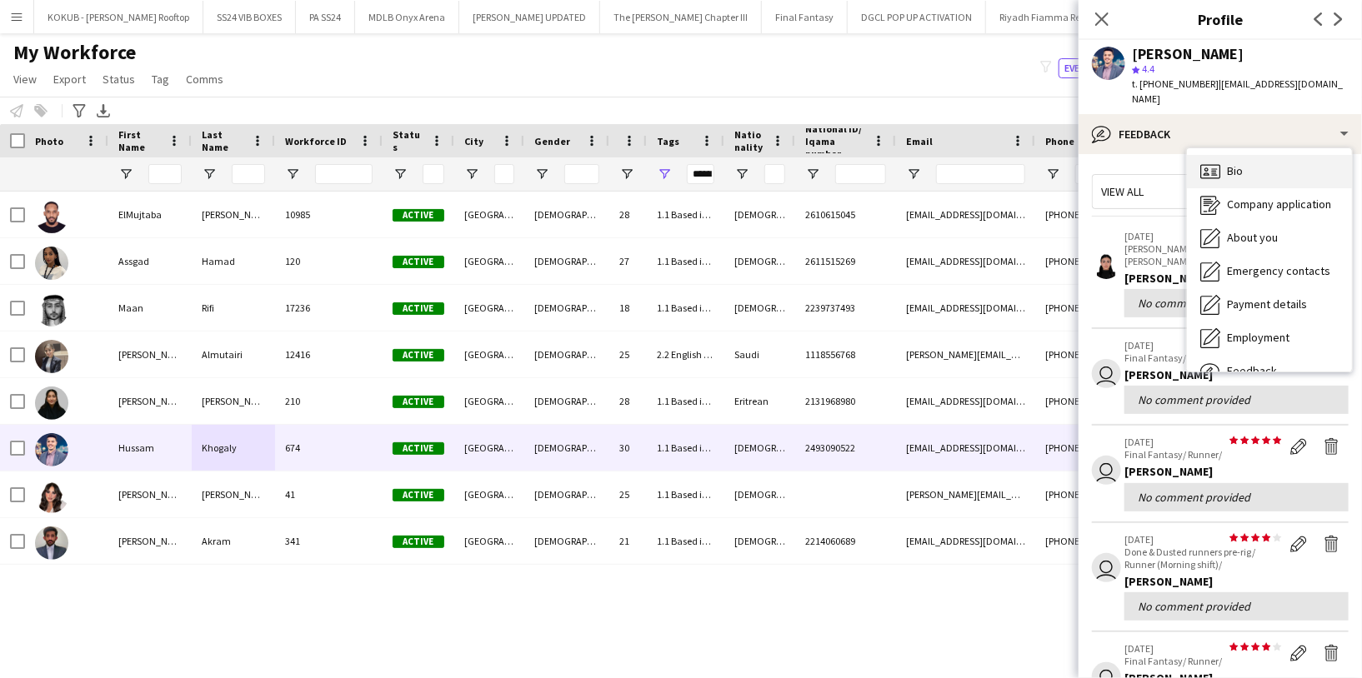
click at [1237, 163] on span "Bio" at bounding box center [1235, 170] width 16 height 15
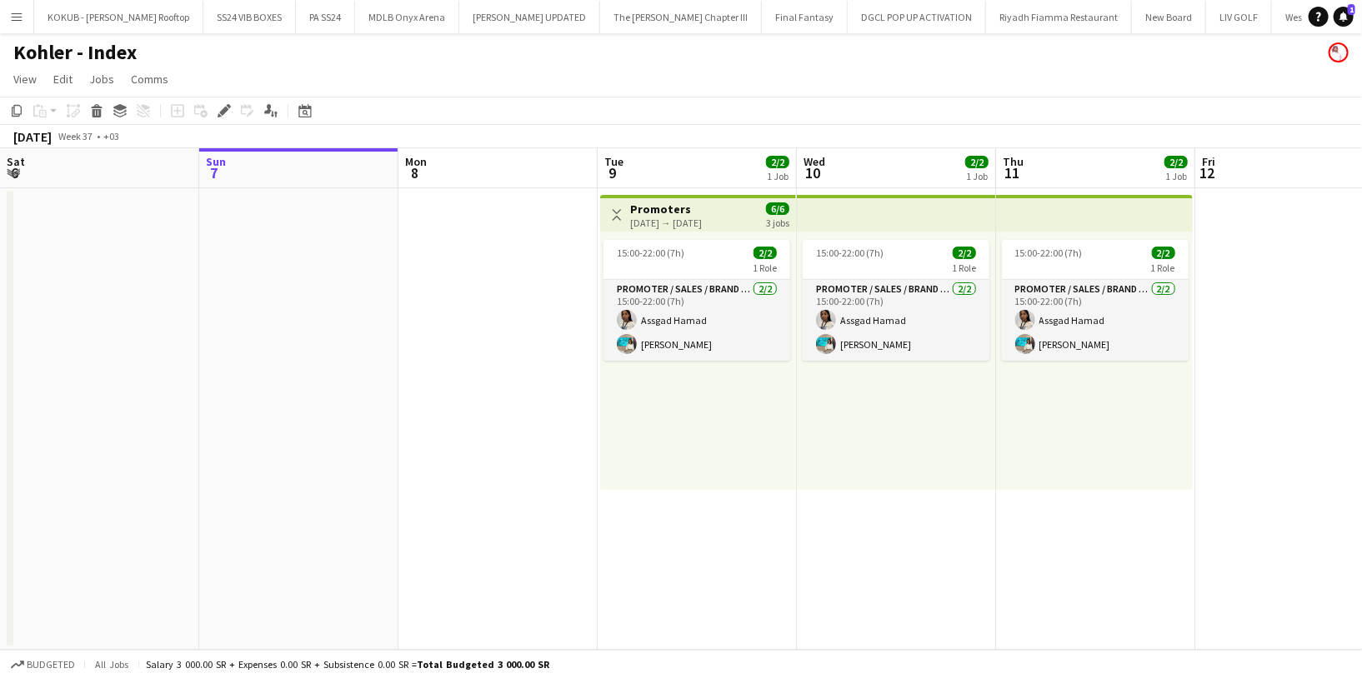
scroll to position [0, 644]
